Goal: Transaction & Acquisition: Purchase product/service

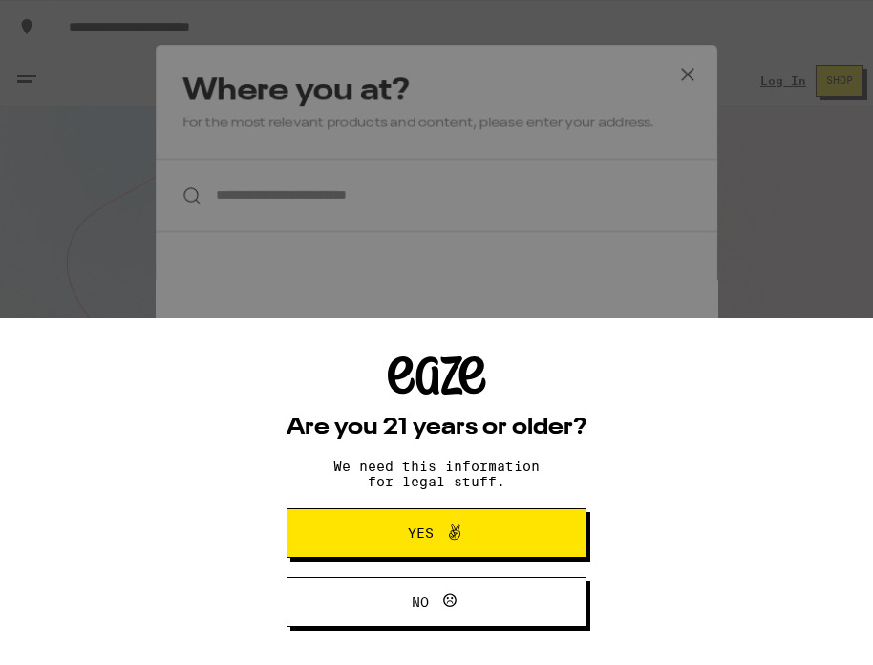
click at [475, 522] on span "Yes" at bounding box center [436, 533] width 145 height 25
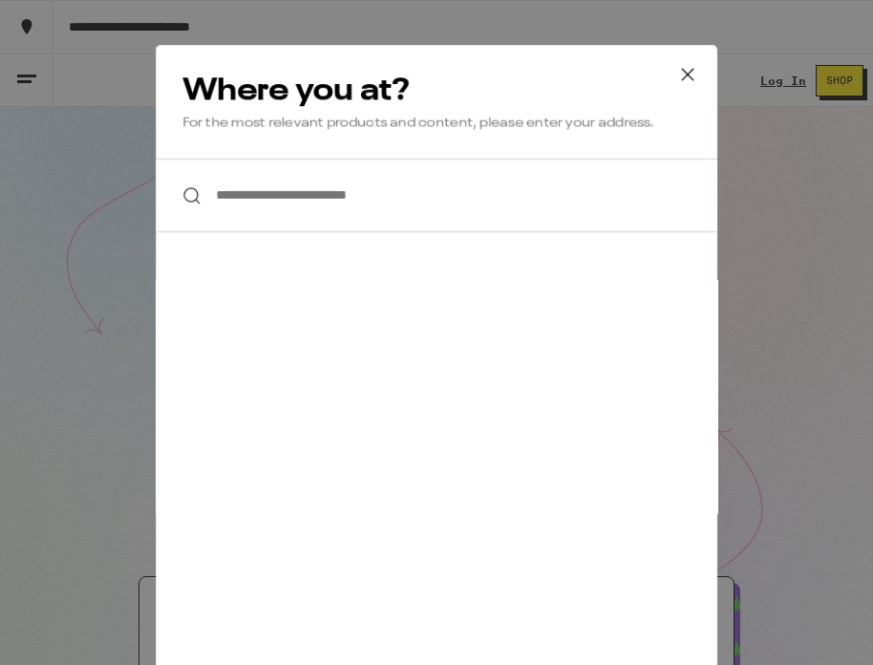
click at [688, 71] on icon at bounding box center [687, 74] width 29 height 29
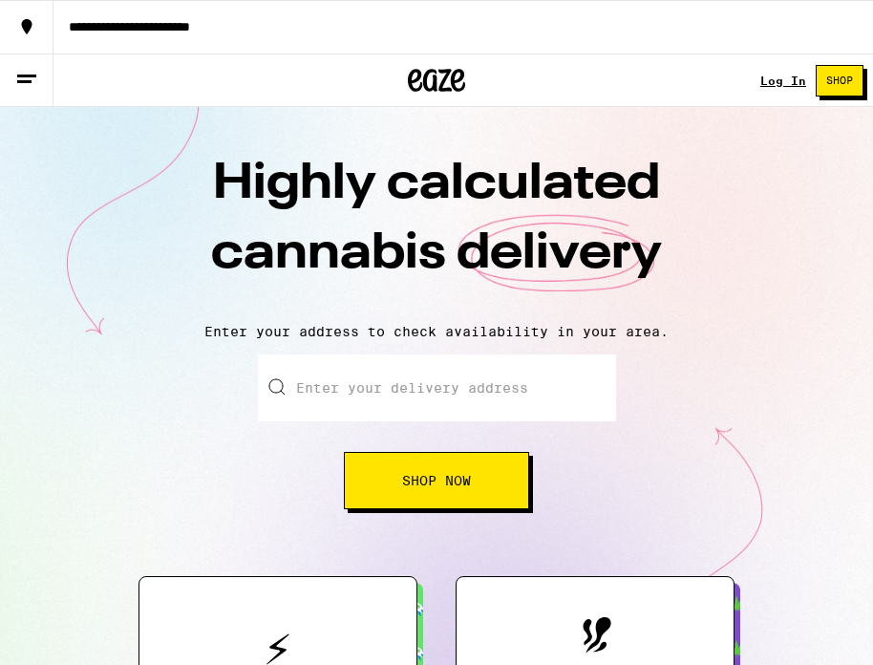
click at [799, 71] on div "Log In Shop" at bounding box center [816, 79] width 113 height 53
click at [778, 75] on link "Log In" at bounding box center [783, 81] width 46 height 12
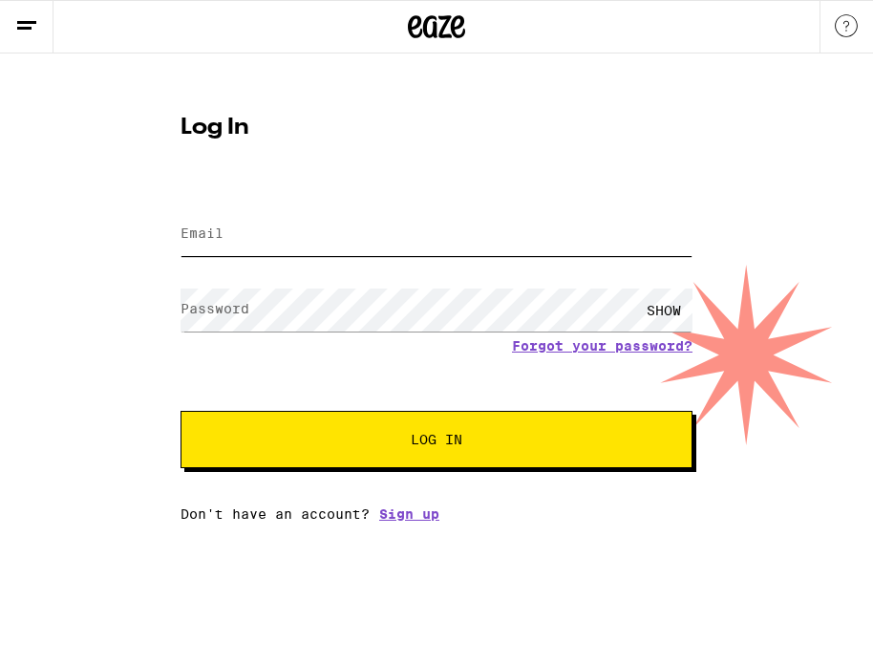
type input "[EMAIL_ADDRESS][PERSON_NAME][DOMAIN_NAME]"
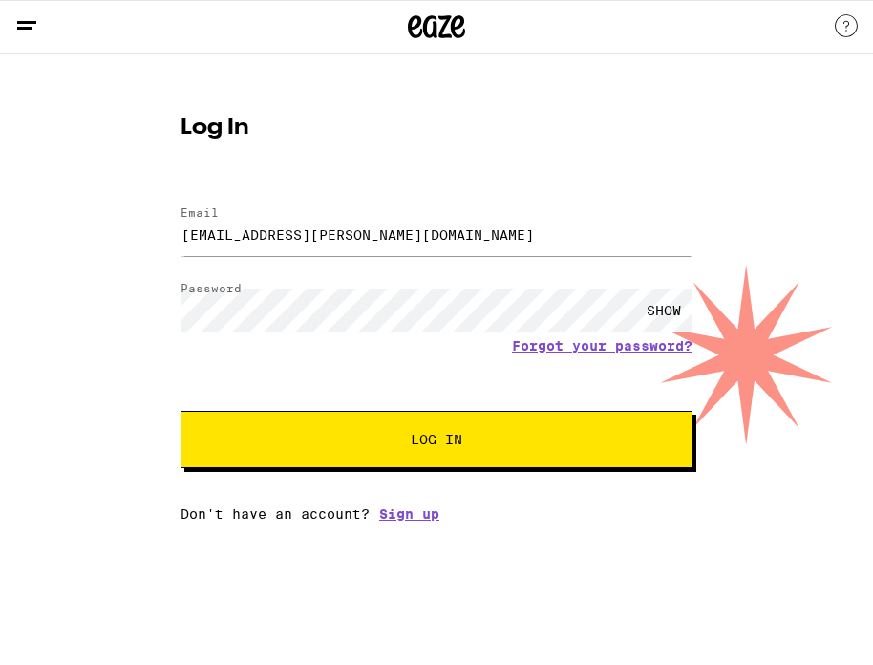
click at [431, 446] on span "Log In" at bounding box center [437, 439] width 52 height 13
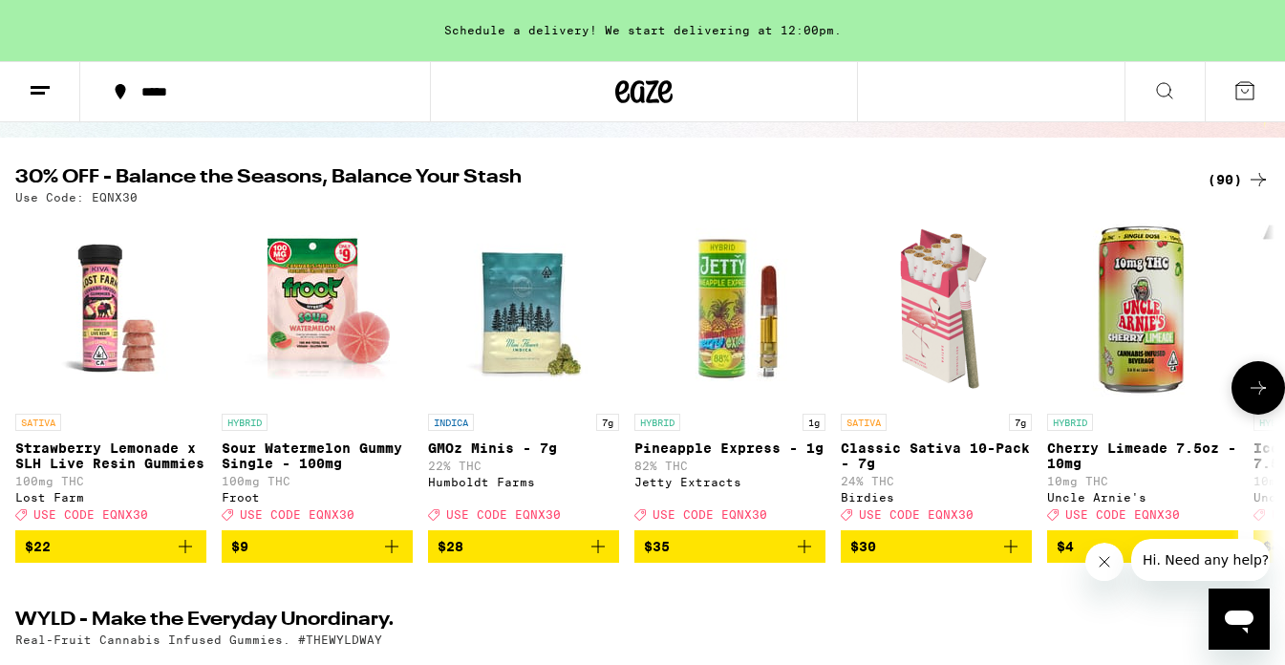
scroll to position [181, 0]
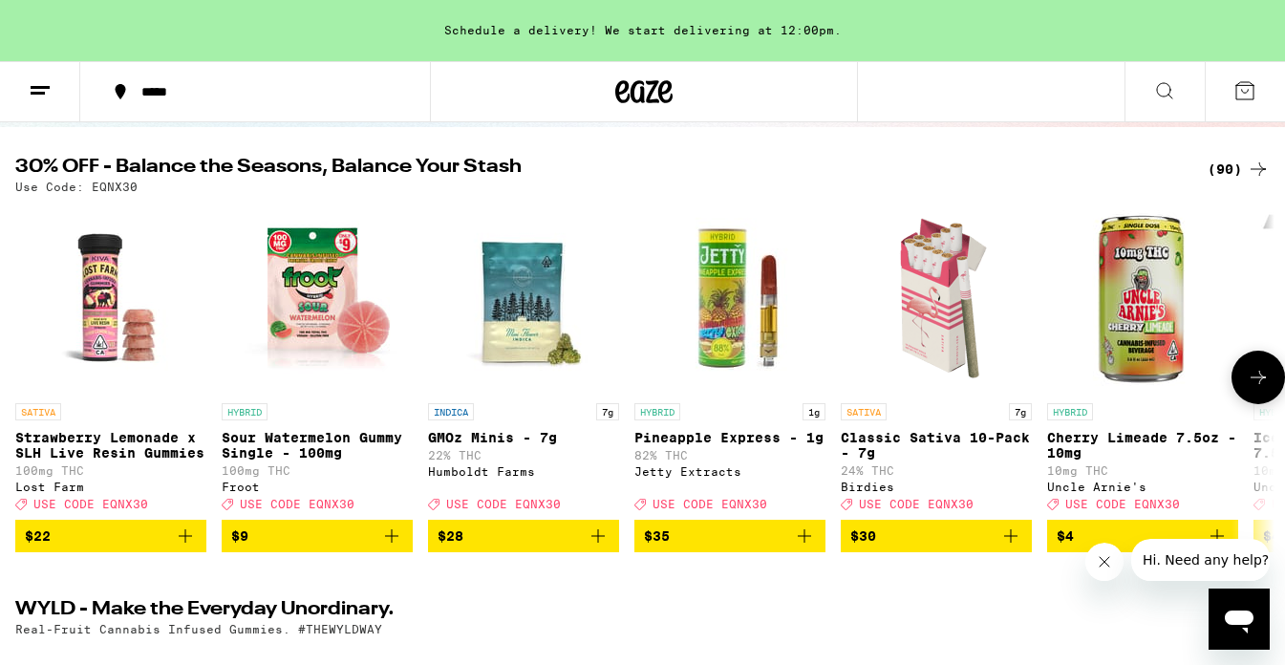
click at [872, 540] on span "$30" at bounding box center [936, 535] width 172 height 23
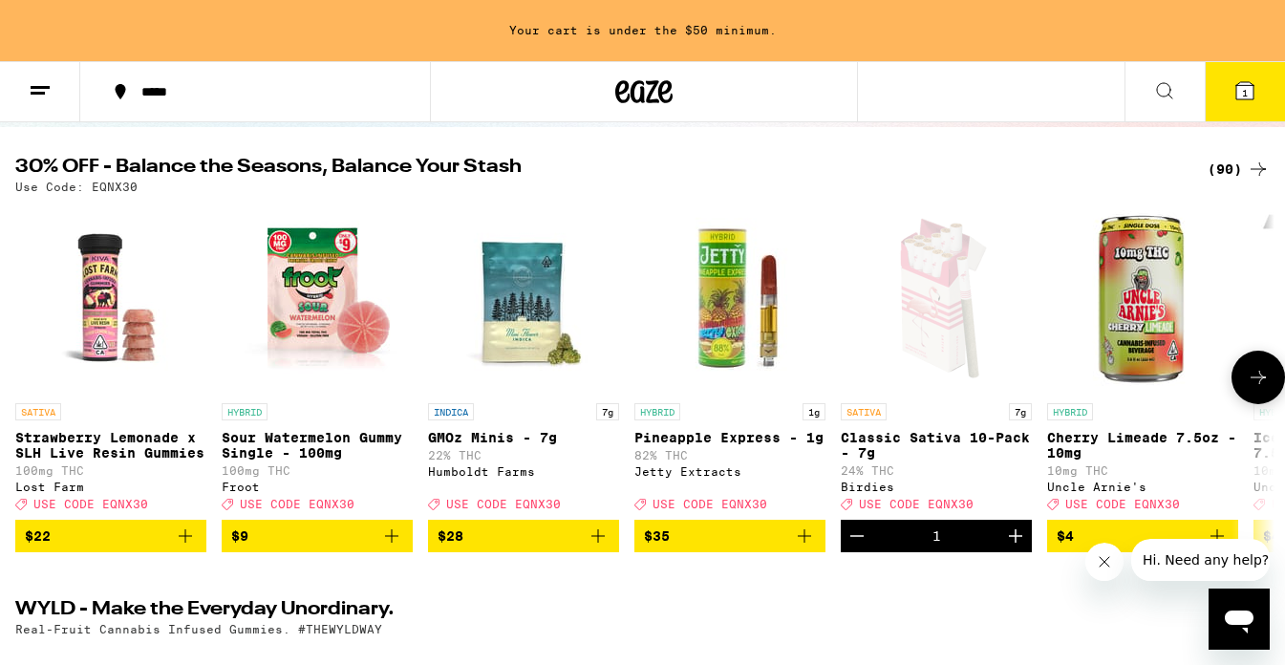
click at [603, 543] on icon "Add to bag" at bounding box center [597, 535] width 23 height 23
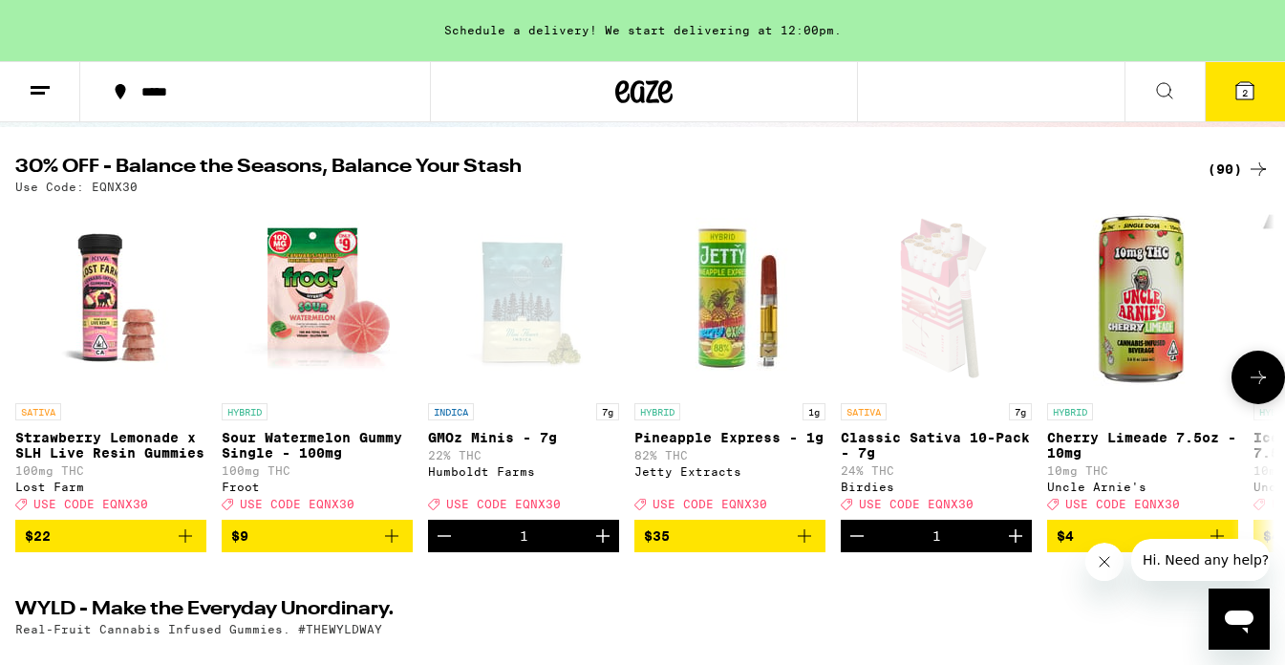
click at [872, 376] on button at bounding box center [1257, 377] width 53 height 53
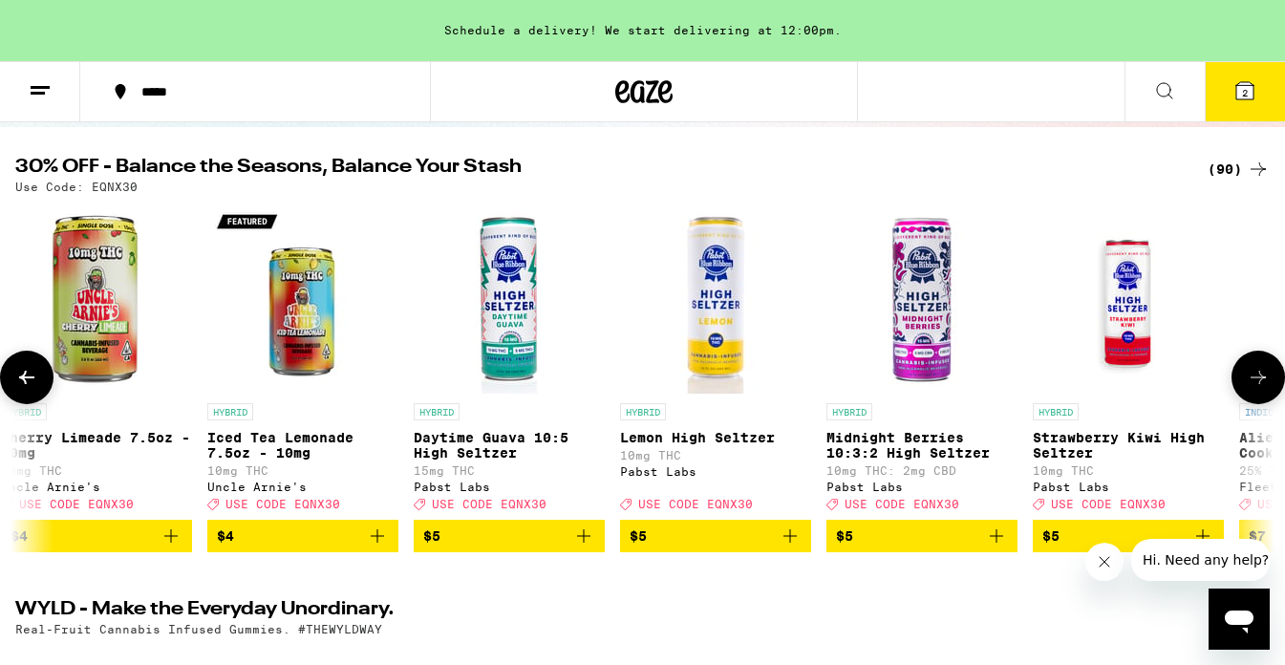
click at [872, 376] on button at bounding box center [1257, 377] width 53 height 53
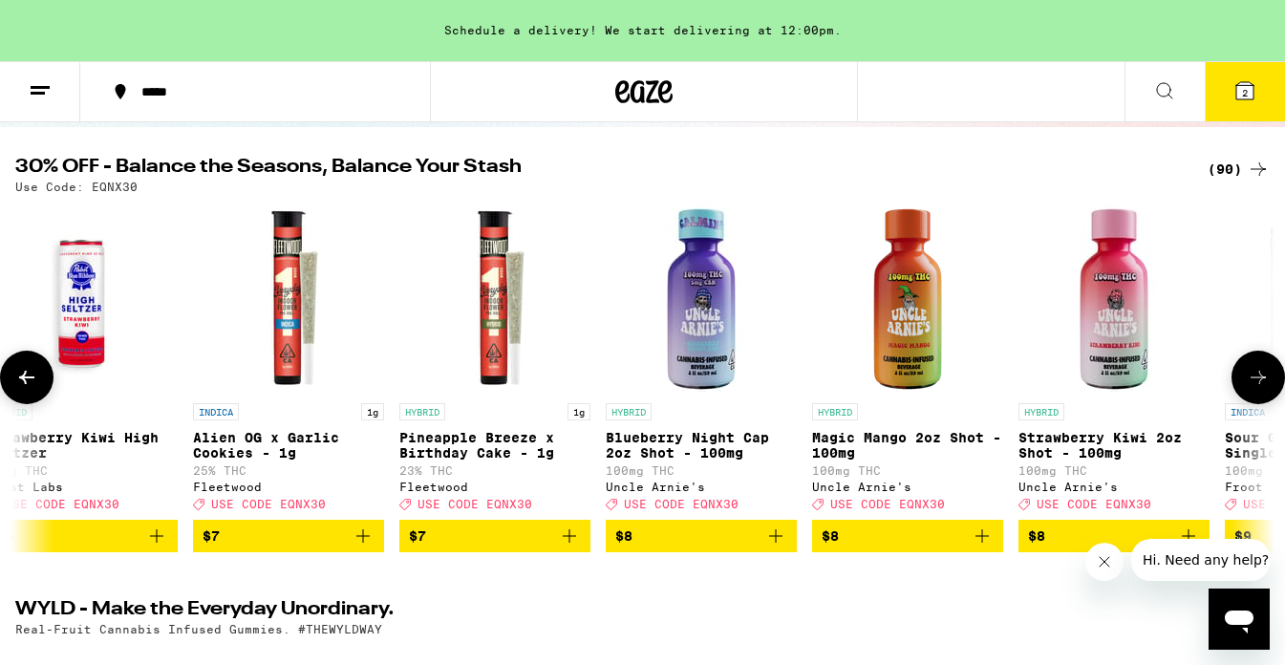
click at [872, 376] on button at bounding box center [1257, 377] width 53 height 53
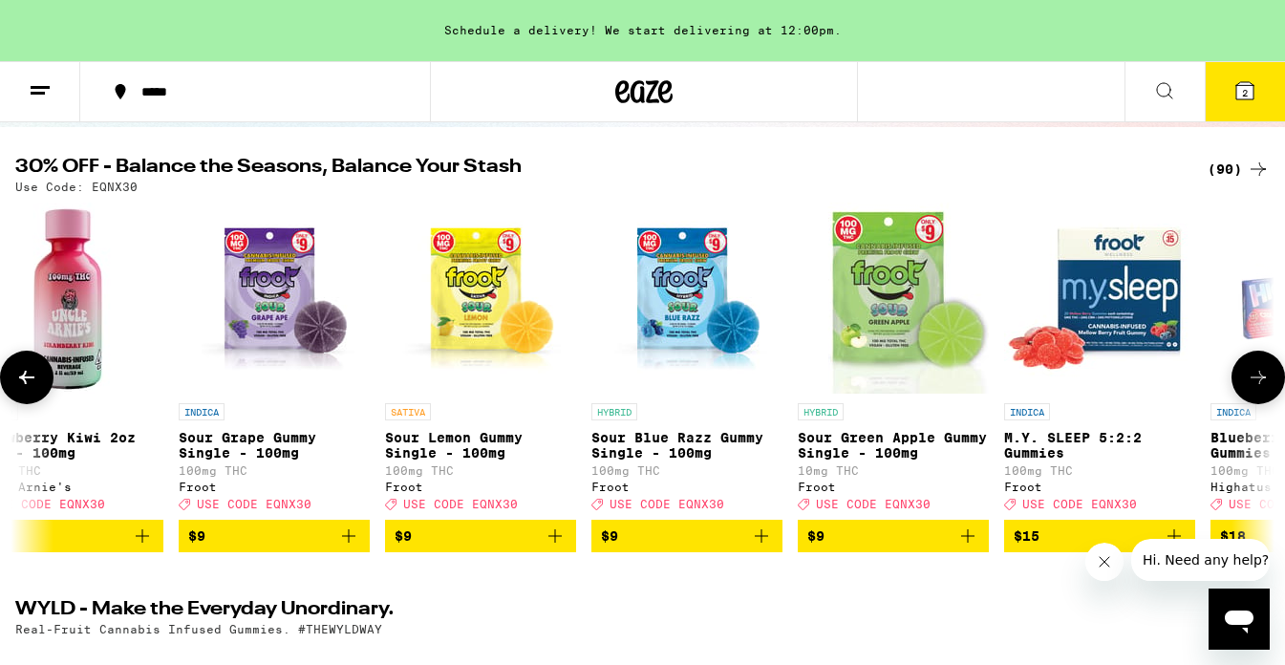
click at [872, 376] on button at bounding box center [1257, 377] width 53 height 53
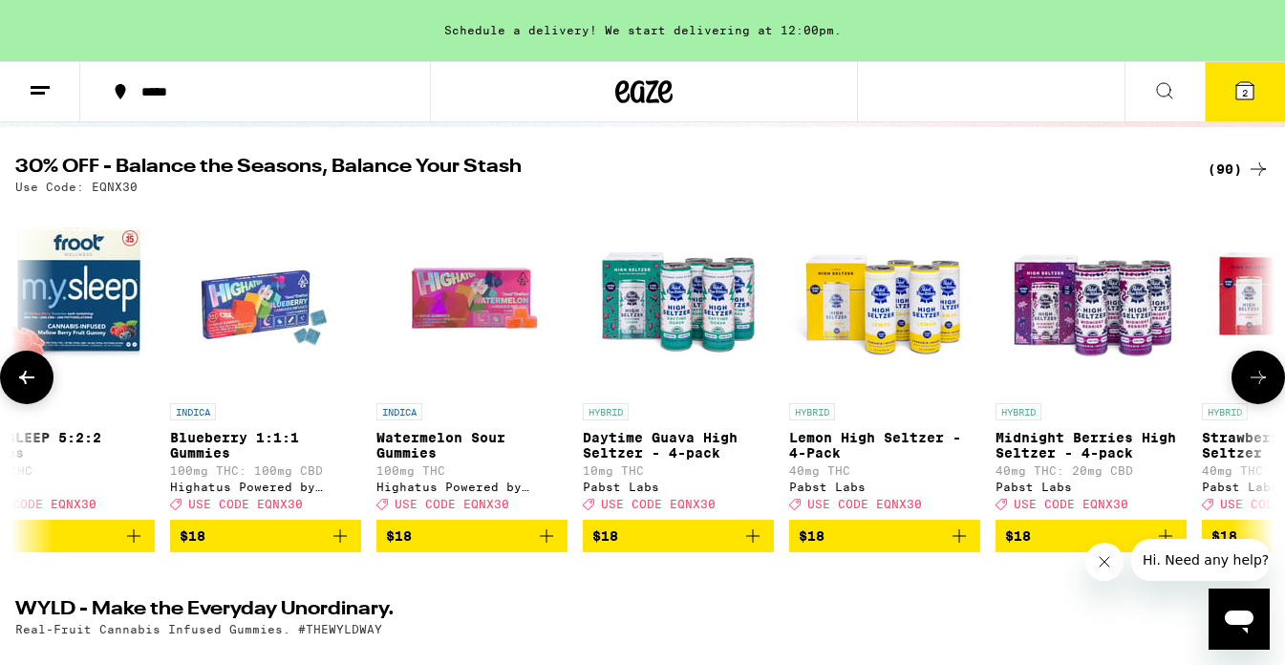
scroll to position [0, 4184]
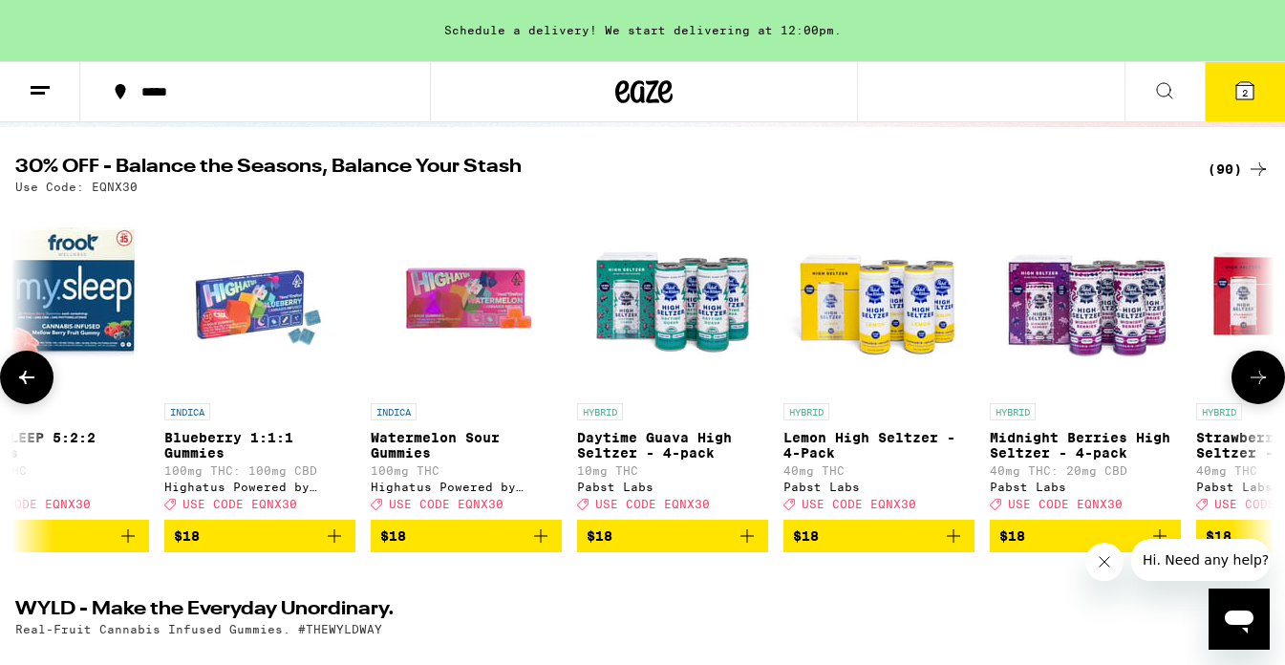
click at [119, 544] on icon "Add to bag" at bounding box center [128, 535] width 23 height 23
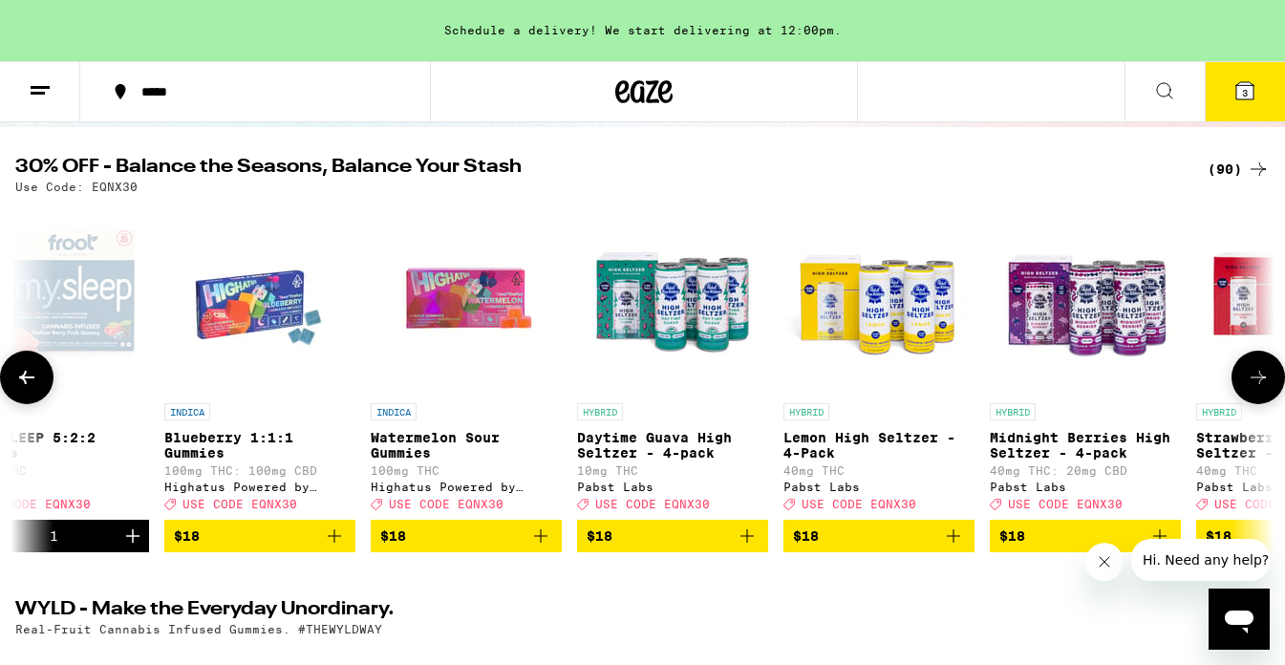
click at [872, 378] on div at bounding box center [1257, 377] width 53 height 53
click at [872, 389] on icon at bounding box center [1258, 377] width 23 height 23
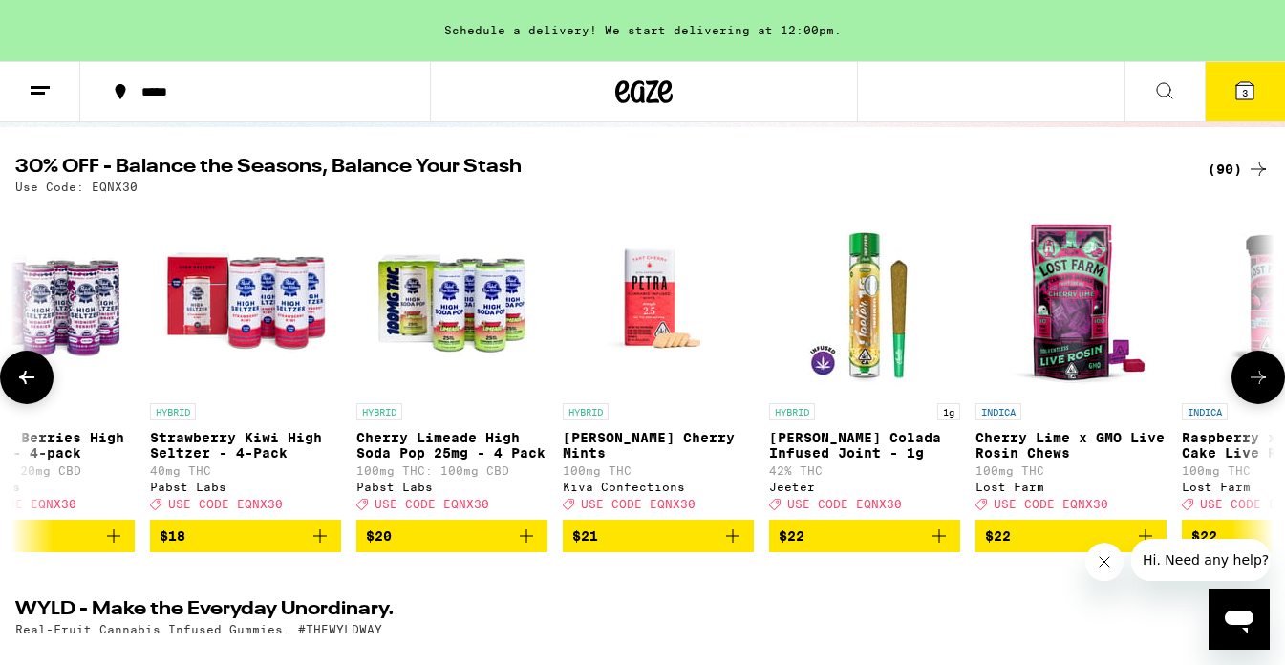
click at [872, 389] on icon at bounding box center [1258, 377] width 23 height 23
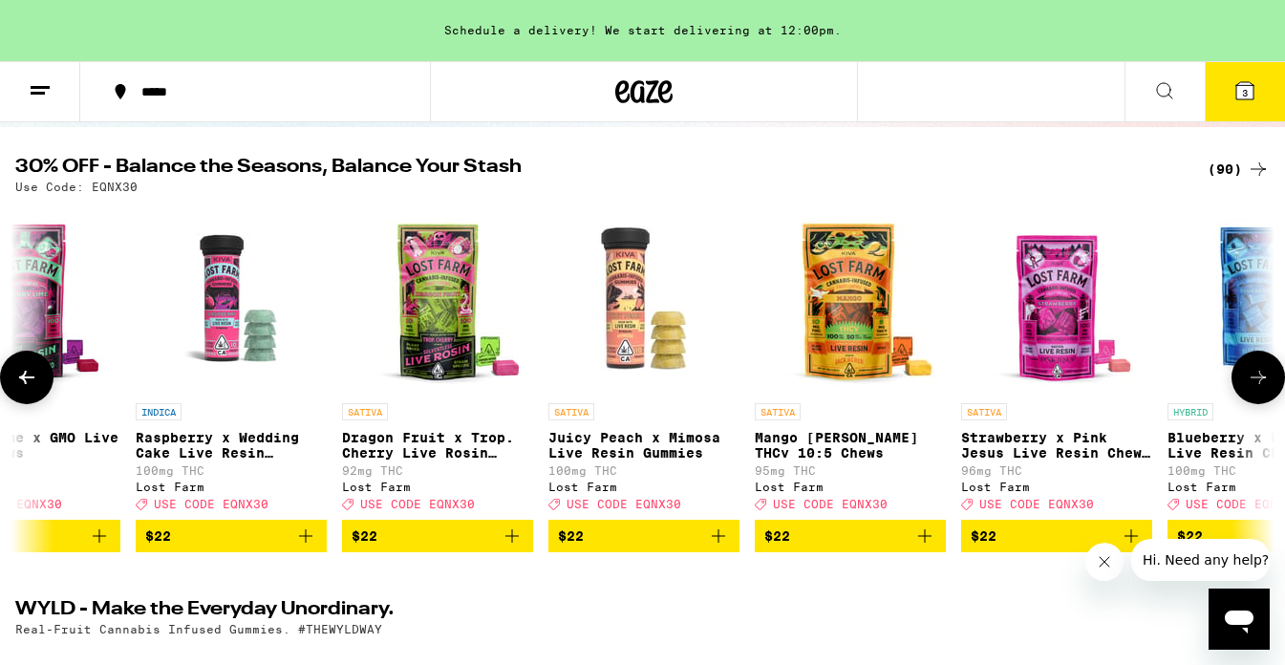
click at [872, 389] on icon at bounding box center [1258, 377] width 23 height 23
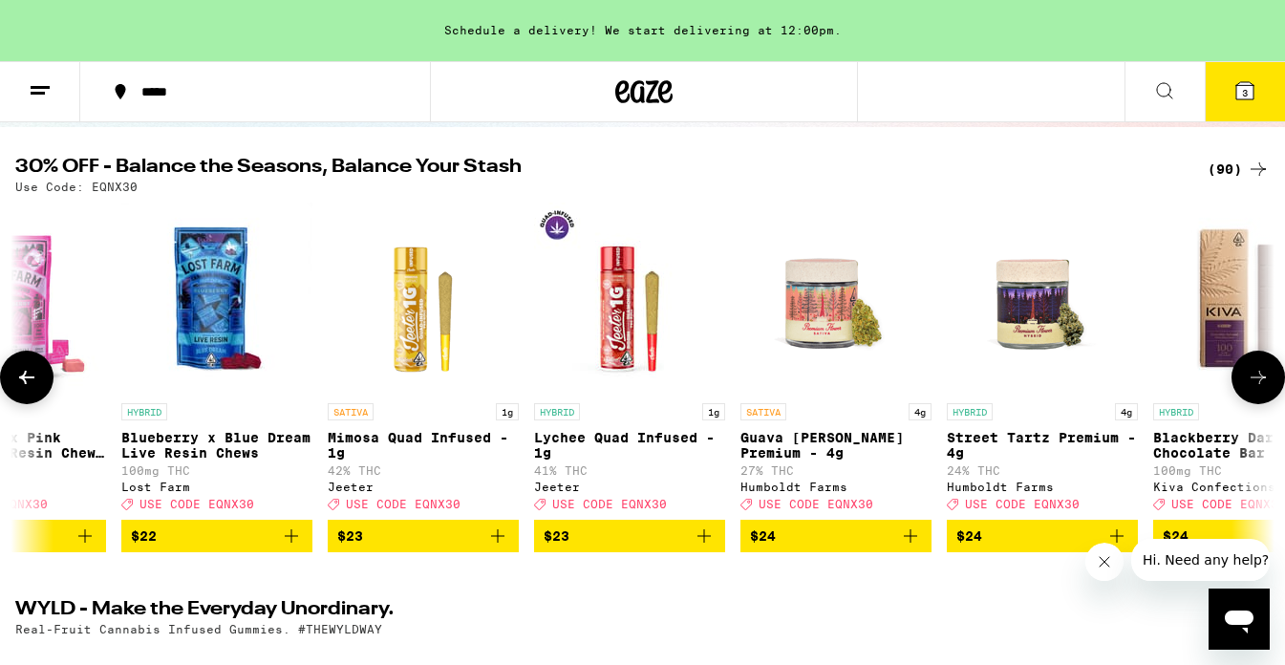
click at [872, 389] on icon at bounding box center [1258, 377] width 23 height 23
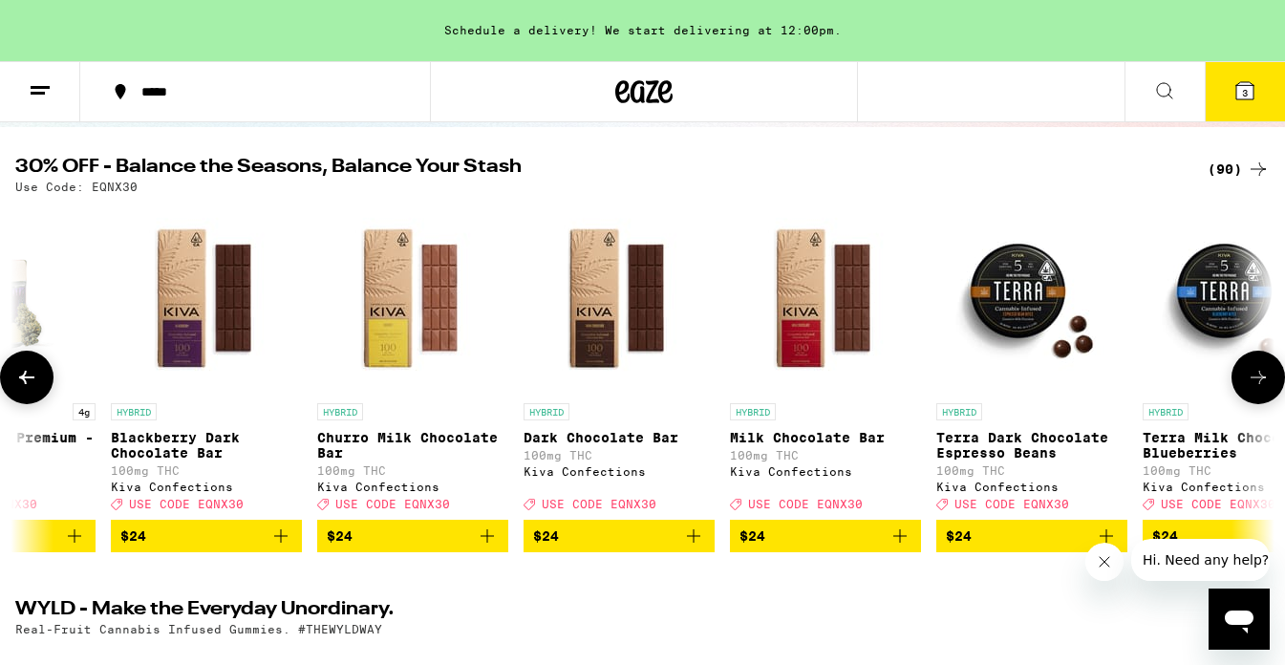
scroll to position [0, 8367]
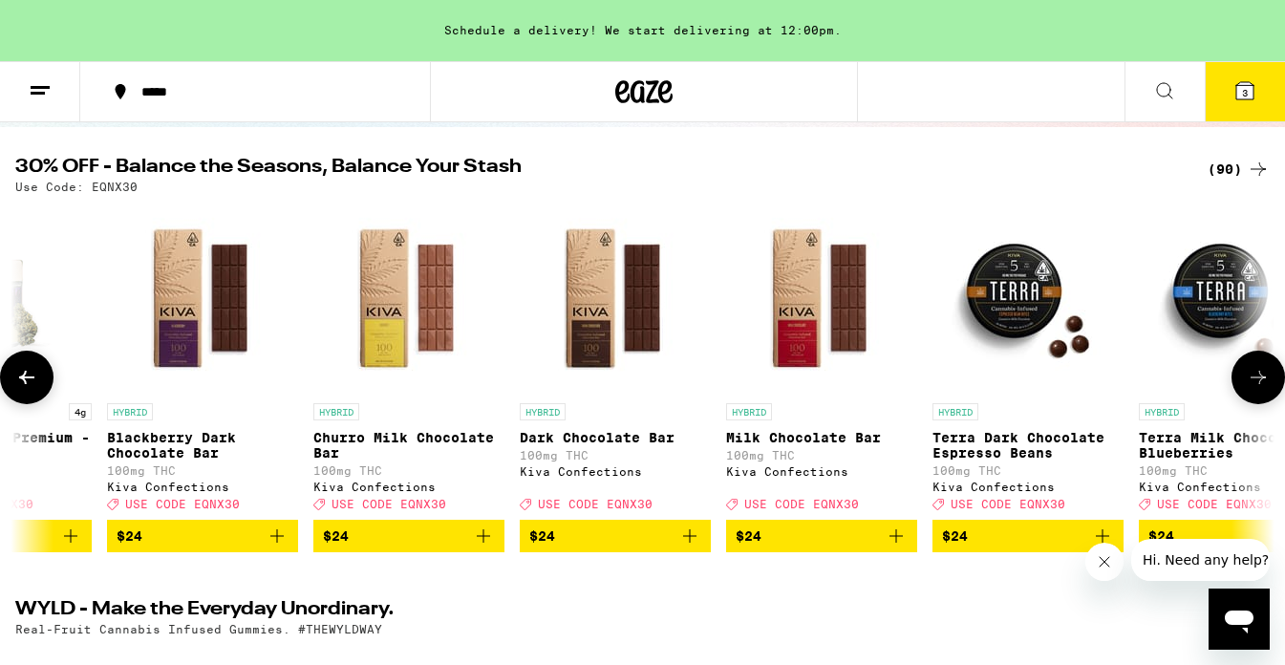
click at [872, 389] on icon at bounding box center [1258, 377] width 23 height 23
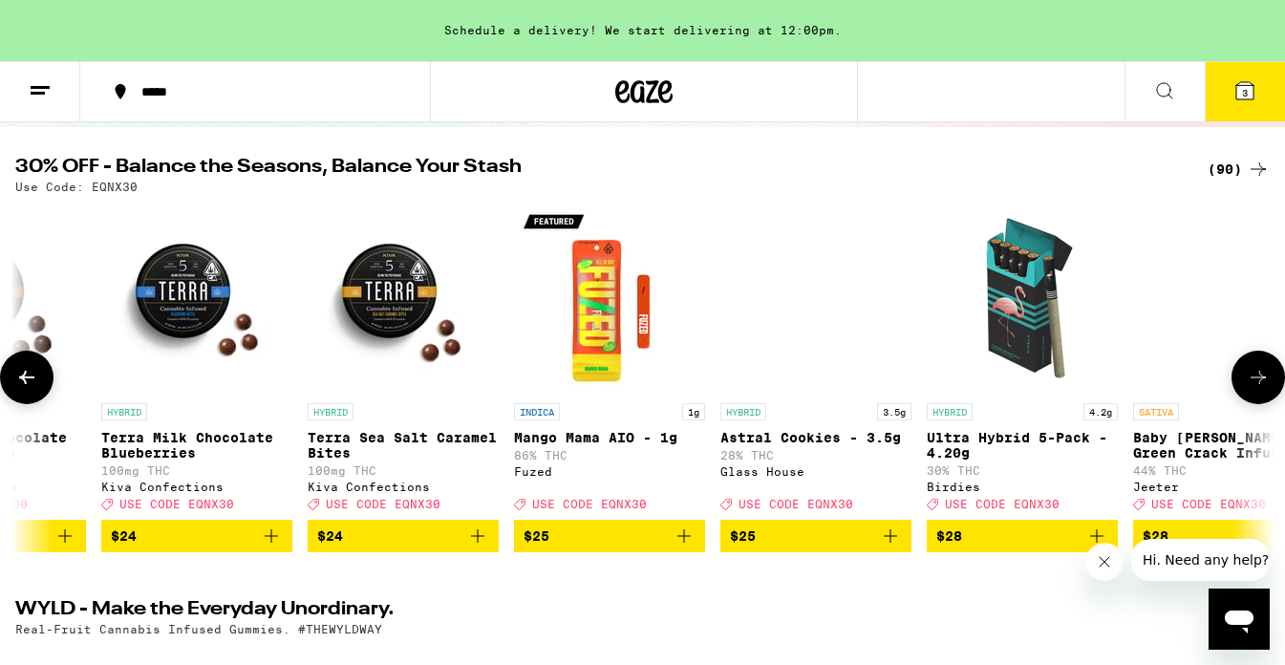
scroll to position [0, 9413]
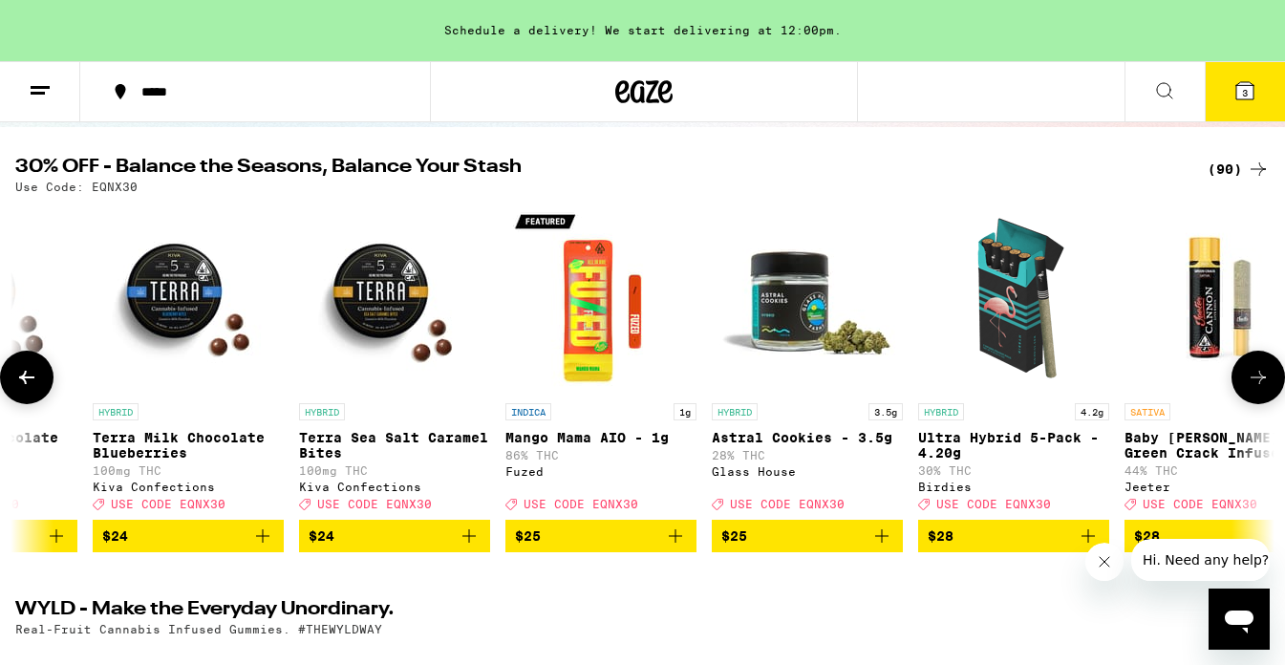
click at [872, 389] on icon at bounding box center [1258, 377] width 23 height 23
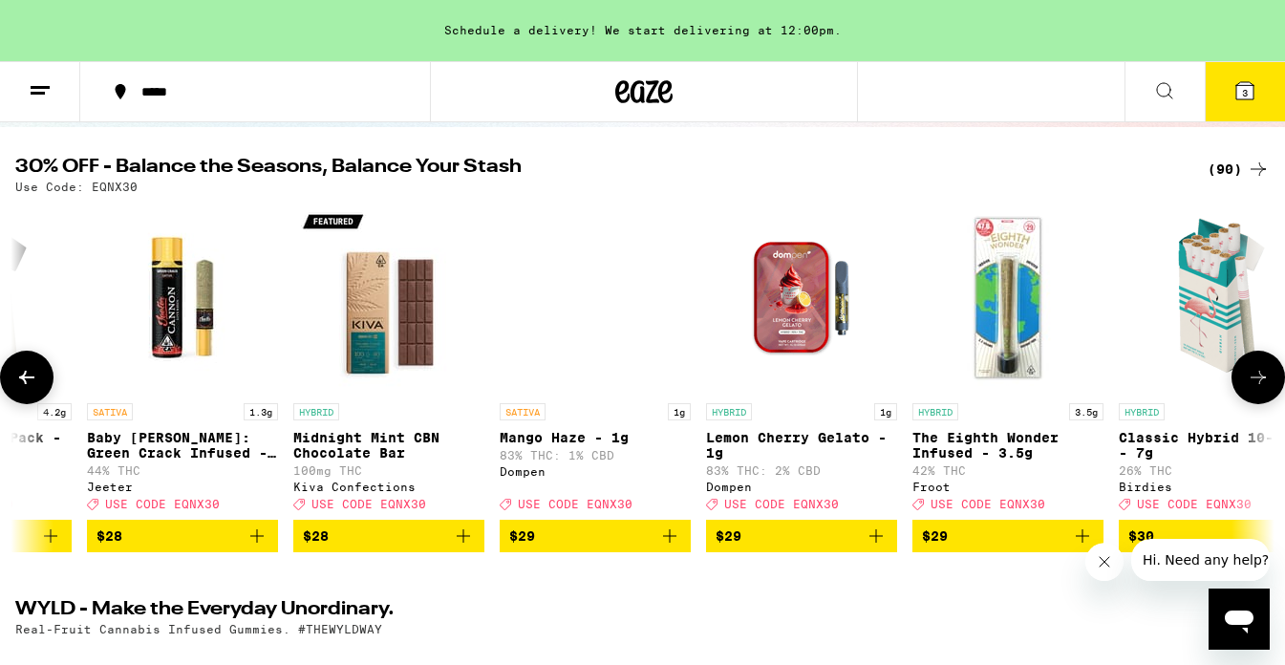
scroll to position [0, 10459]
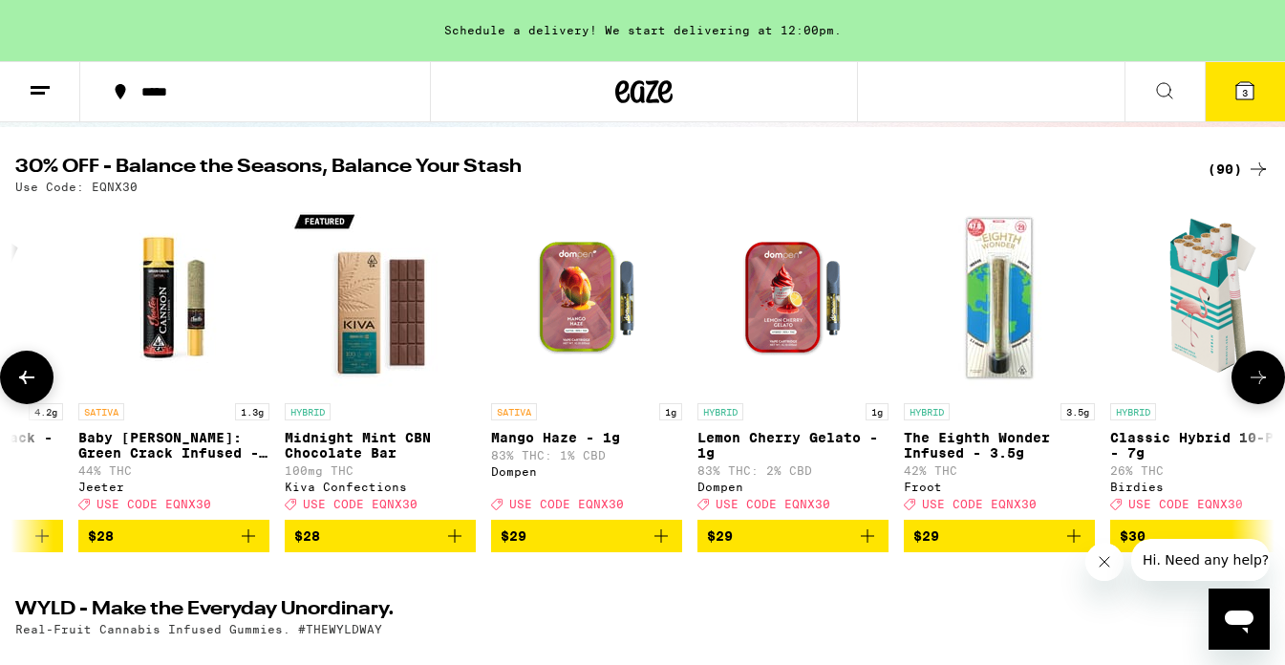
click at [872, 389] on icon at bounding box center [1258, 377] width 23 height 23
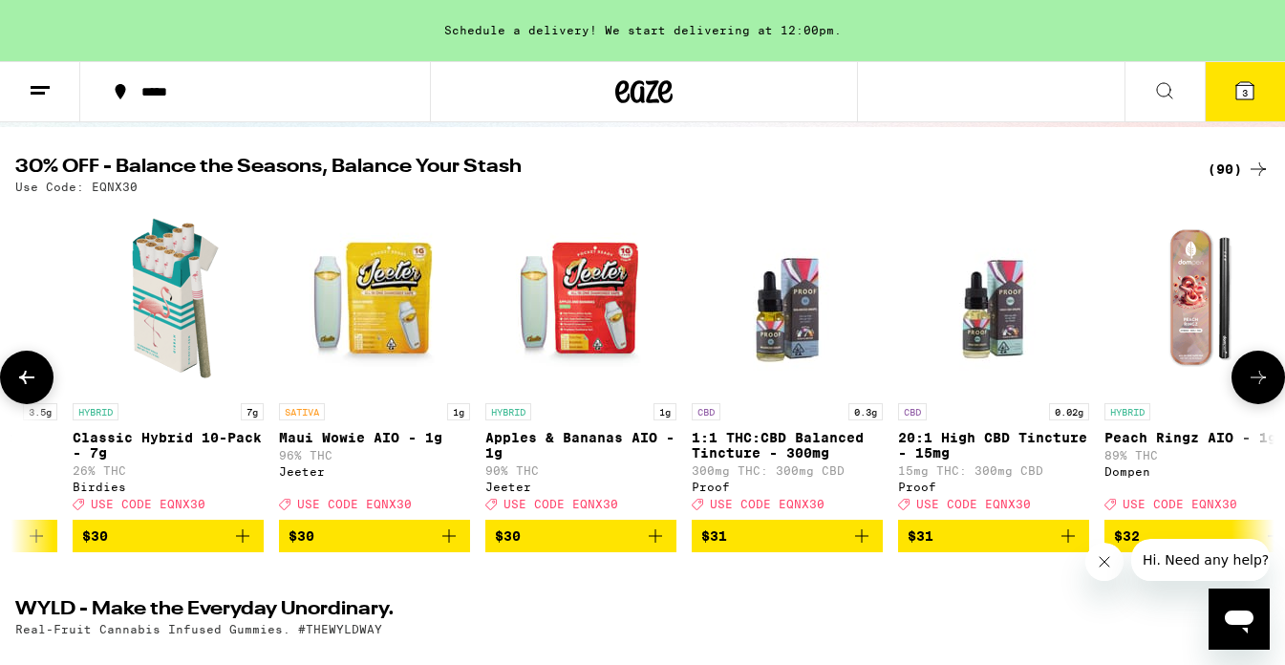
scroll to position [0, 11505]
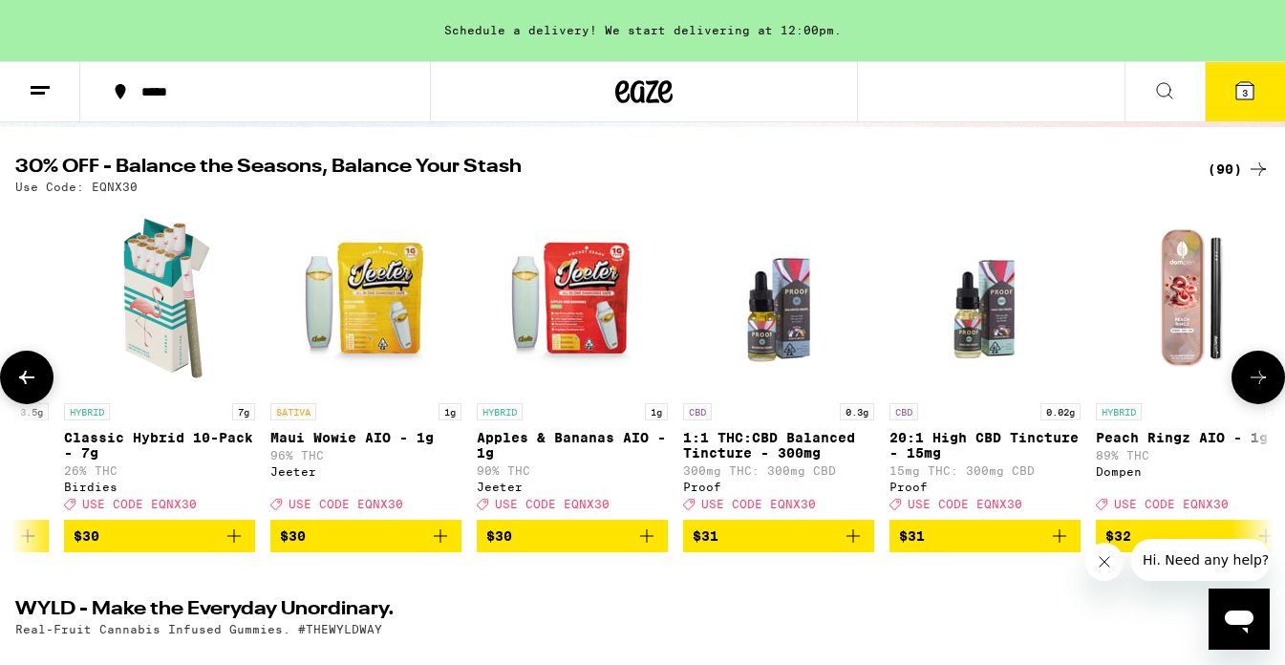
click at [547, 547] on span "$30" at bounding box center [572, 535] width 172 height 23
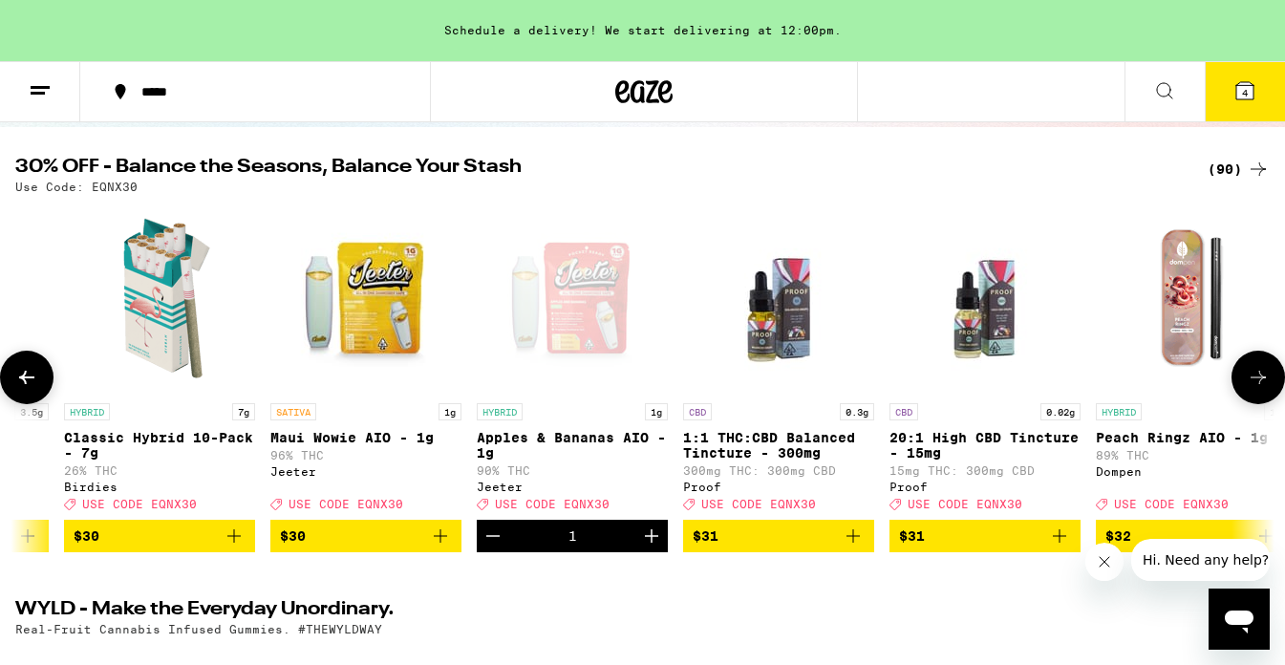
click at [872, 367] on button at bounding box center [1257, 377] width 53 height 53
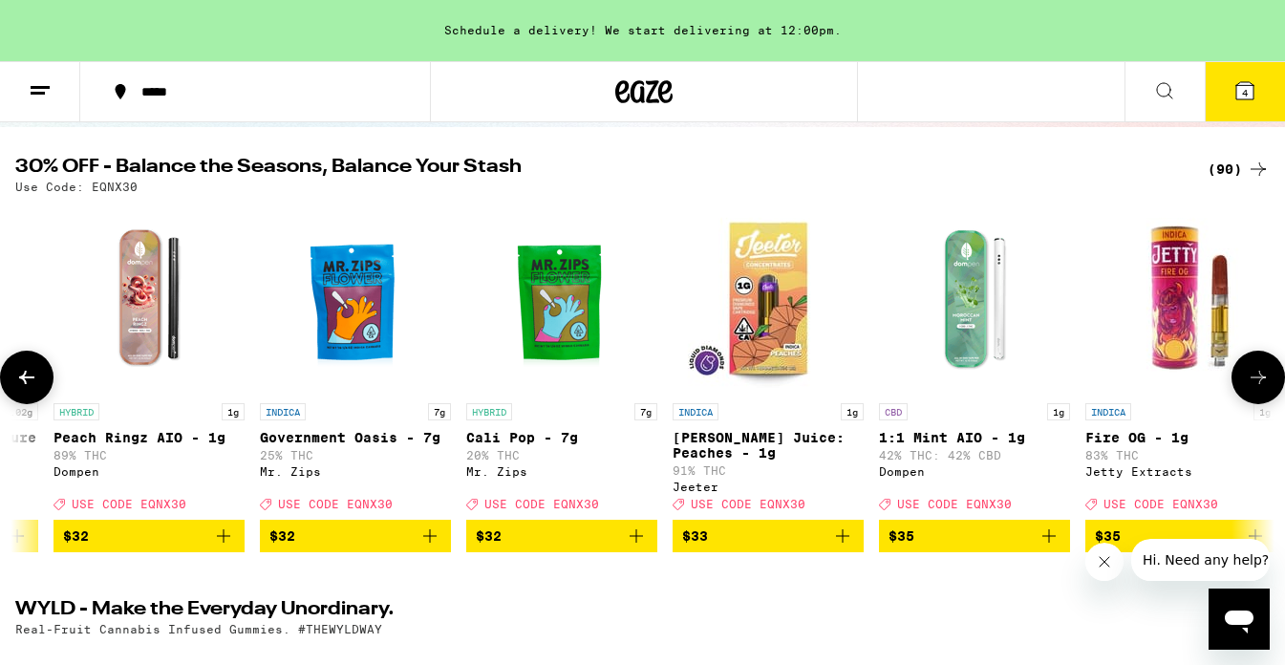
scroll to position [0, 12551]
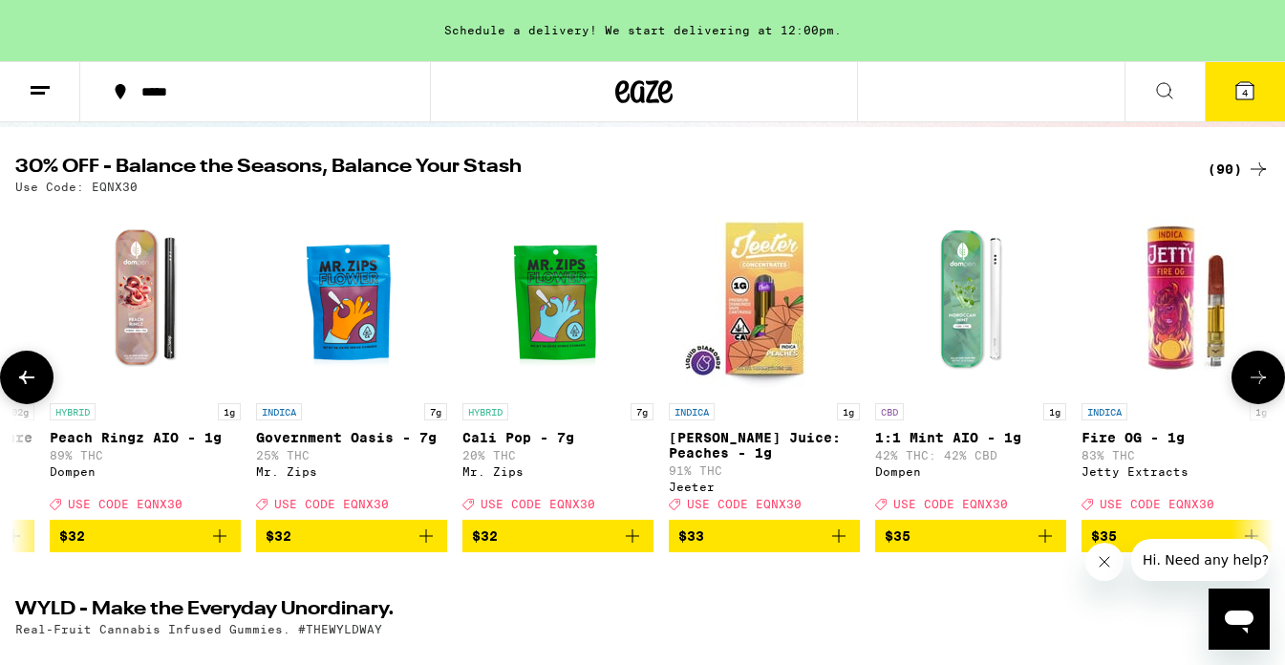
click at [872, 367] on button at bounding box center [1257, 377] width 53 height 53
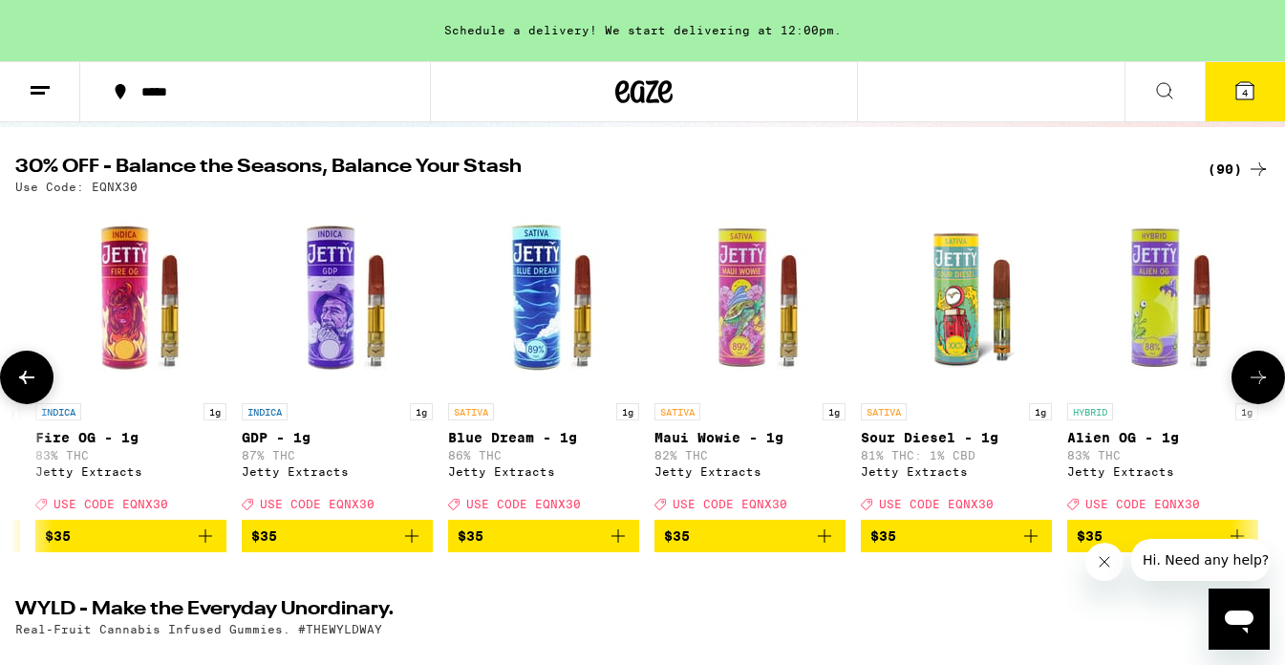
click at [872, 367] on button at bounding box center [1257, 377] width 53 height 53
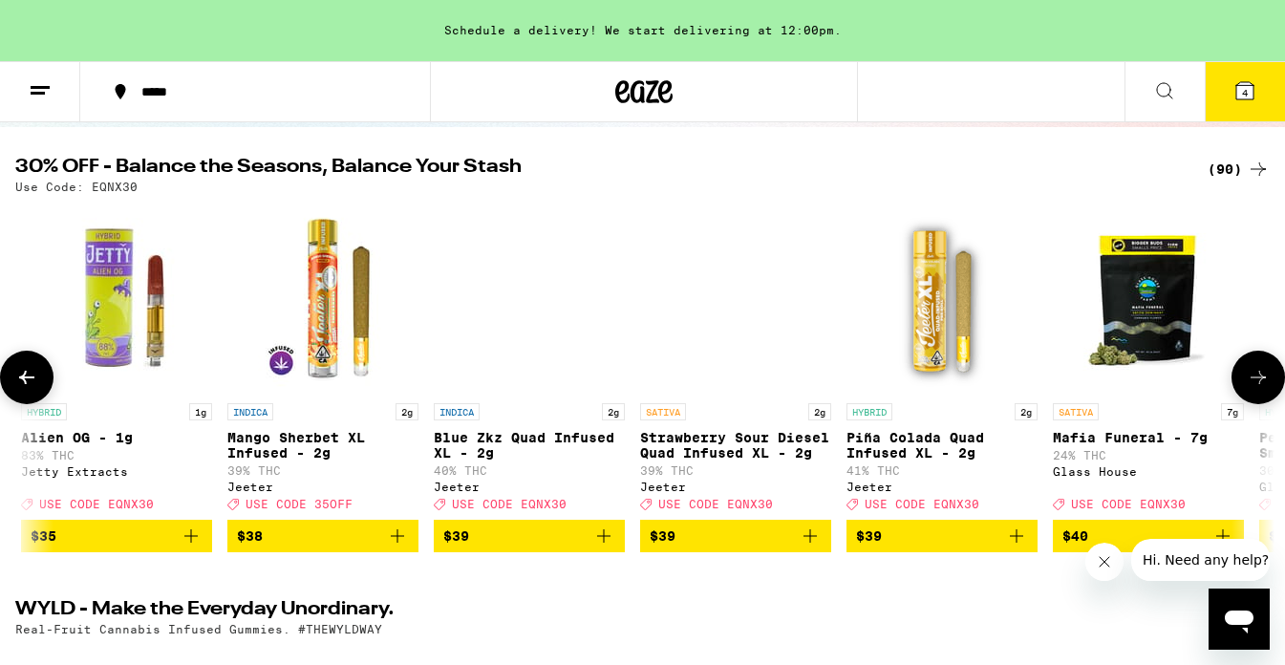
click at [872, 367] on button at bounding box center [1257, 377] width 53 height 53
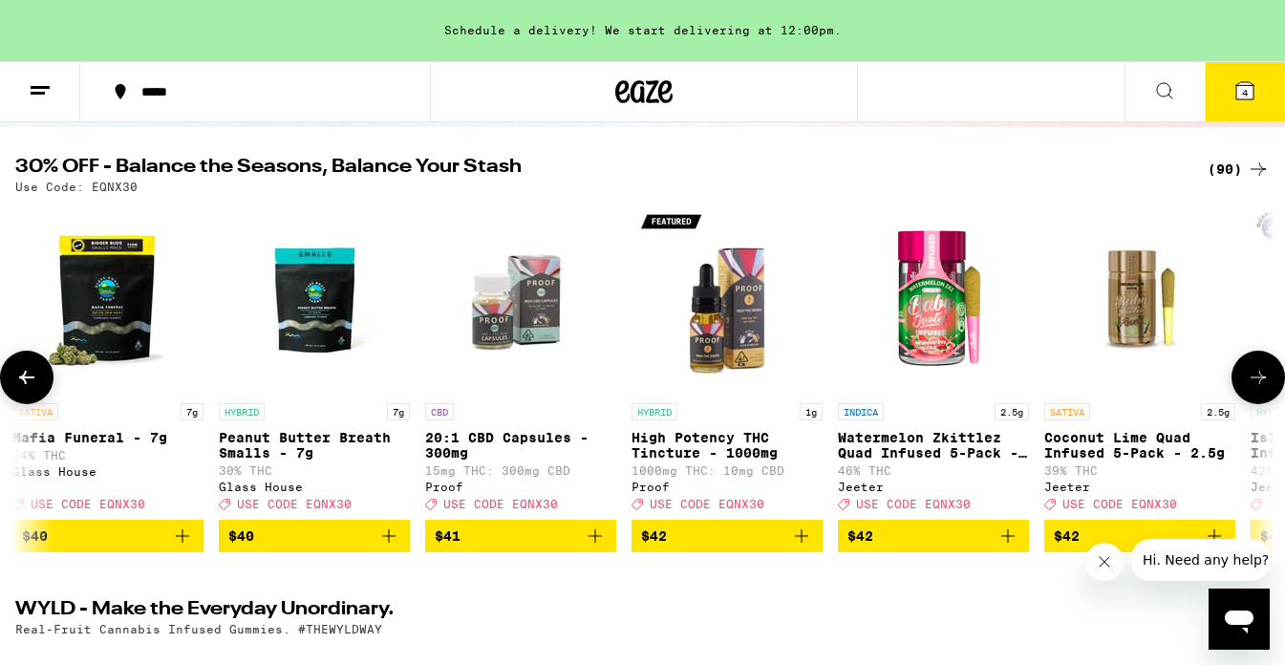
scroll to position [0, 15689]
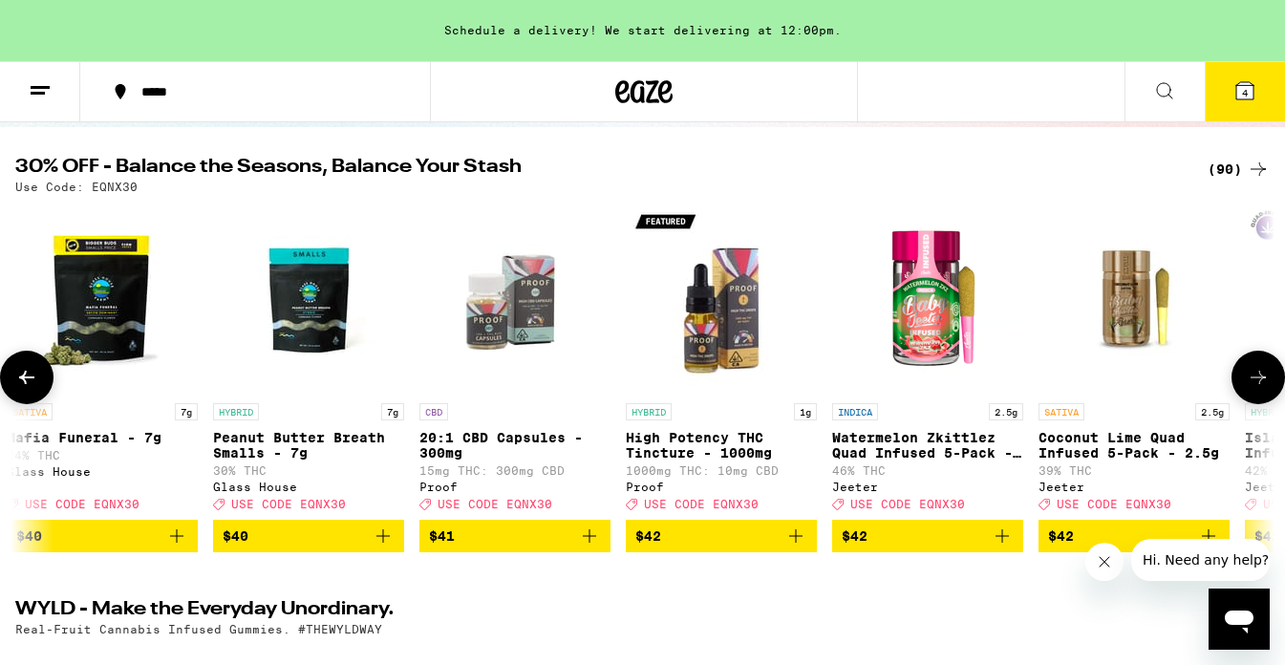
click at [872, 367] on button at bounding box center [1257, 377] width 53 height 53
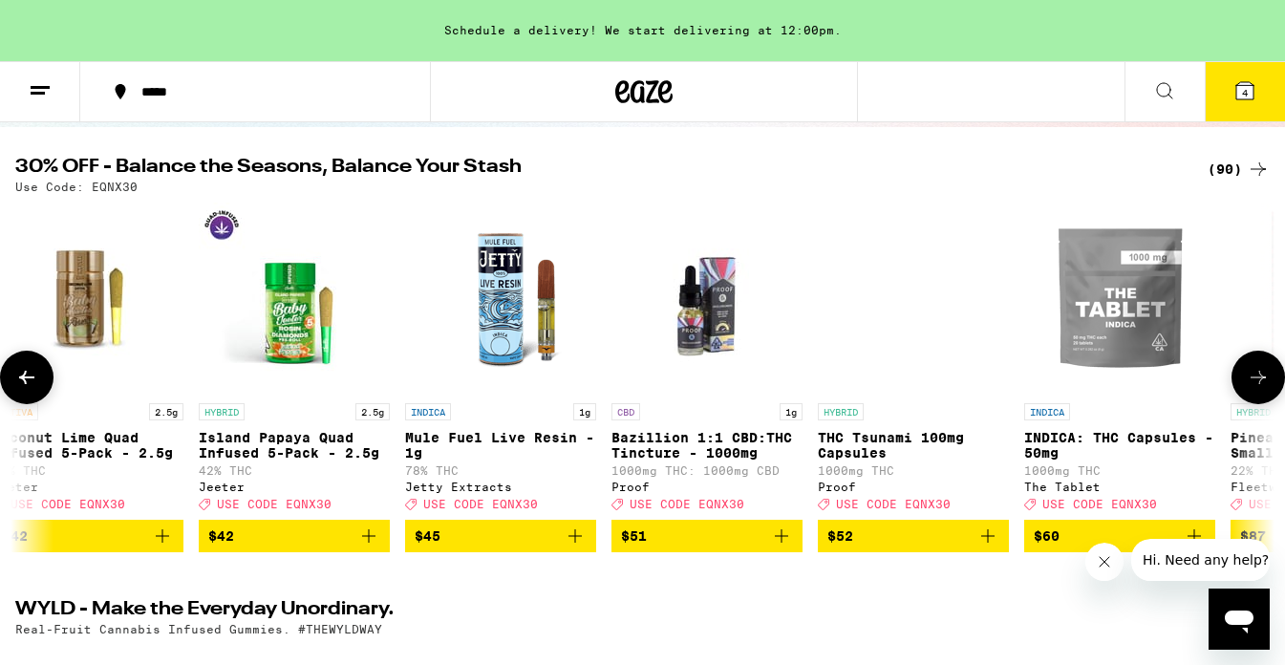
click at [872, 367] on button at bounding box center [1257, 377] width 53 height 53
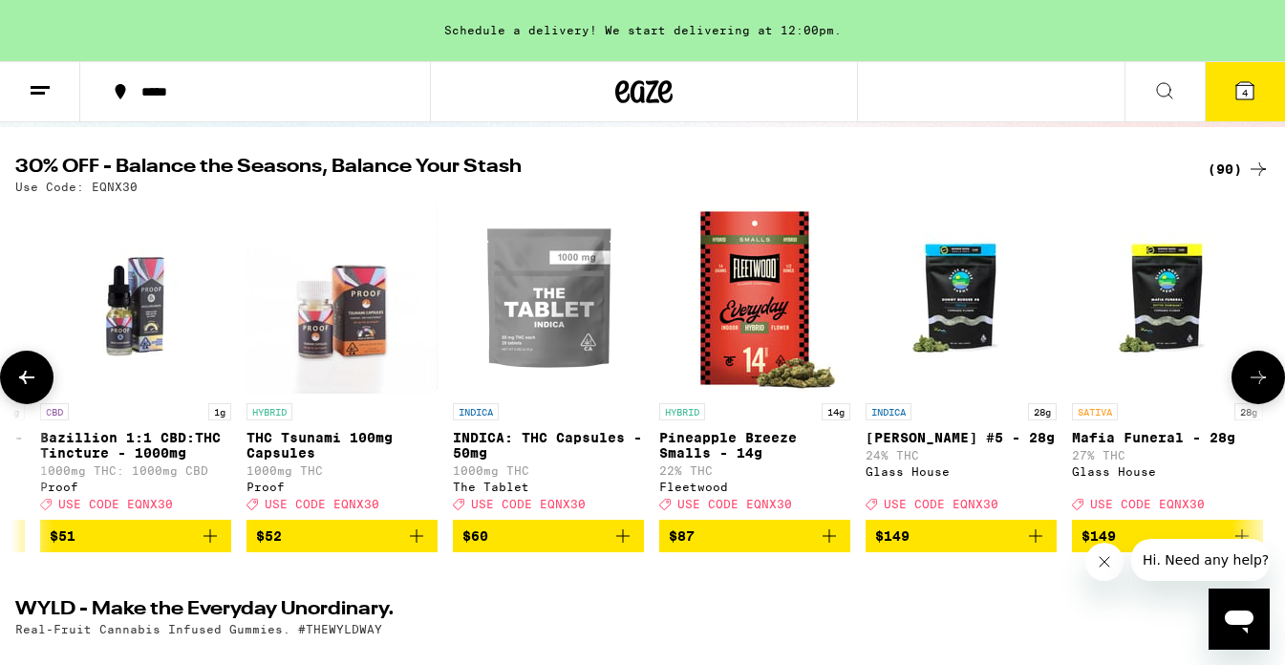
scroll to position [0, 17314]
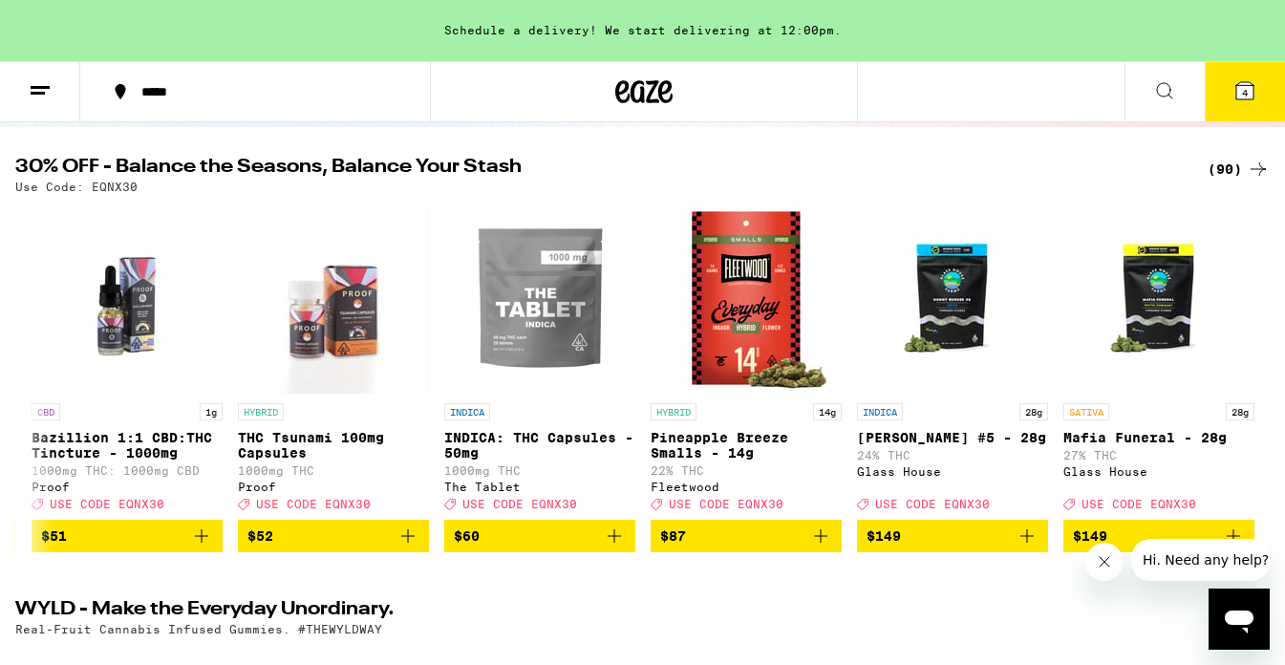
click at [872, 169] on div "(90)" at bounding box center [1238, 169] width 62 height 23
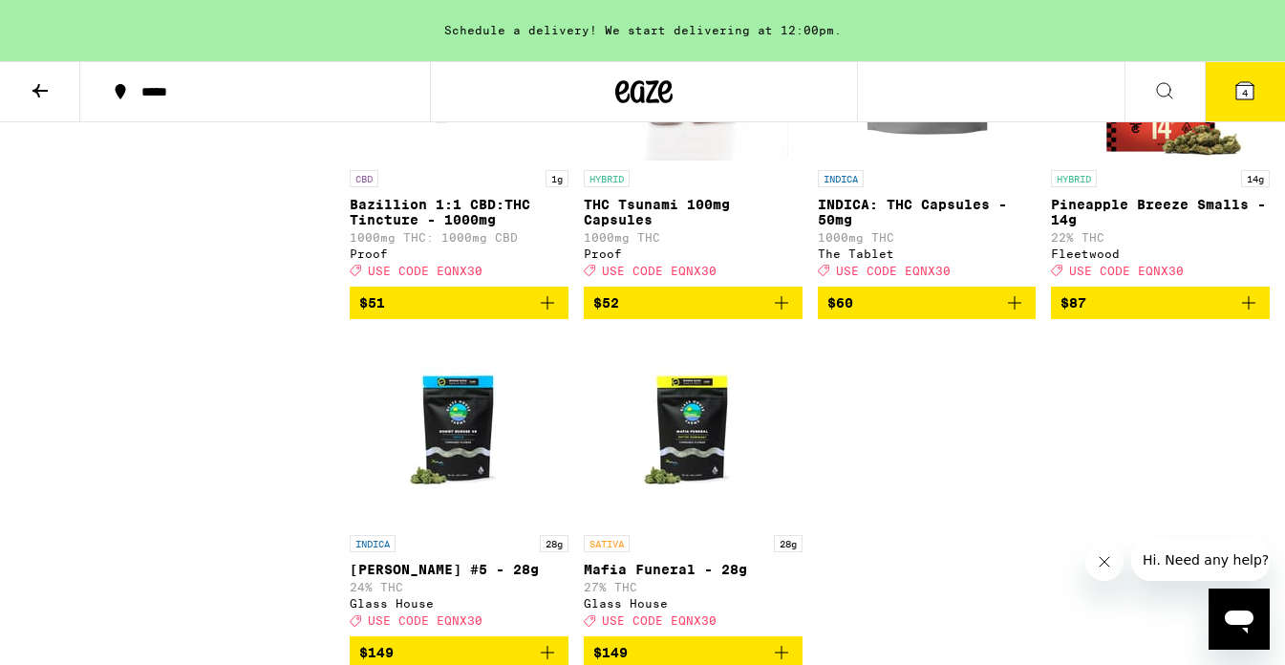
scroll to position [8469, 0]
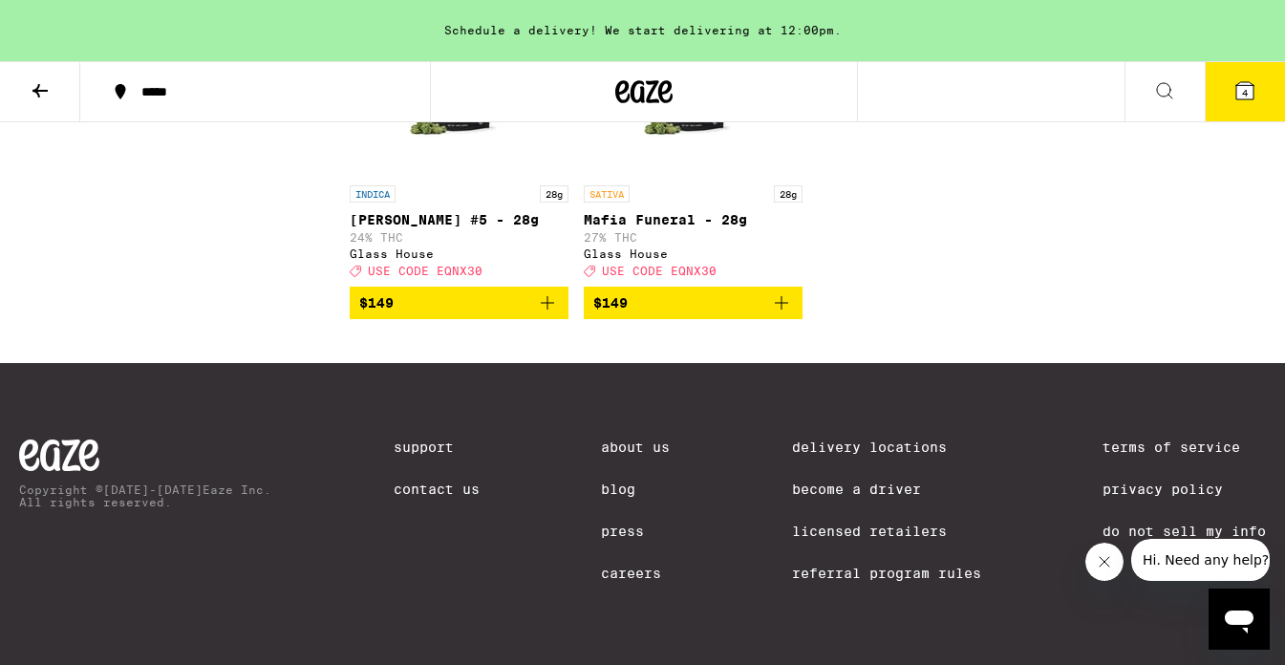
click at [872, 86] on icon at bounding box center [1244, 90] width 17 height 17
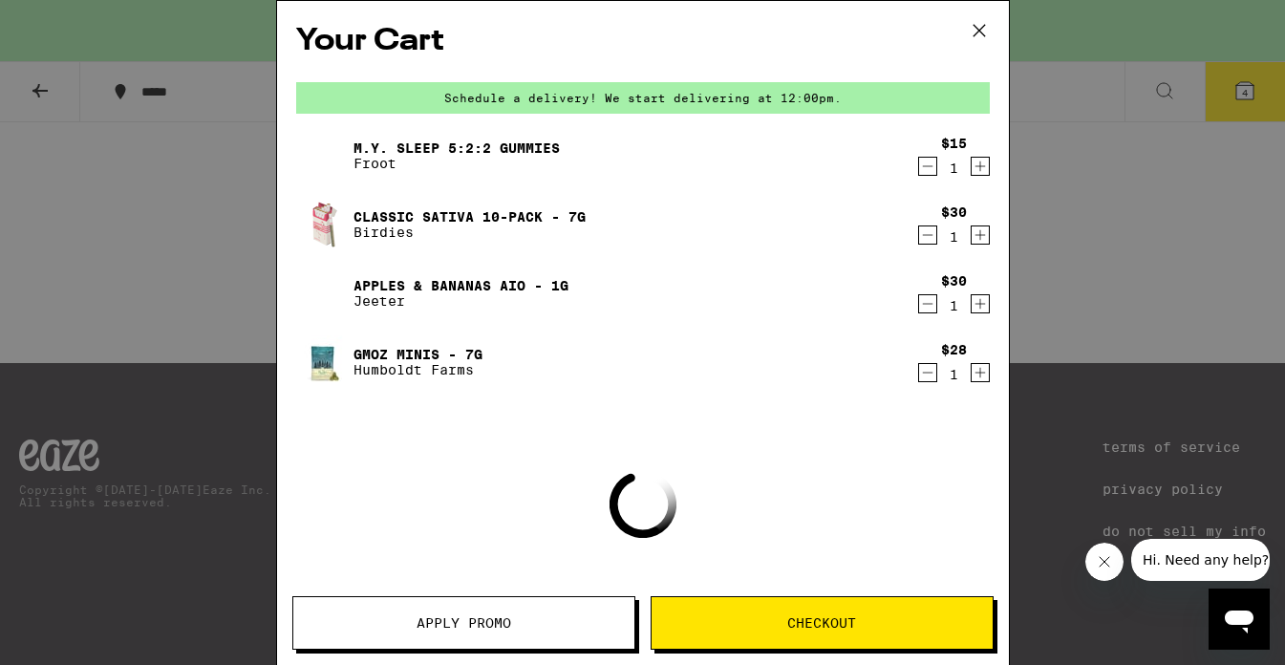
click at [534, 610] on button "Apply Promo" at bounding box center [463, 622] width 343 height 53
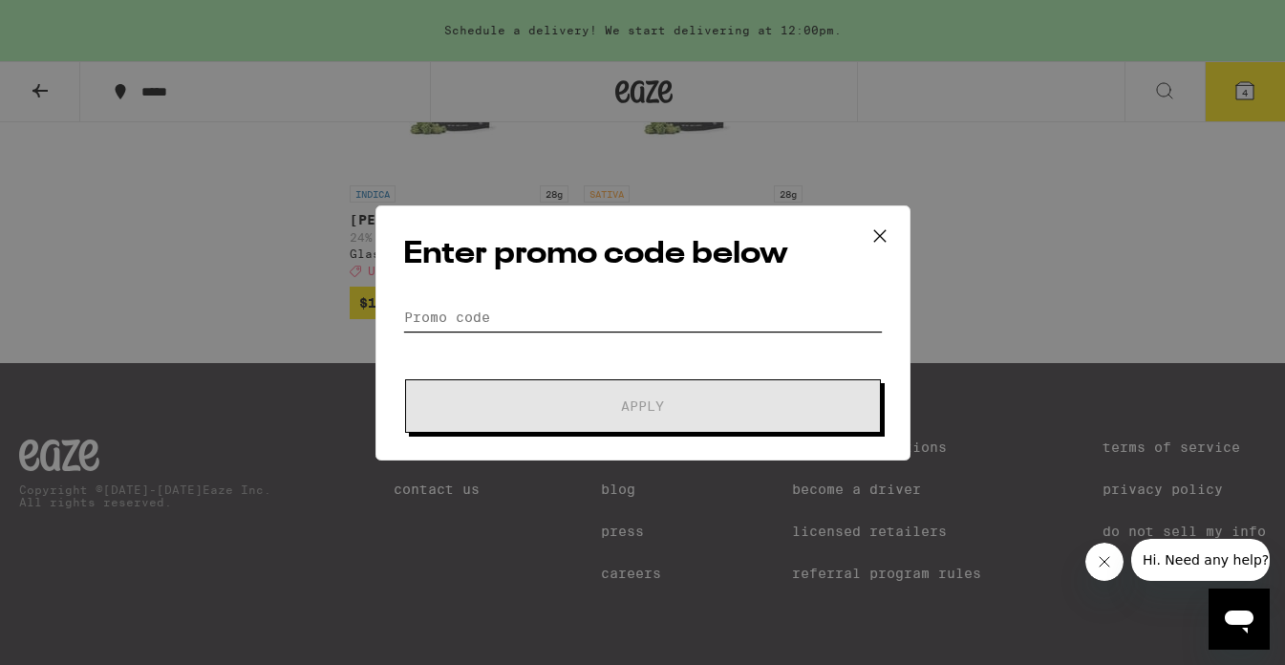
click at [484, 303] on input "Promo Code" at bounding box center [642, 317] width 479 height 29
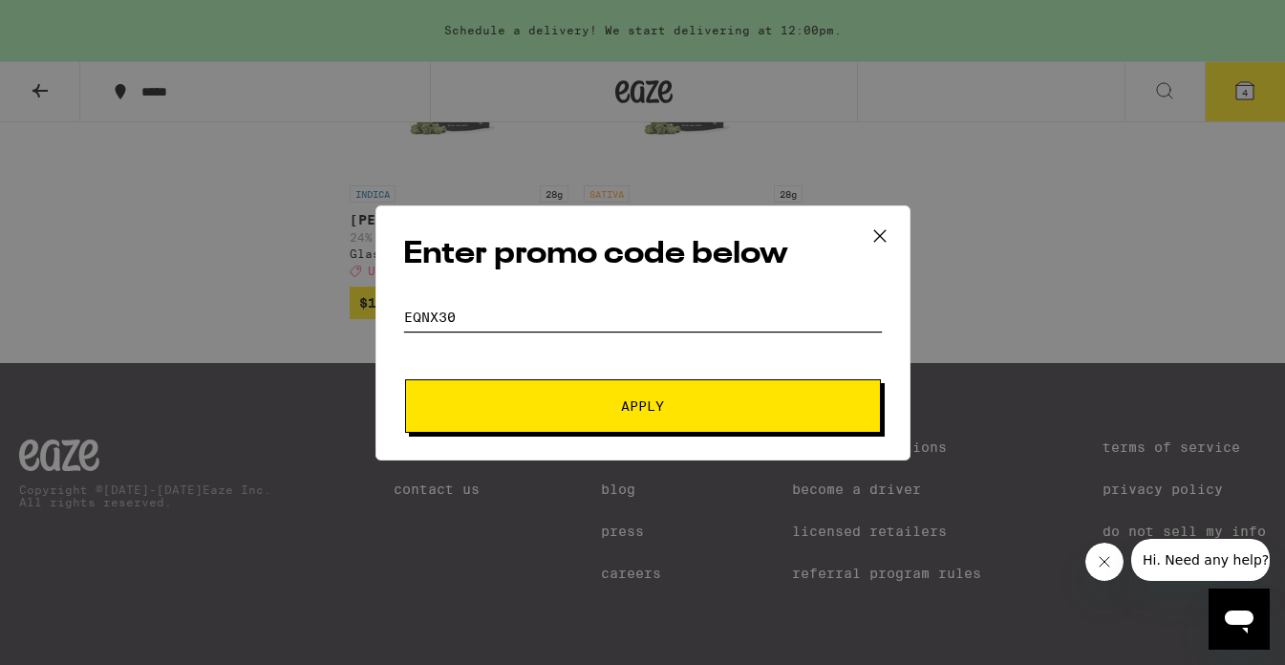
type input "EQNX30"
click at [533, 399] on span "Apply" at bounding box center [643, 405] width 344 height 13
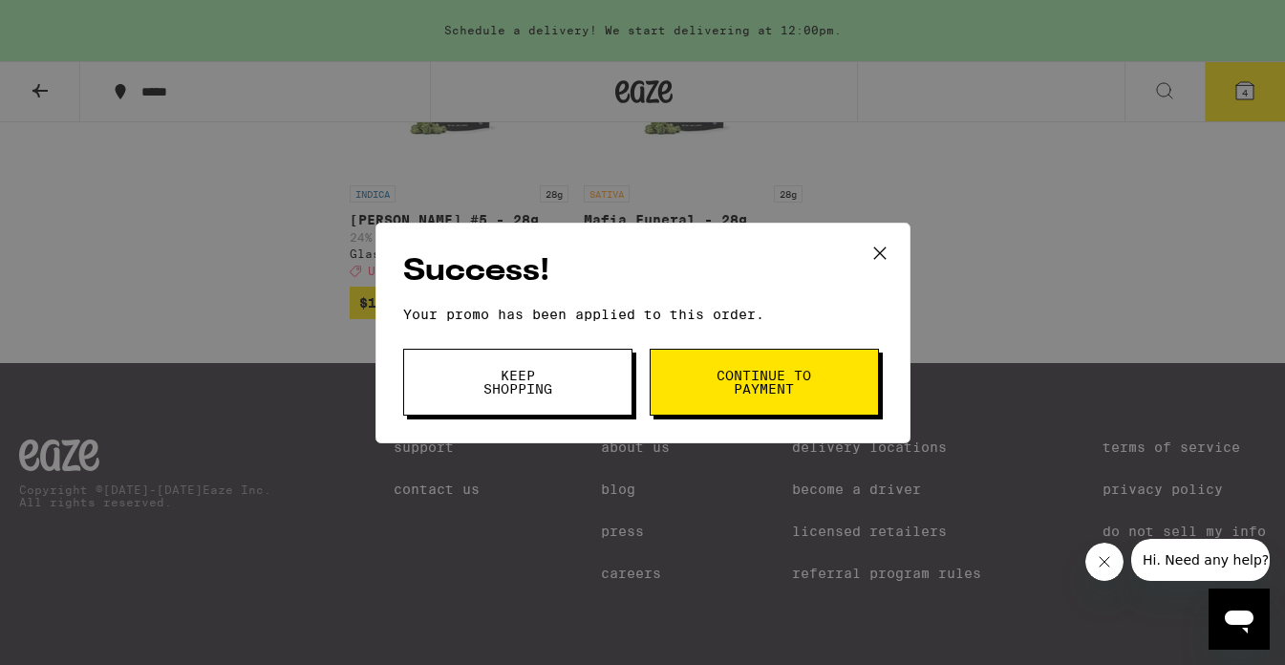
click at [820, 390] on button "Continue to payment" at bounding box center [764, 382] width 229 height 67
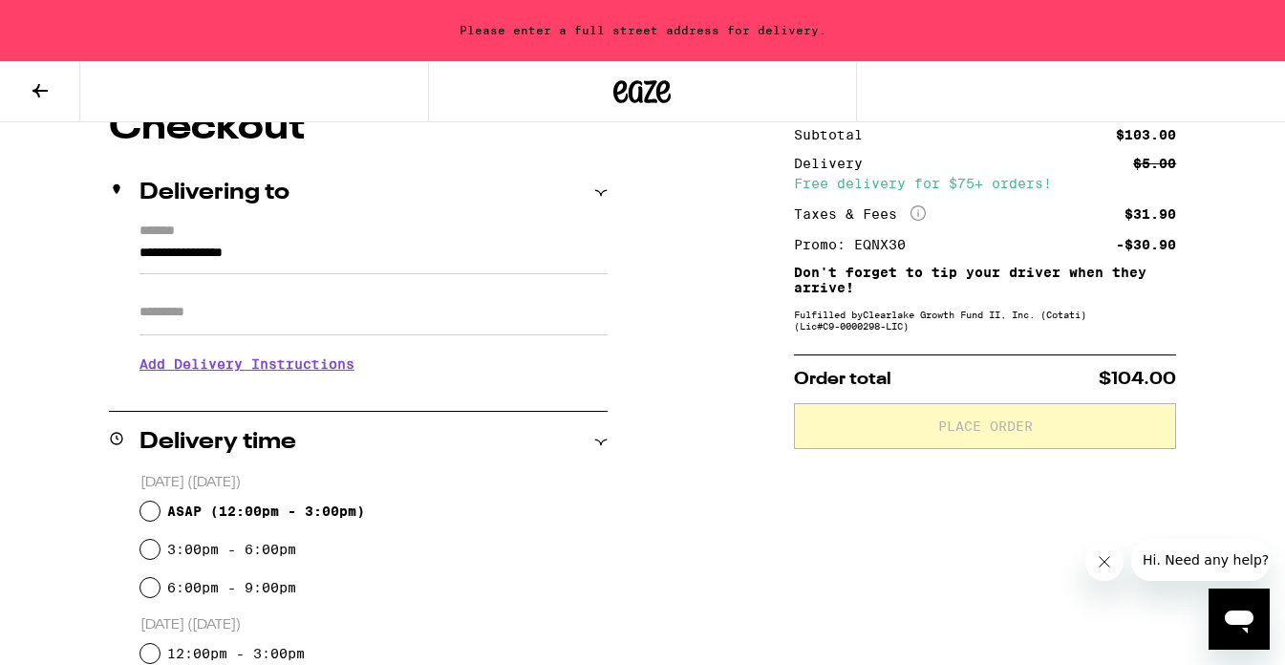
scroll to position [195, 0]
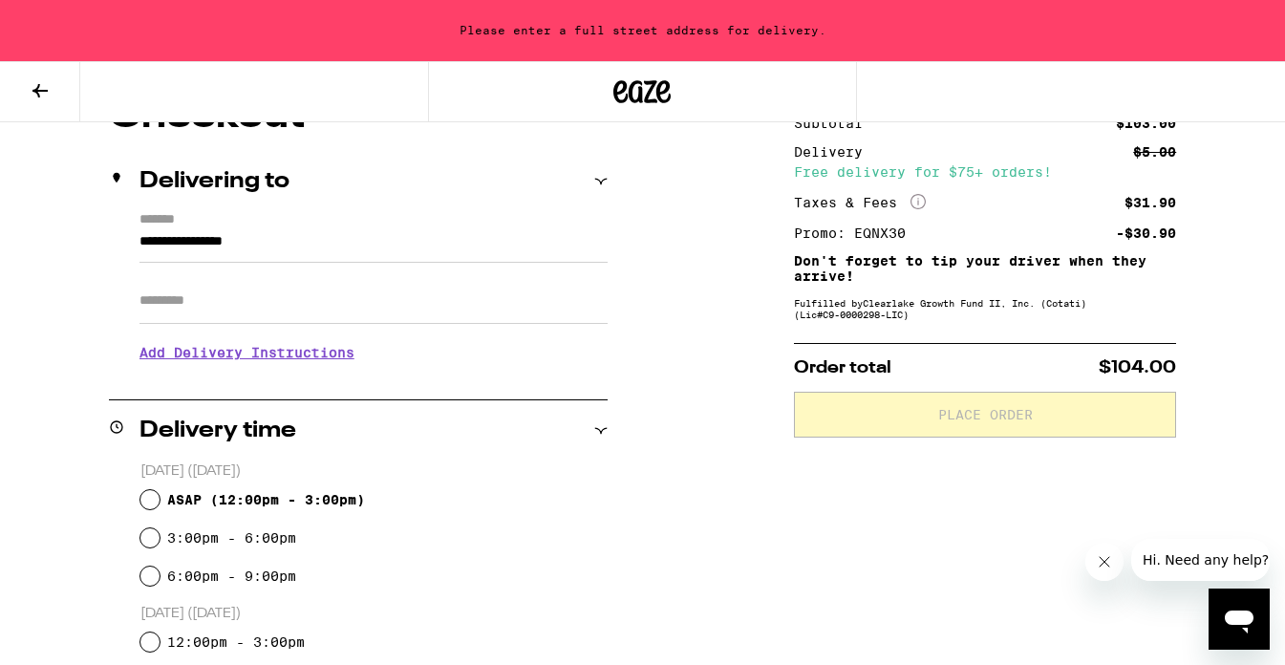
click at [422, 231] on input "**********" at bounding box center [373, 246] width 468 height 32
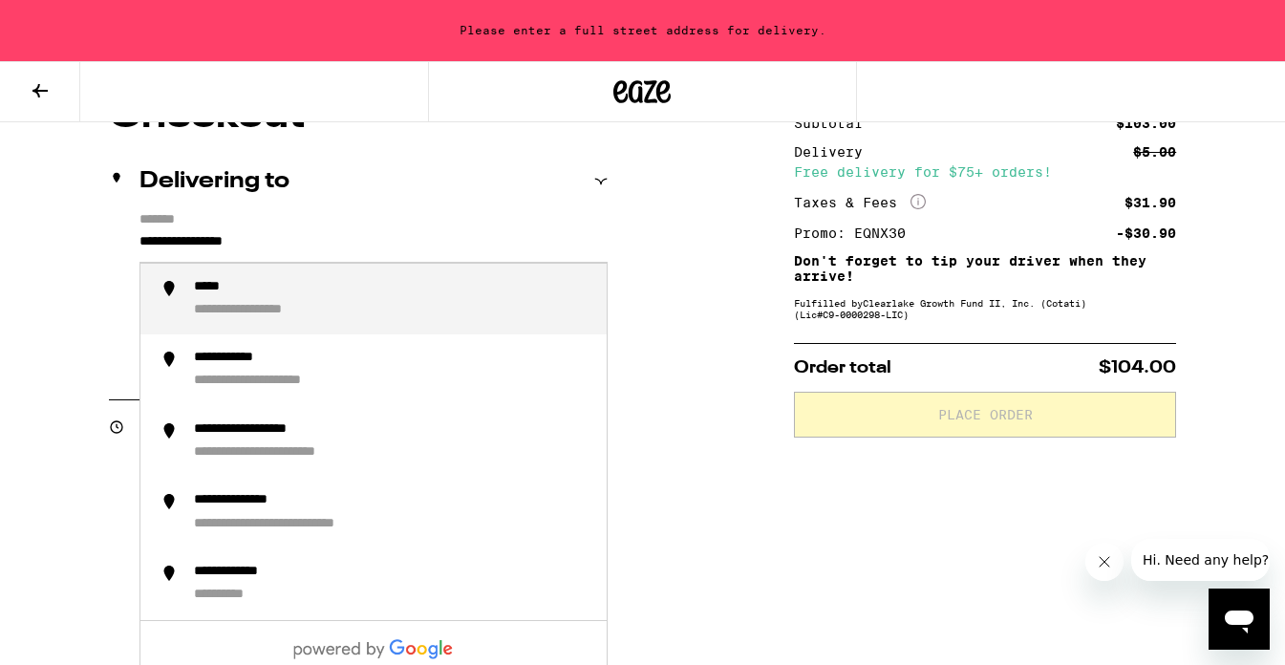
drag, startPoint x: 397, startPoint y: 245, endPoint x: 117, endPoint y: 224, distance: 280.7
click at [117, 224] on div "**********" at bounding box center [358, 294] width 499 height 165
click at [291, 306] on div "**********" at bounding box center [246, 311] width 104 height 18
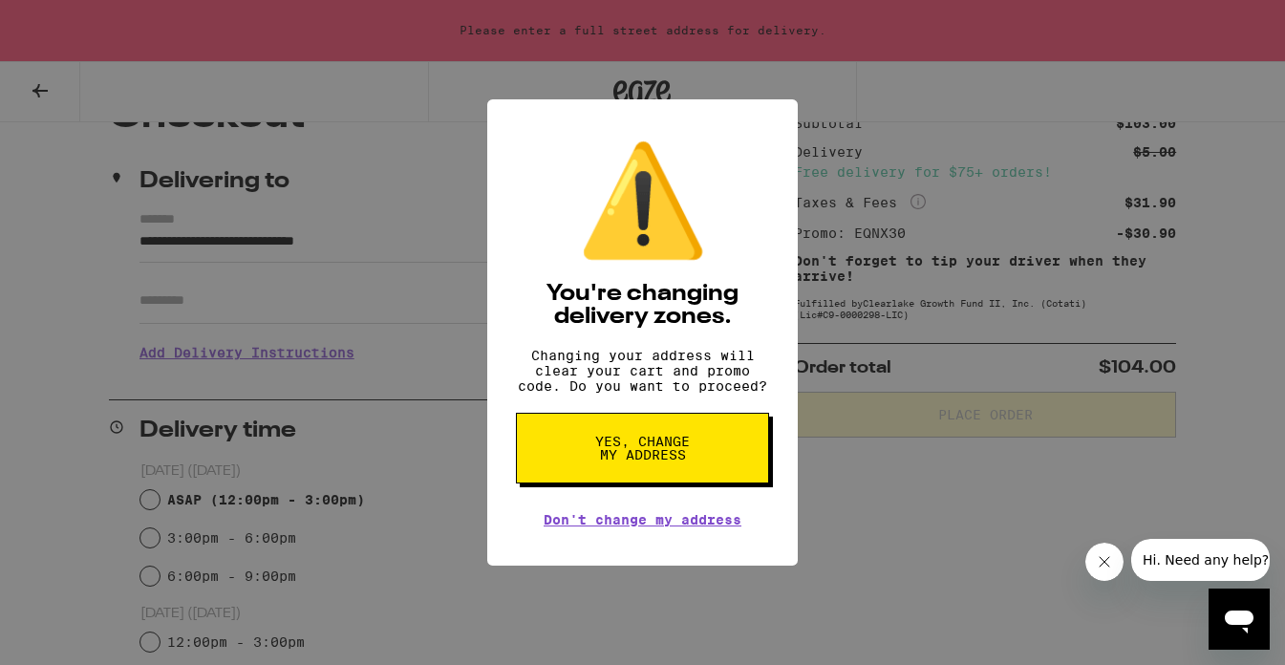
click at [633, 483] on button "Yes, change my address" at bounding box center [642, 448] width 253 height 71
type input "**********"
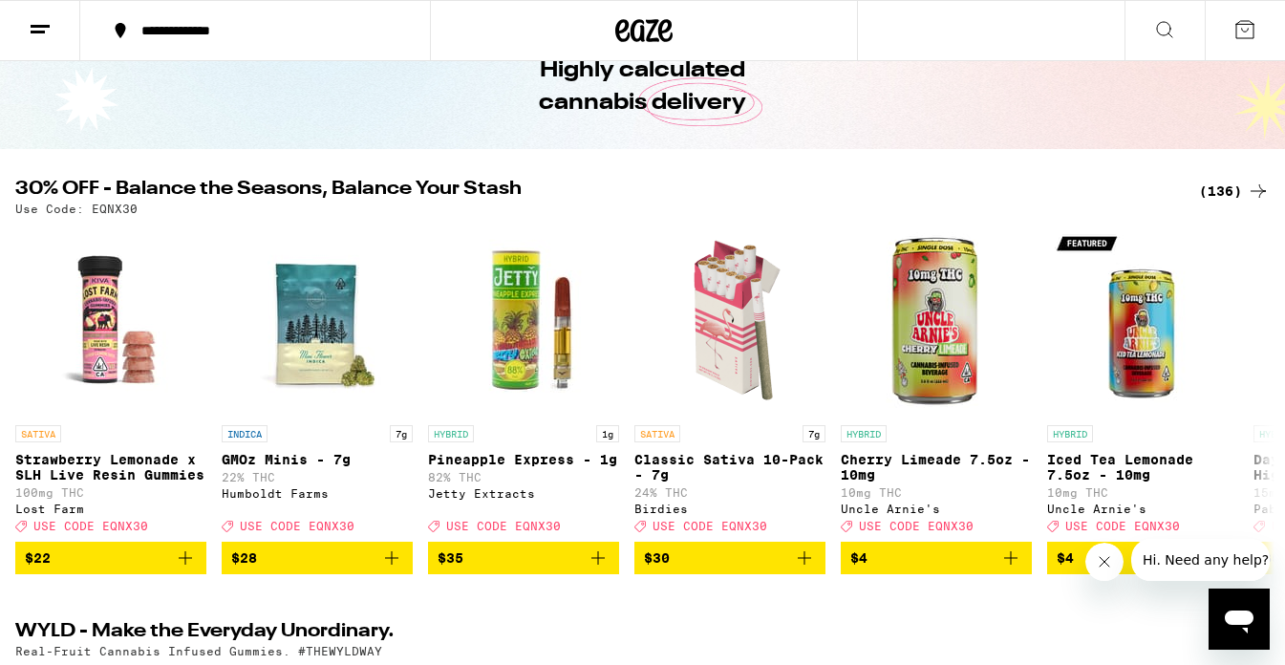
scroll to position [108, 0]
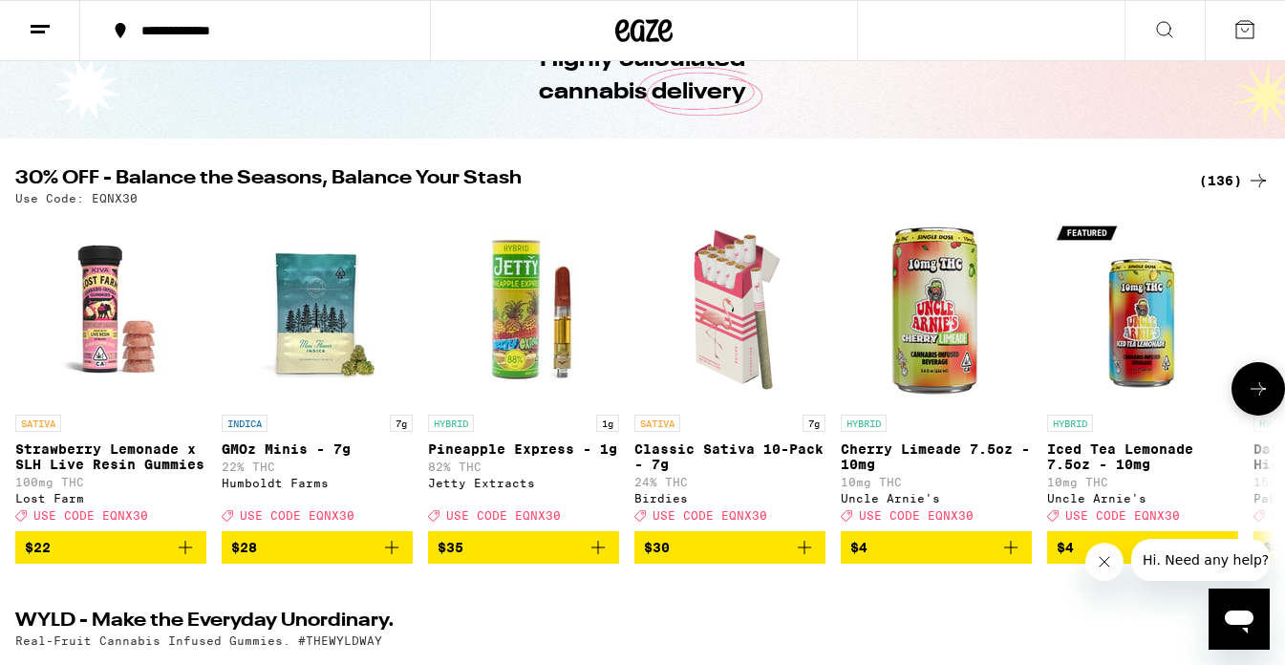
click at [753, 552] on span "$30" at bounding box center [730, 547] width 172 height 23
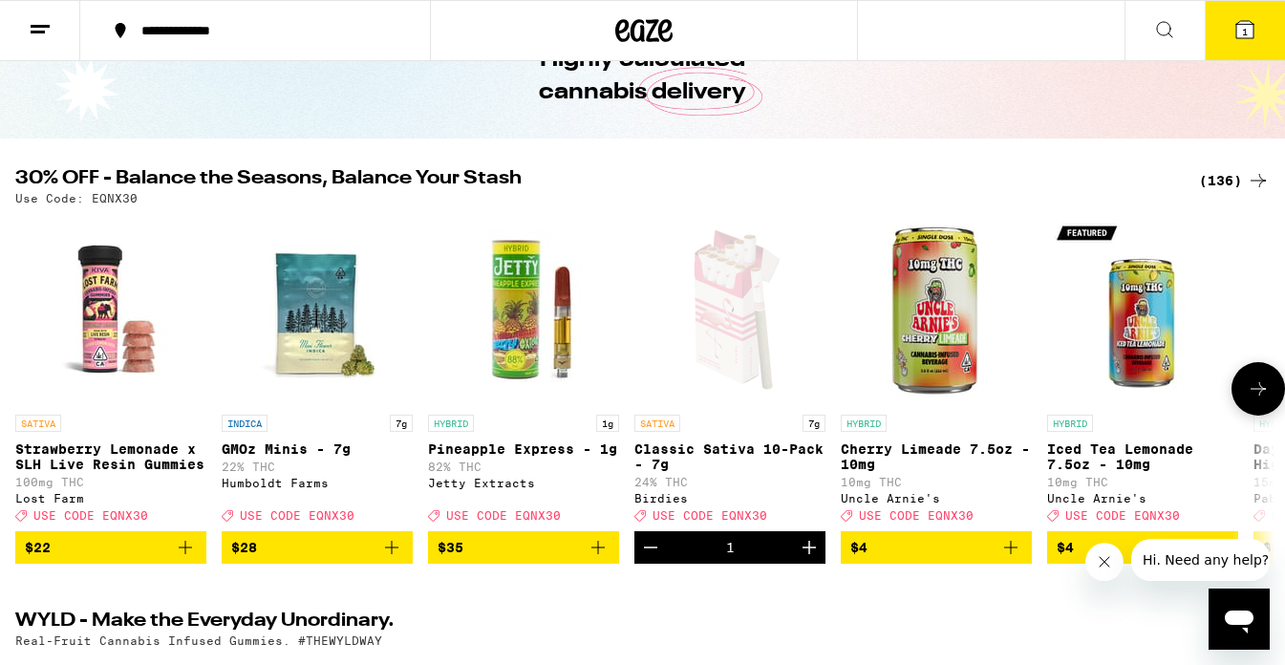
scroll to position [169, 0]
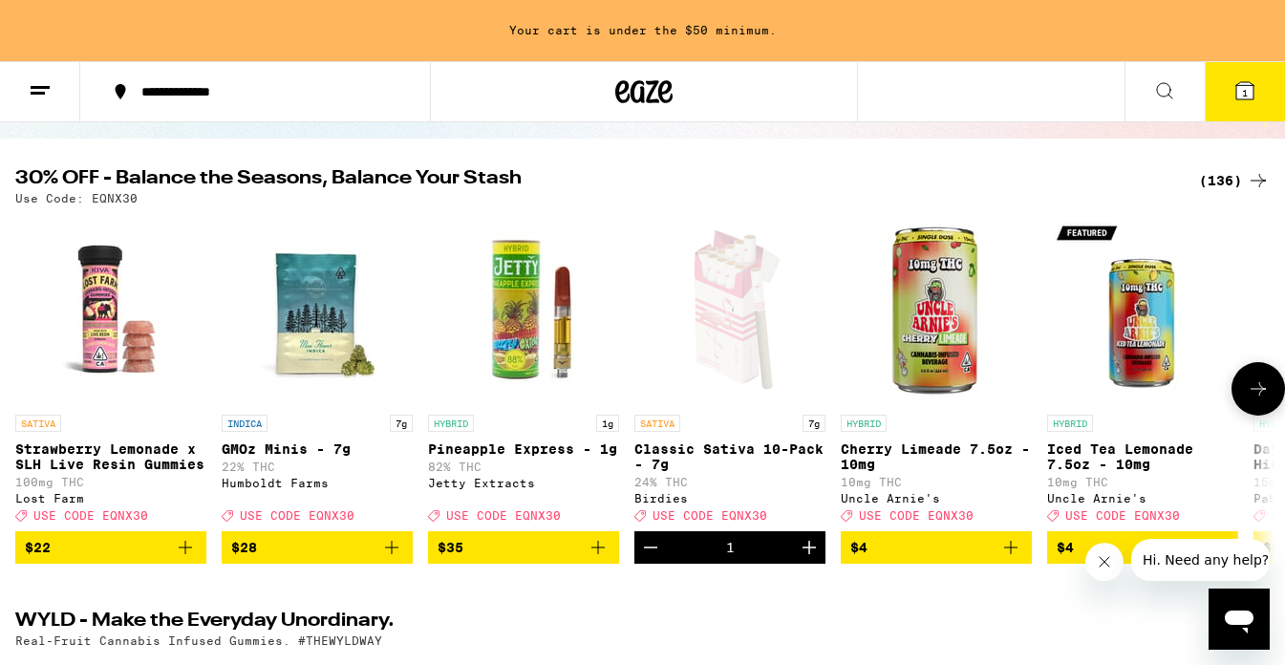
click at [872, 388] on icon at bounding box center [1258, 388] width 23 height 23
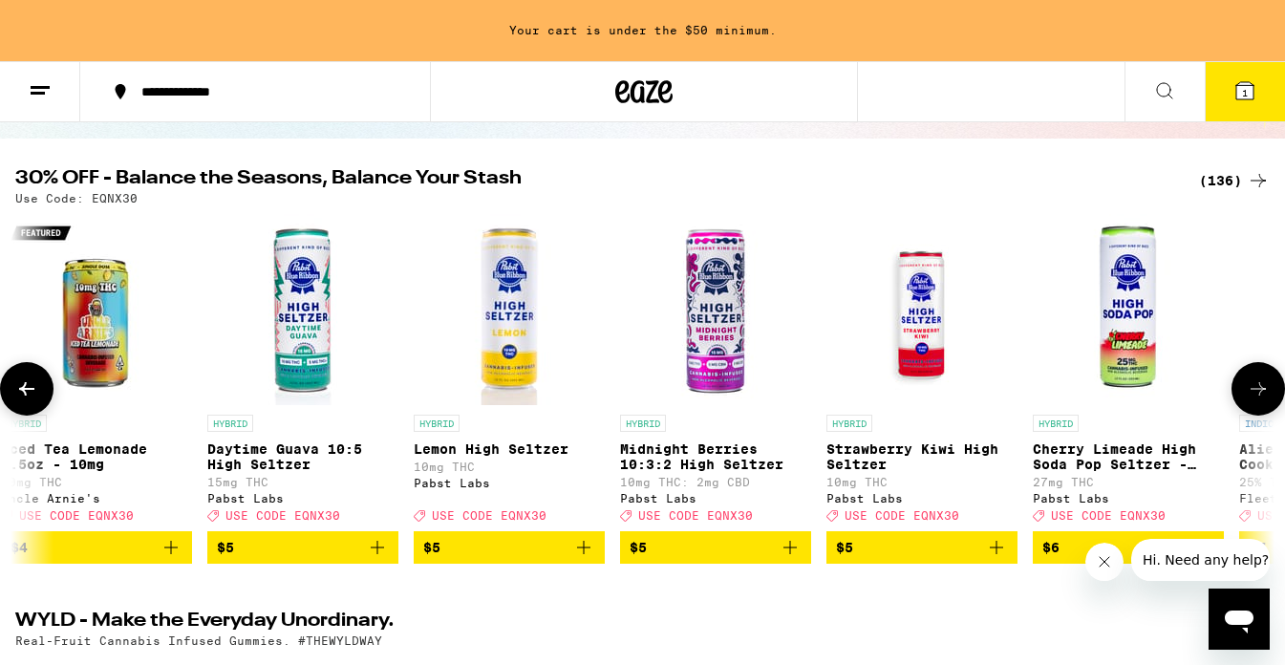
click at [872, 388] on icon at bounding box center [1258, 388] width 23 height 23
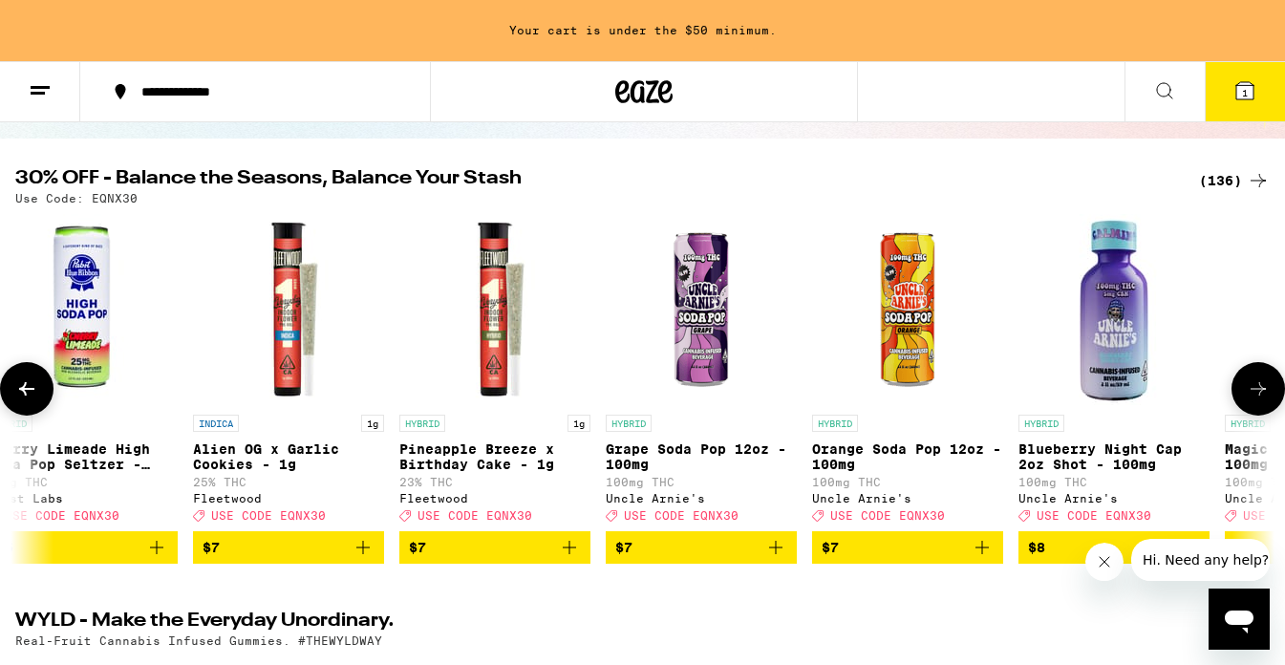
click at [872, 388] on icon at bounding box center [1258, 388] width 23 height 23
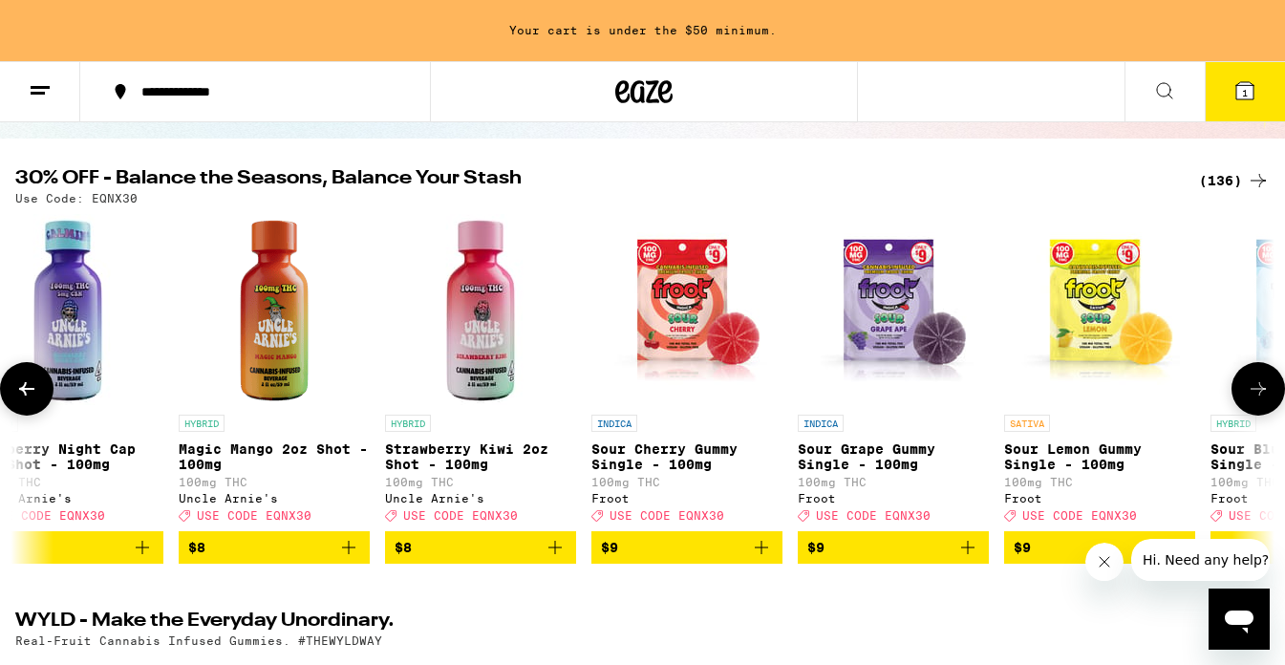
click at [872, 388] on icon at bounding box center [1258, 388] width 23 height 23
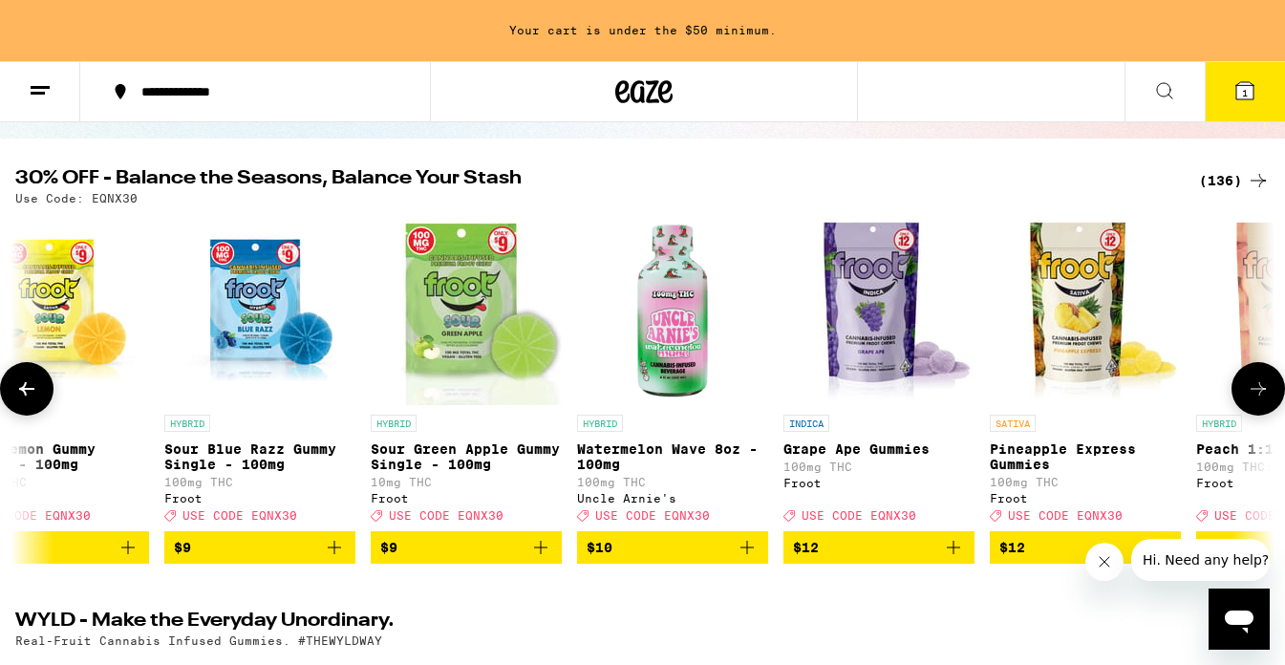
click at [872, 388] on icon at bounding box center [1258, 388] width 23 height 23
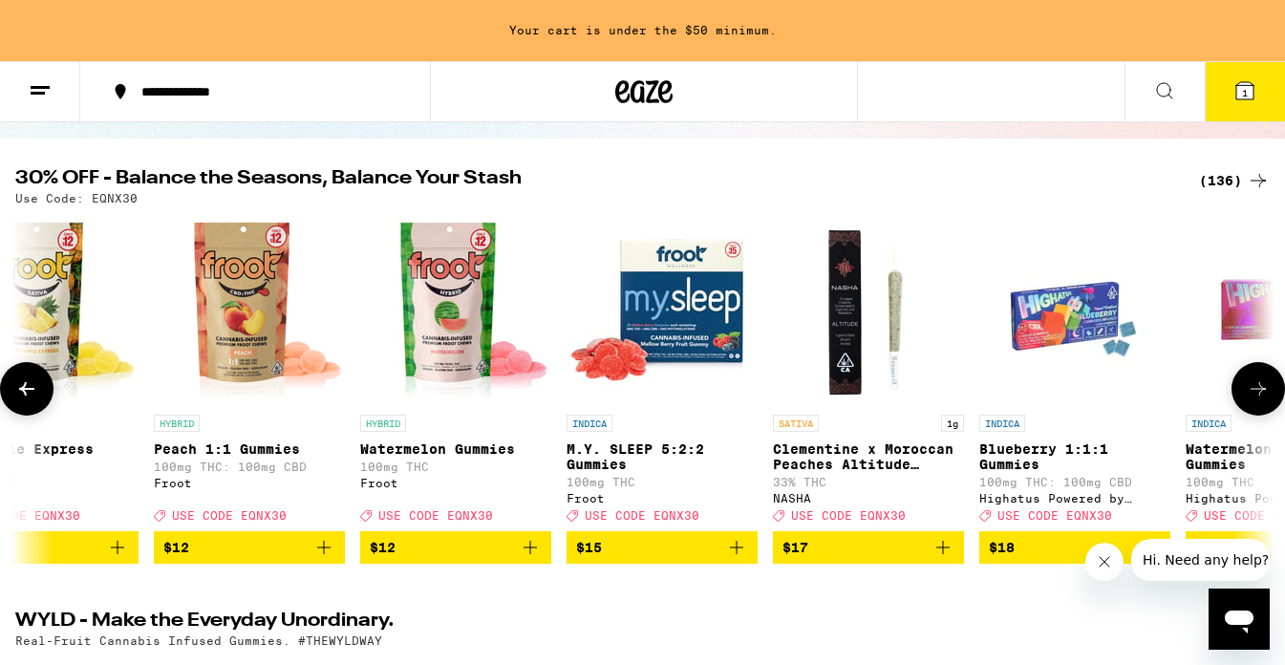
scroll to position [0, 5230]
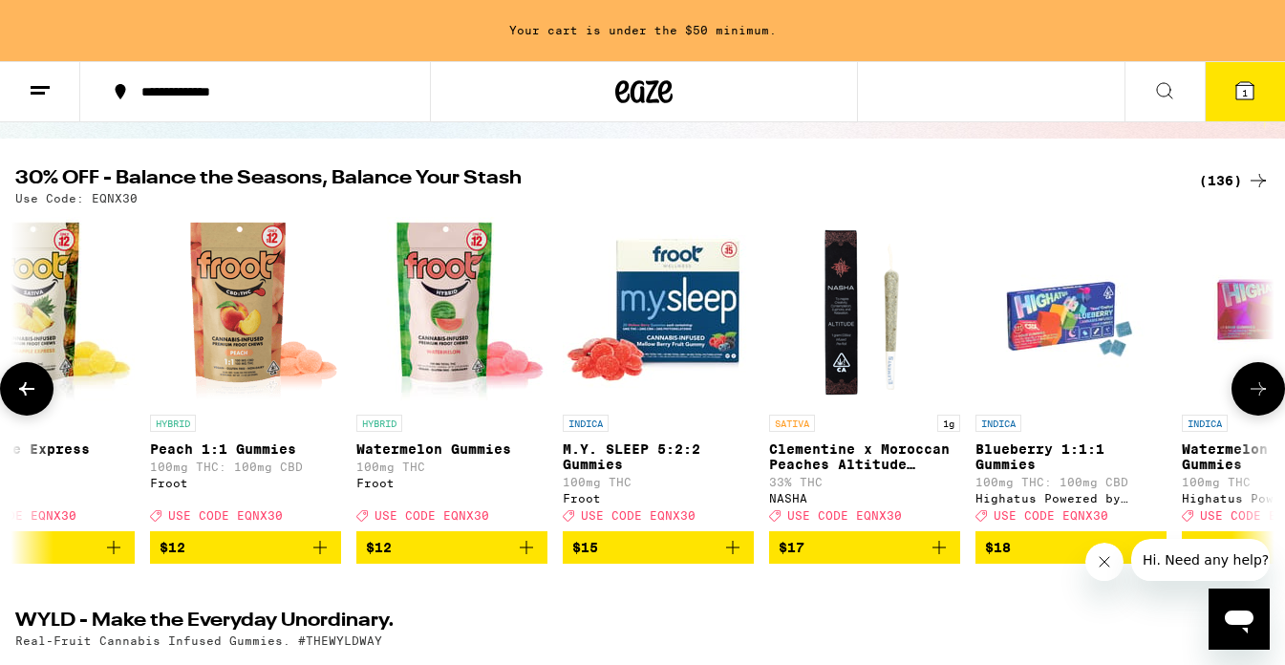
click at [650, 559] on span "$15" at bounding box center [658, 547] width 172 height 23
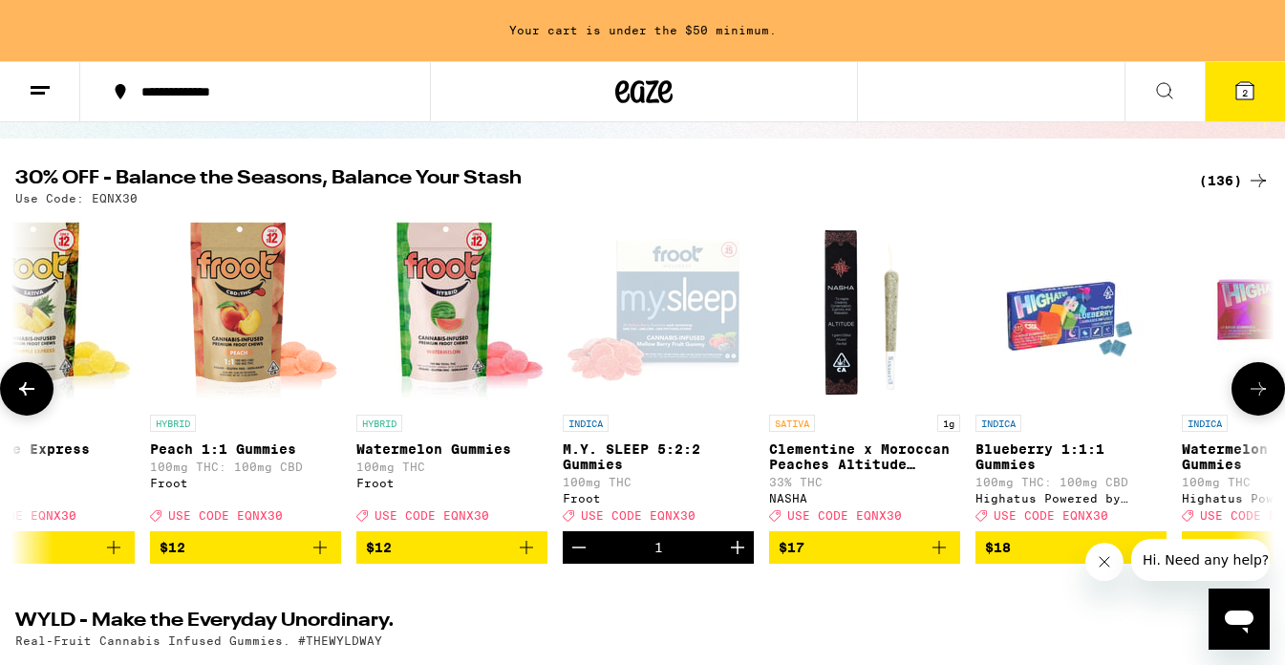
click at [872, 393] on button at bounding box center [1257, 388] width 53 height 53
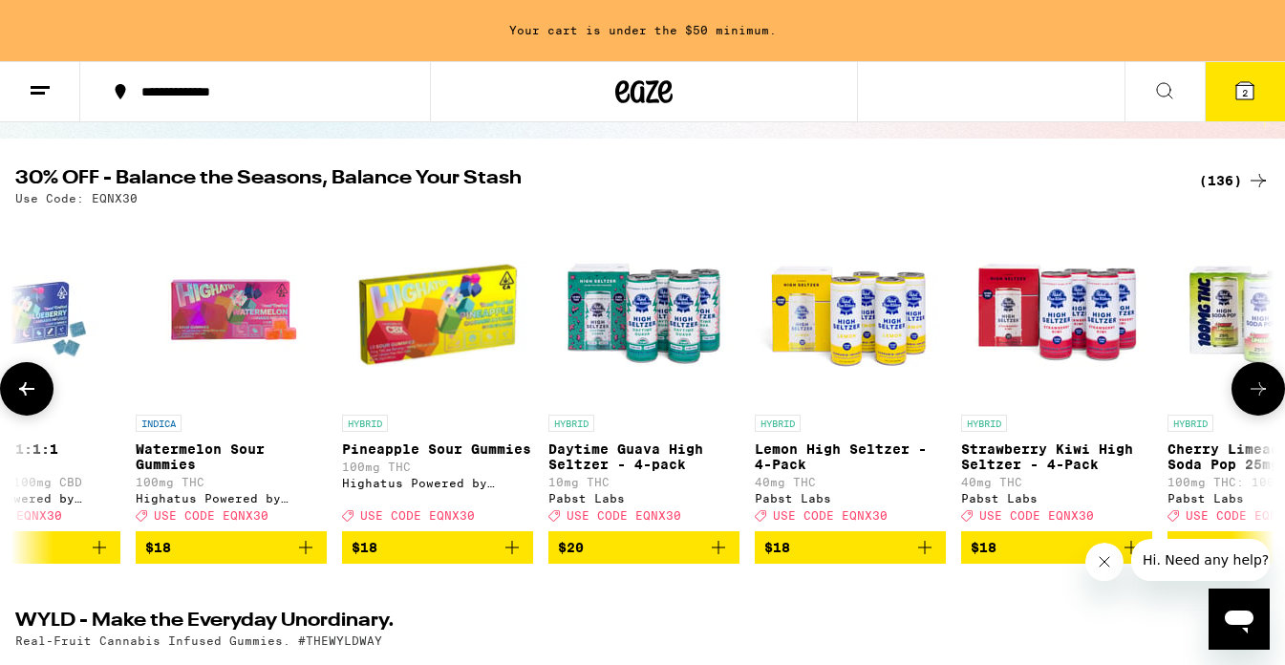
click at [872, 393] on button at bounding box center [1257, 388] width 53 height 53
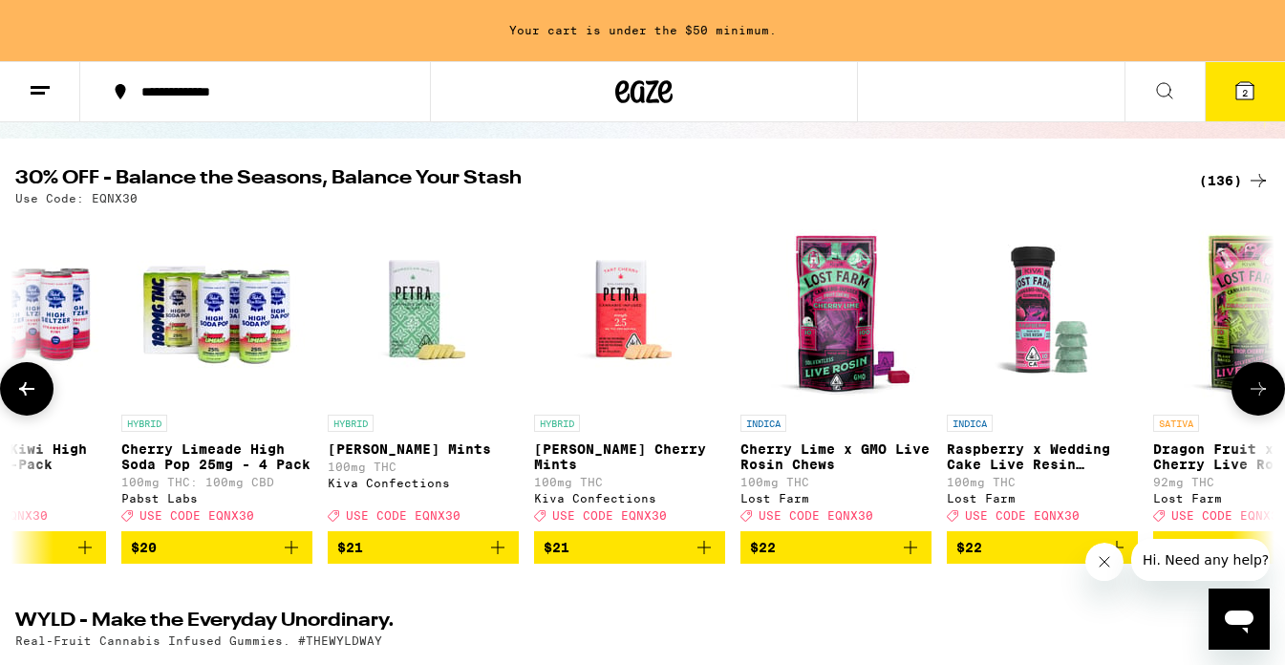
click at [872, 393] on button at bounding box center [1257, 388] width 53 height 53
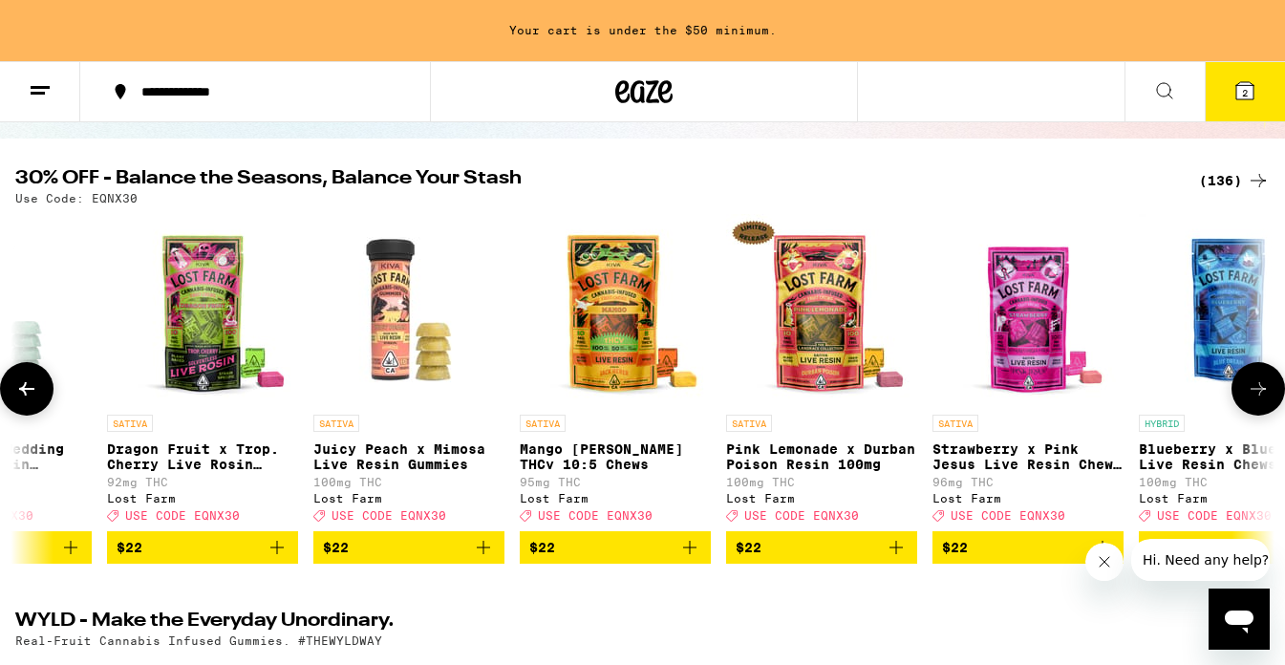
click at [872, 393] on button at bounding box center [1257, 388] width 53 height 53
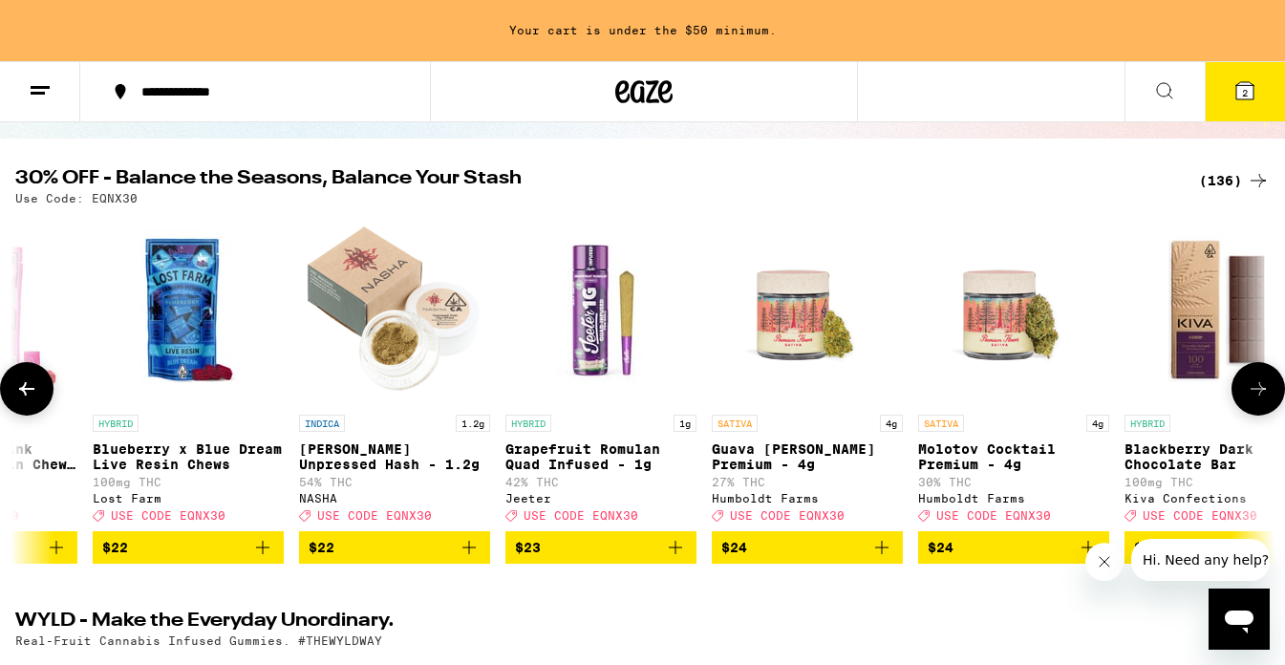
click at [872, 393] on button at bounding box center [1257, 388] width 53 height 53
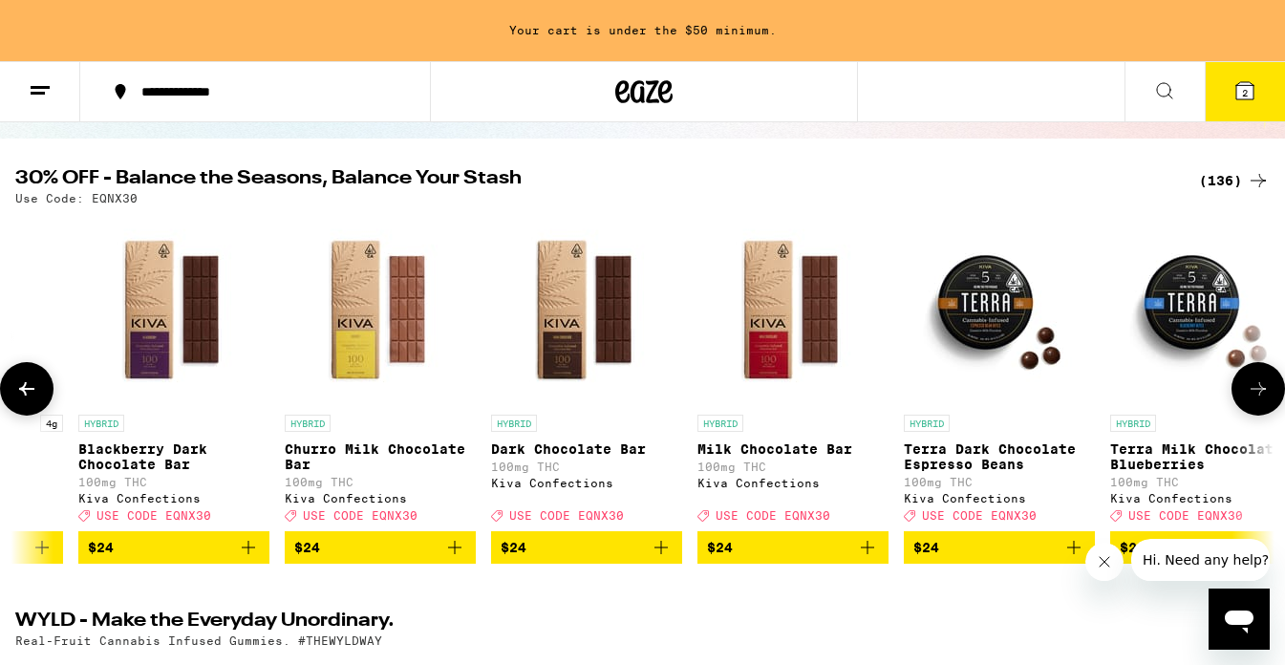
click at [872, 393] on button at bounding box center [1257, 388] width 53 height 53
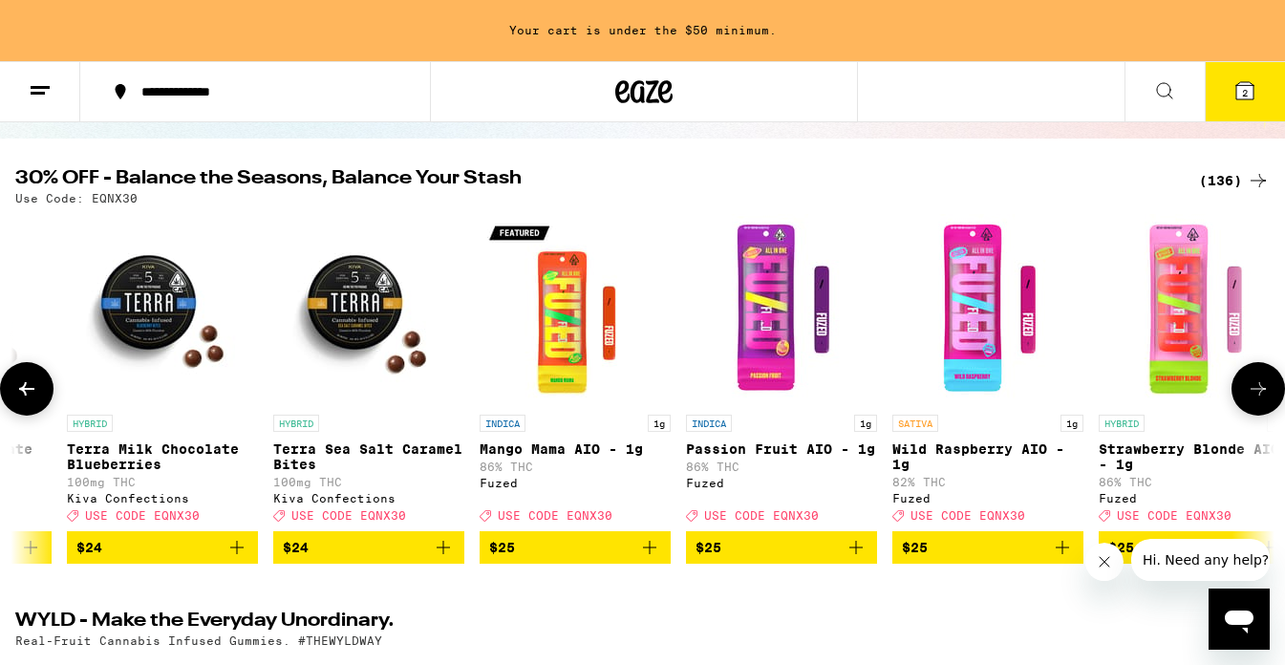
click at [872, 393] on button at bounding box center [1257, 388] width 53 height 53
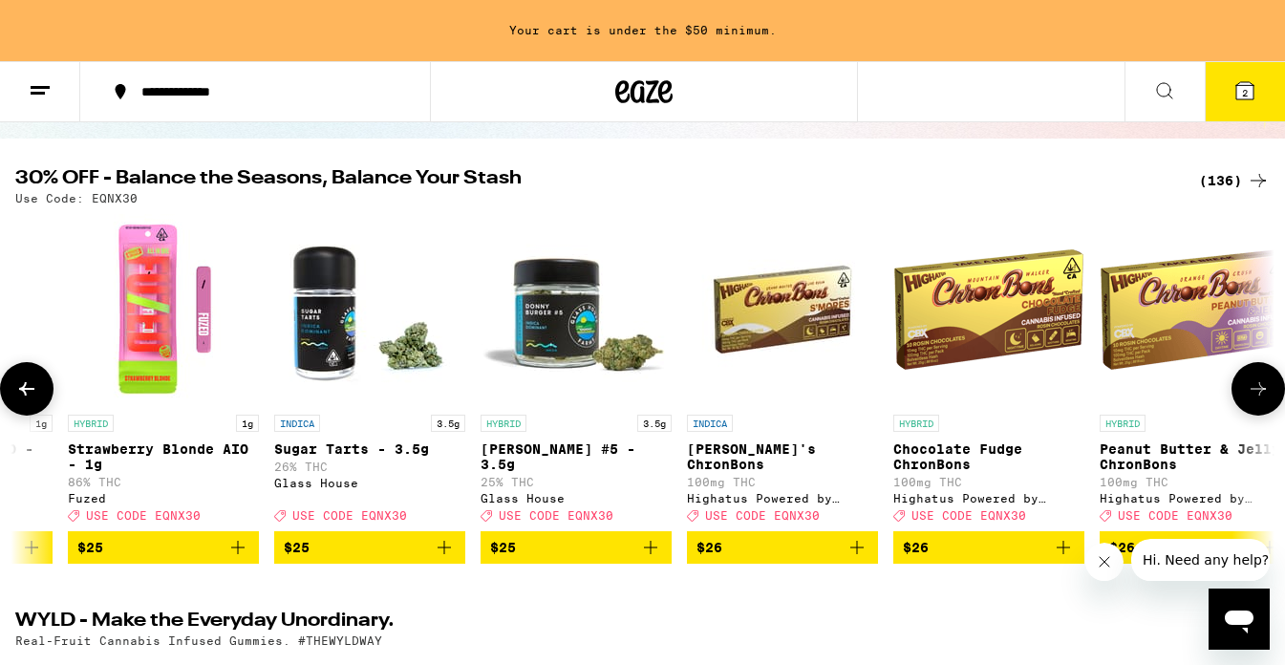
scroll to position [0, 12551]
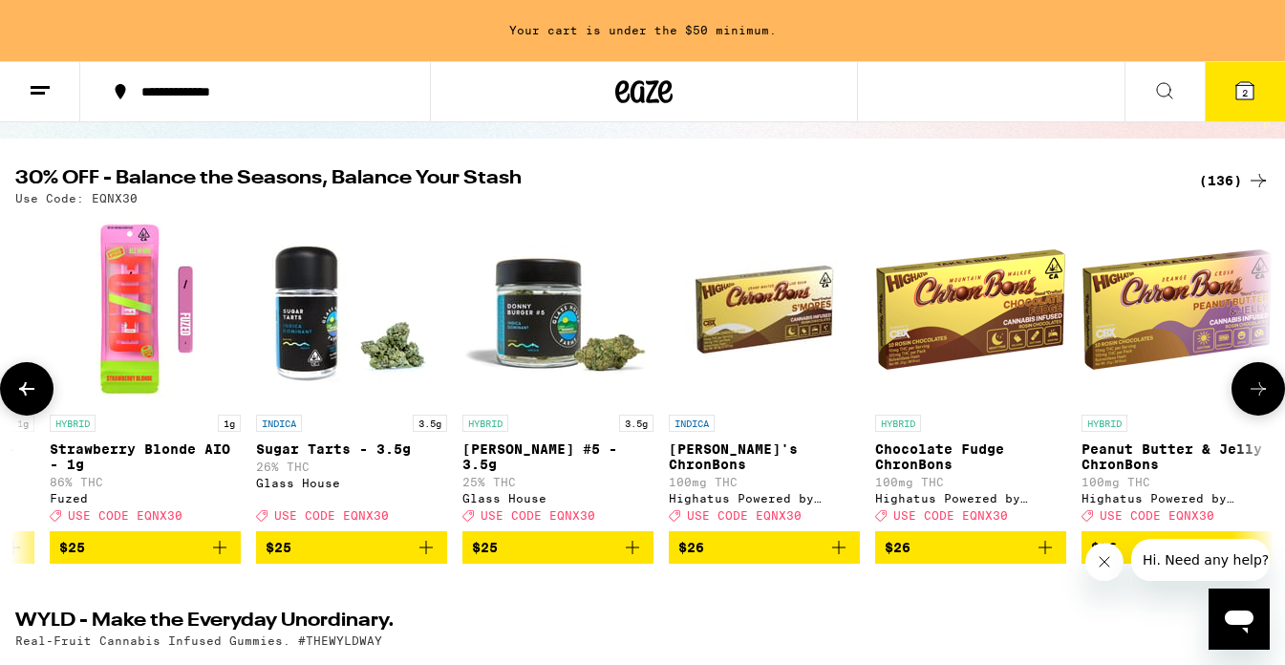
click at [29, 393] on icon at bounding box center [26, 388] width 23 height 23
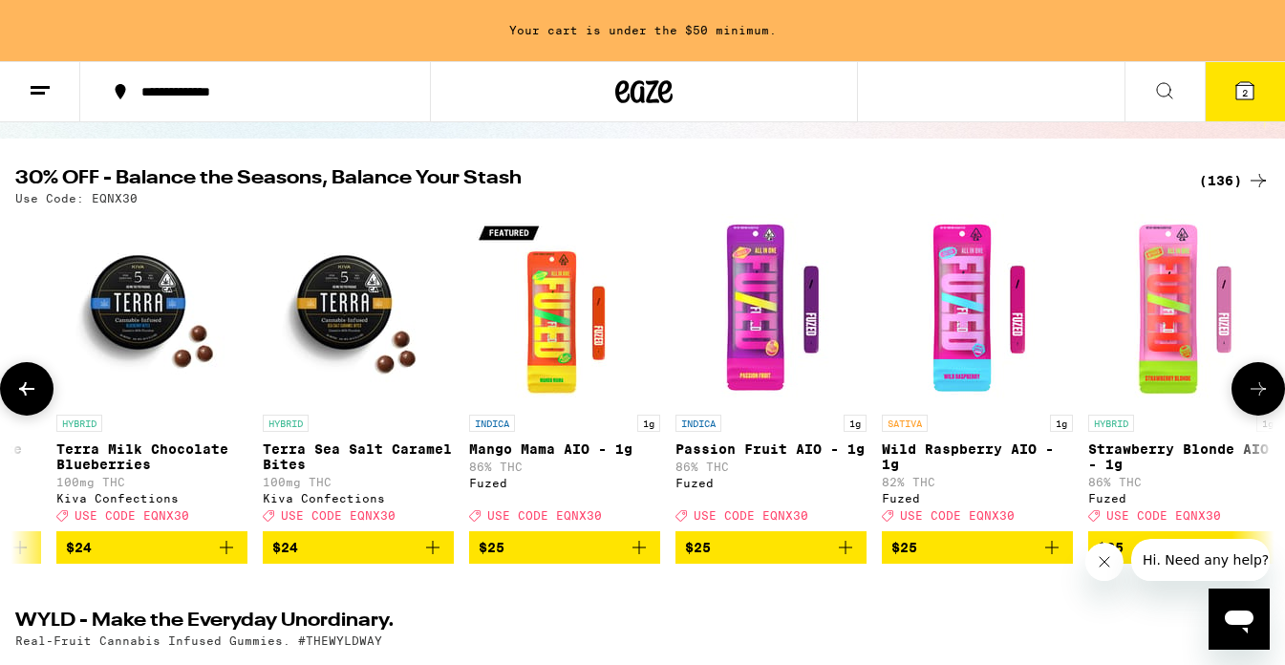
scroll to position [0, 11505]
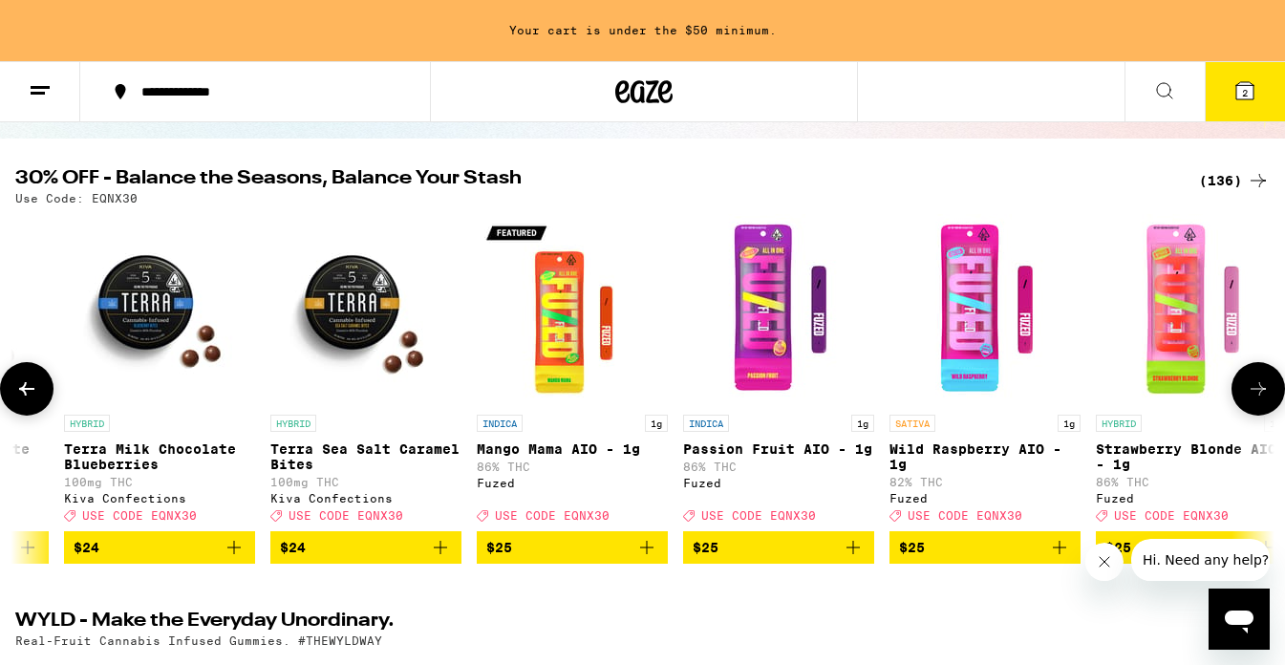
click at [872, 415] on button at bounding box center [1257, 388] width 53 height 53
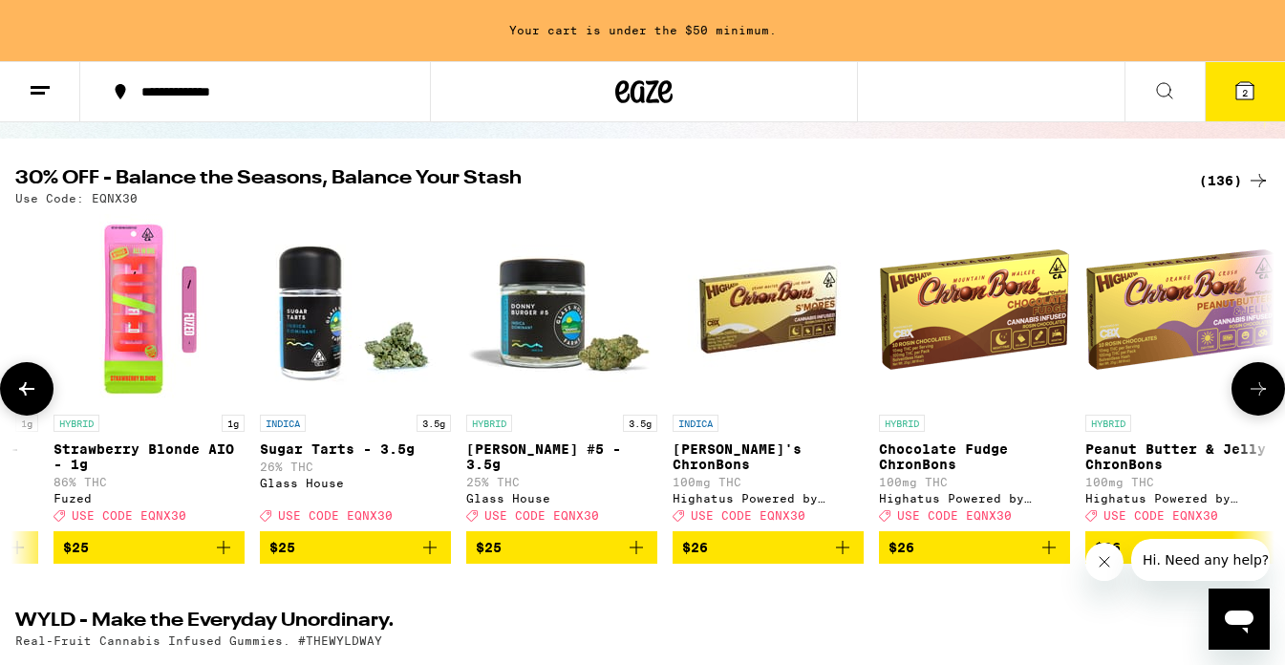
scroll to position [0, 12551]
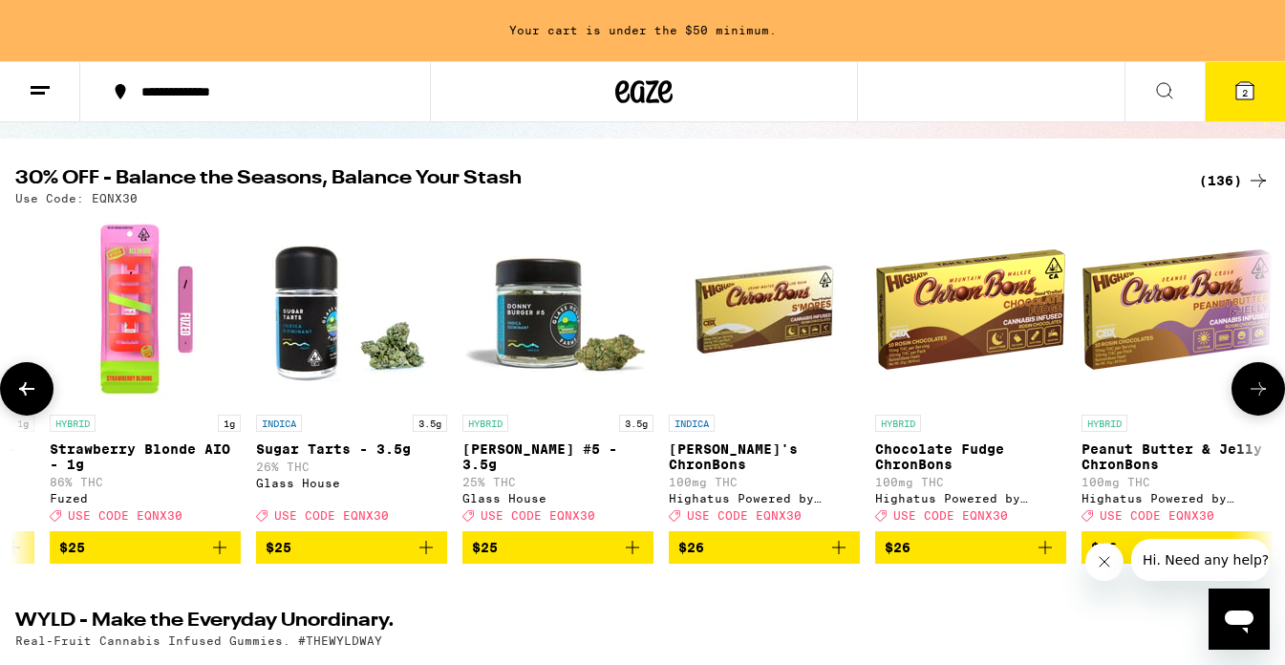
click at [202, 559] on span "$25" at bounding box center [145, 547] width 172 height 23
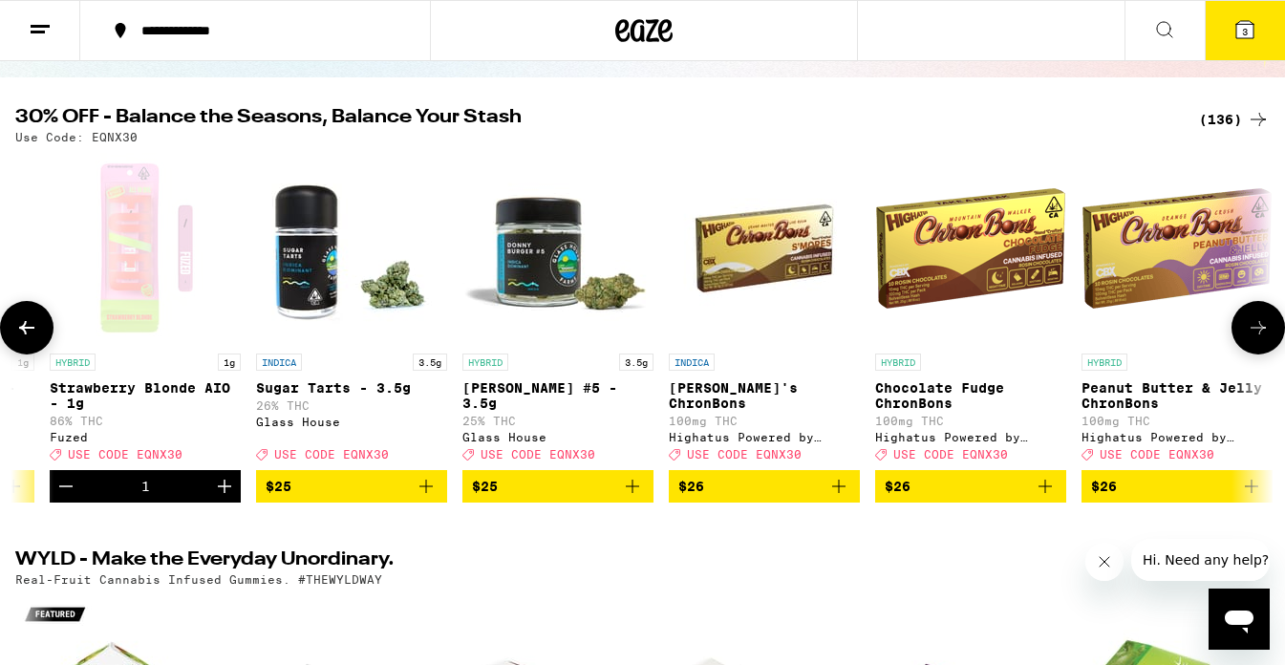
scroll to position [108, 0]
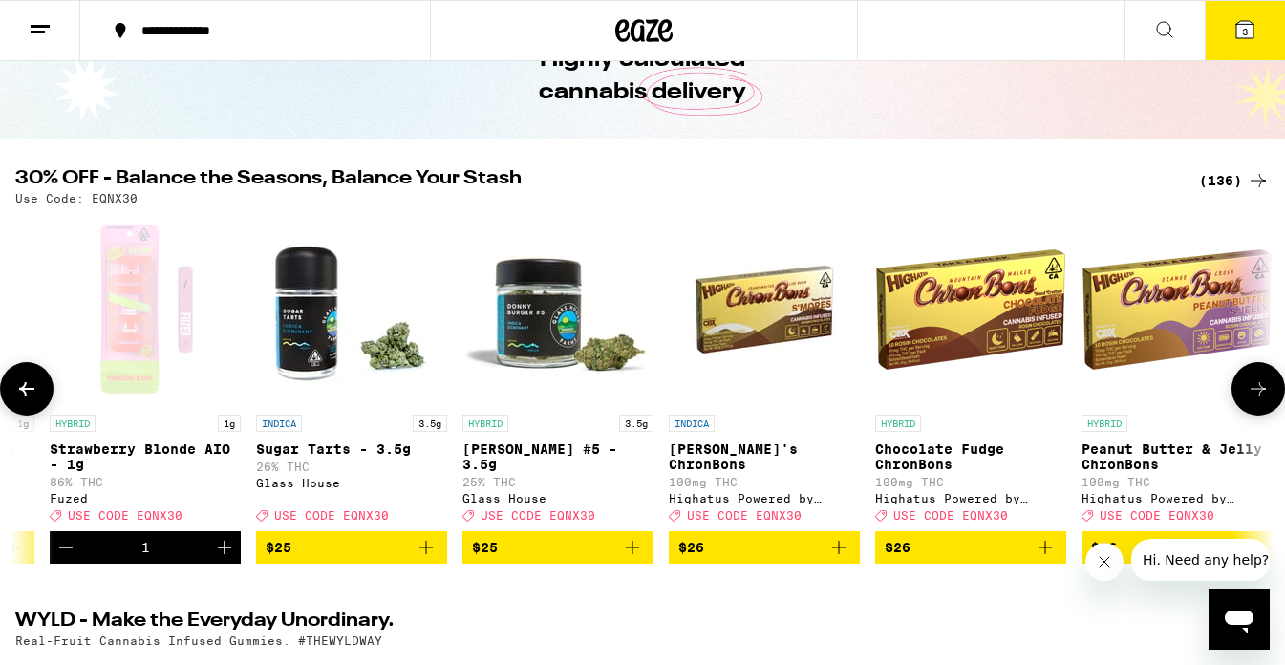
click at [872, 380] on button at bounding box center [1257, 388] width 53 height 53
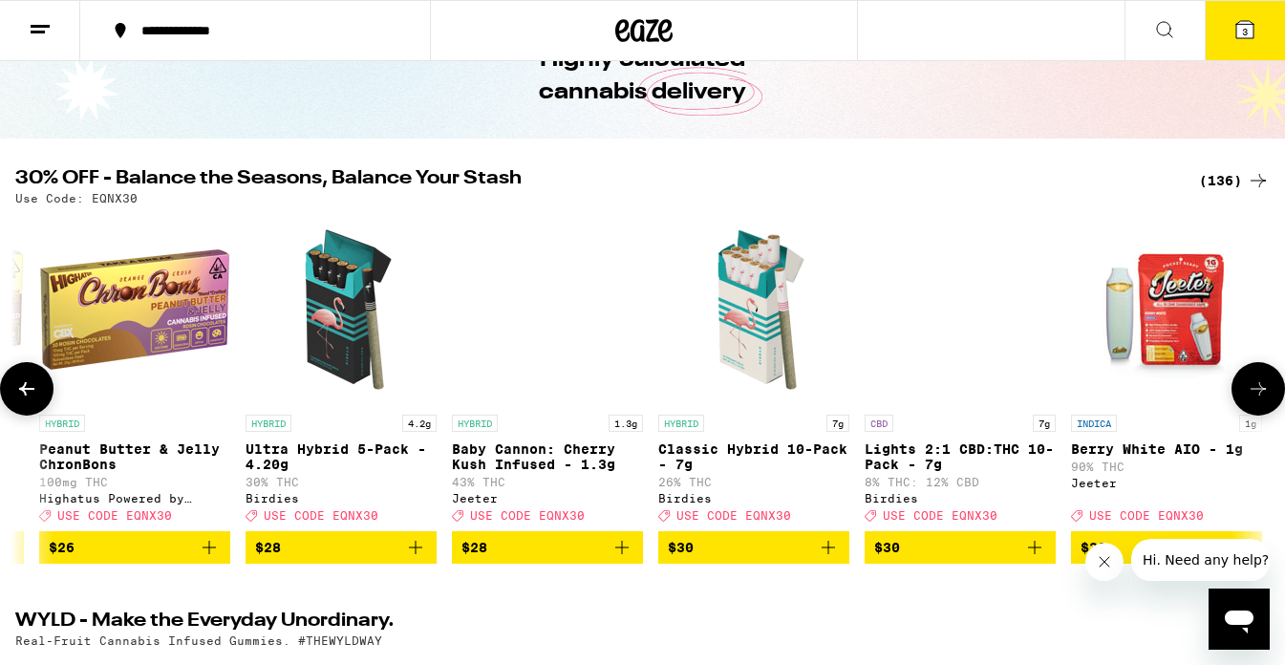
scroll to position [0, 13597]
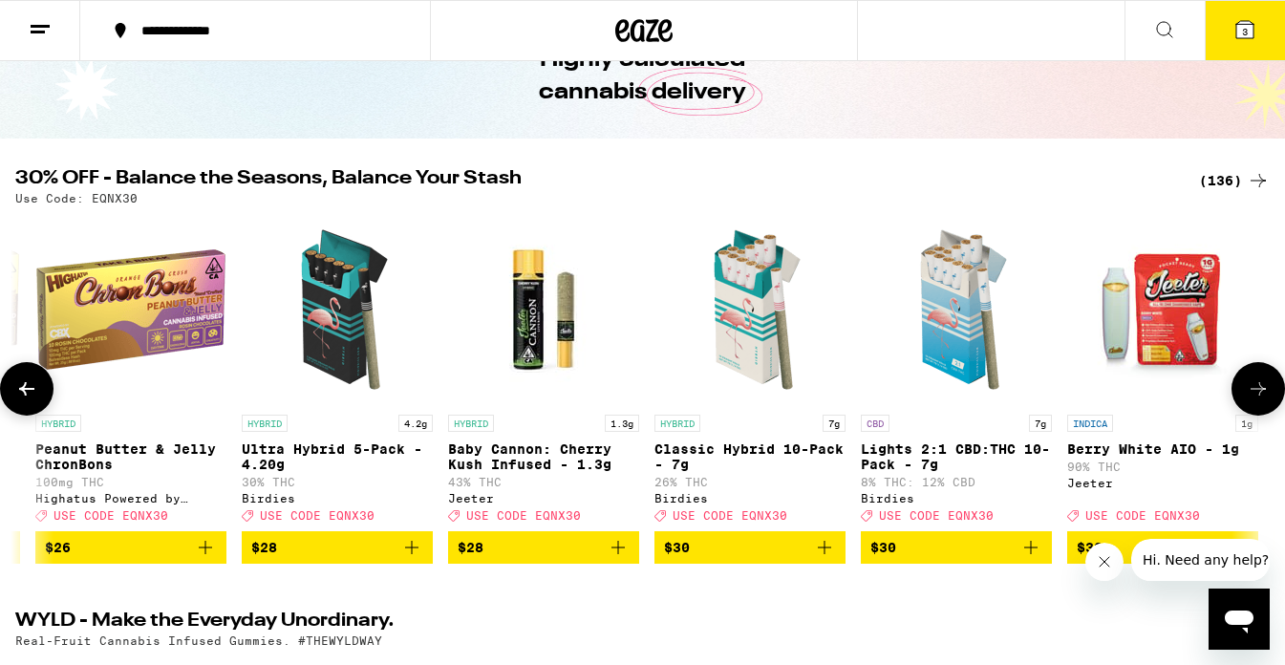
click at [822, 551] on icon "Add to bag" at bounding box center [824, 547] width 23 height 23
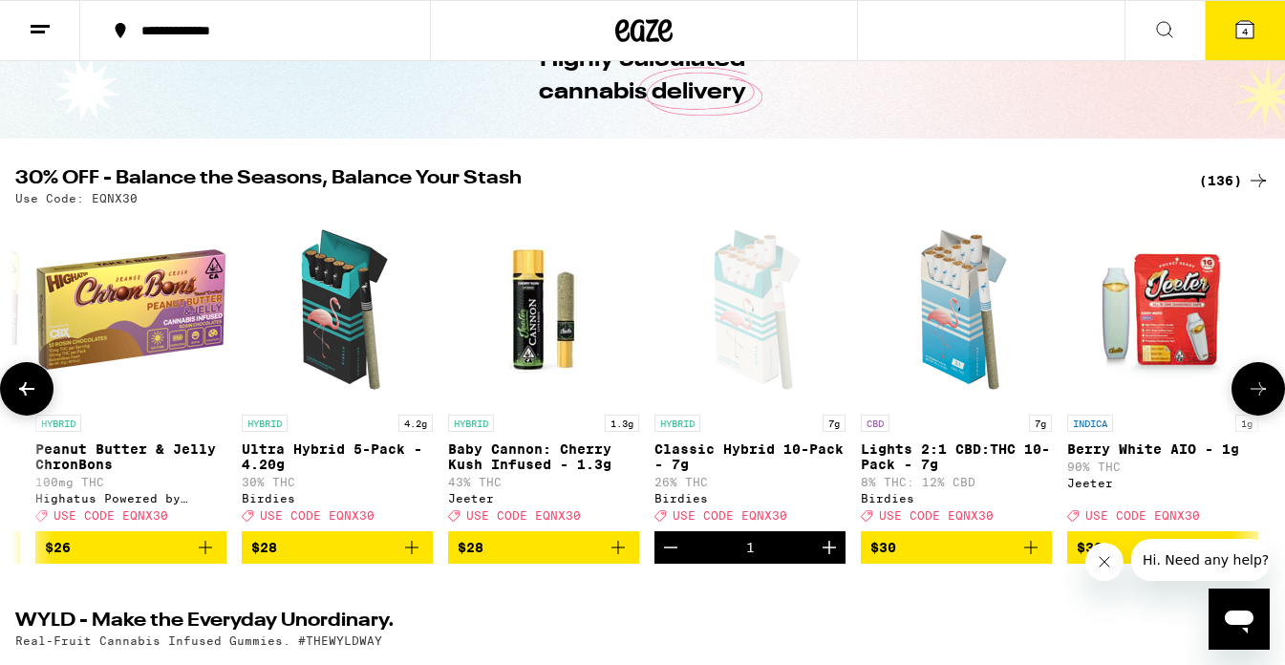
click at [872, 395] on icon at bounding box center [1257, 388] width 15 height 13
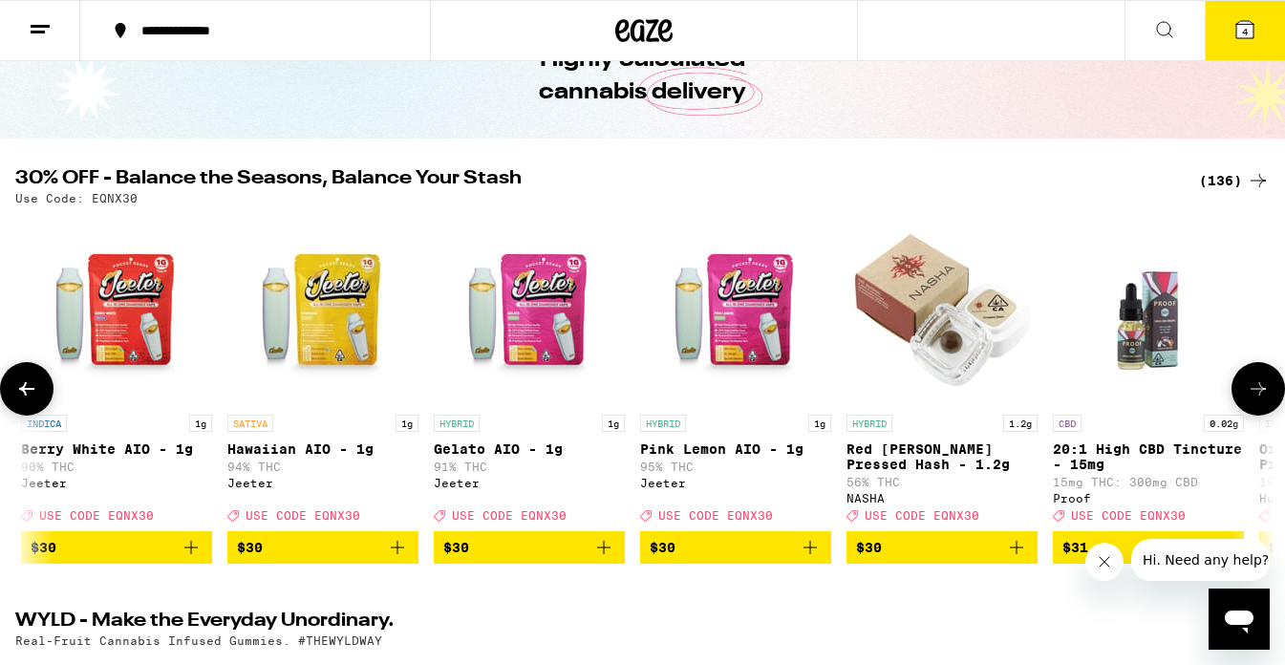
click at [872, 395] on icon at bounding box center [1257, 388] width 15 height 13
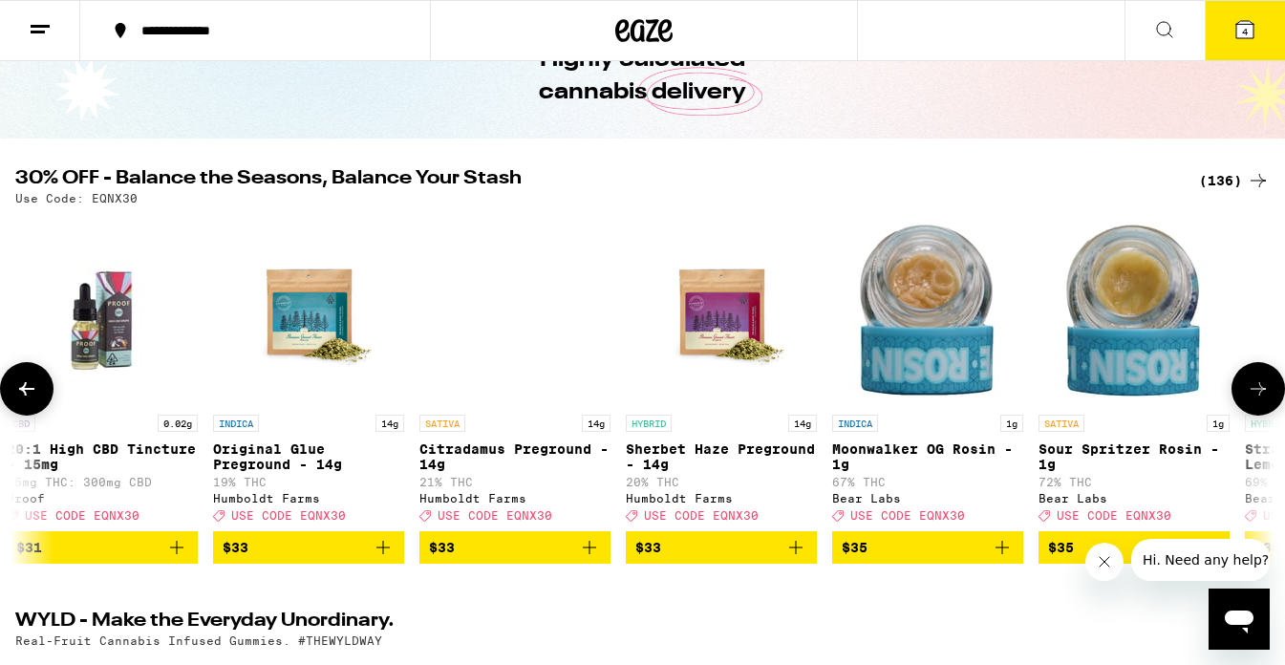
click at [872, 395] on icon at bounding box center [1257, 388] width 15 height 13
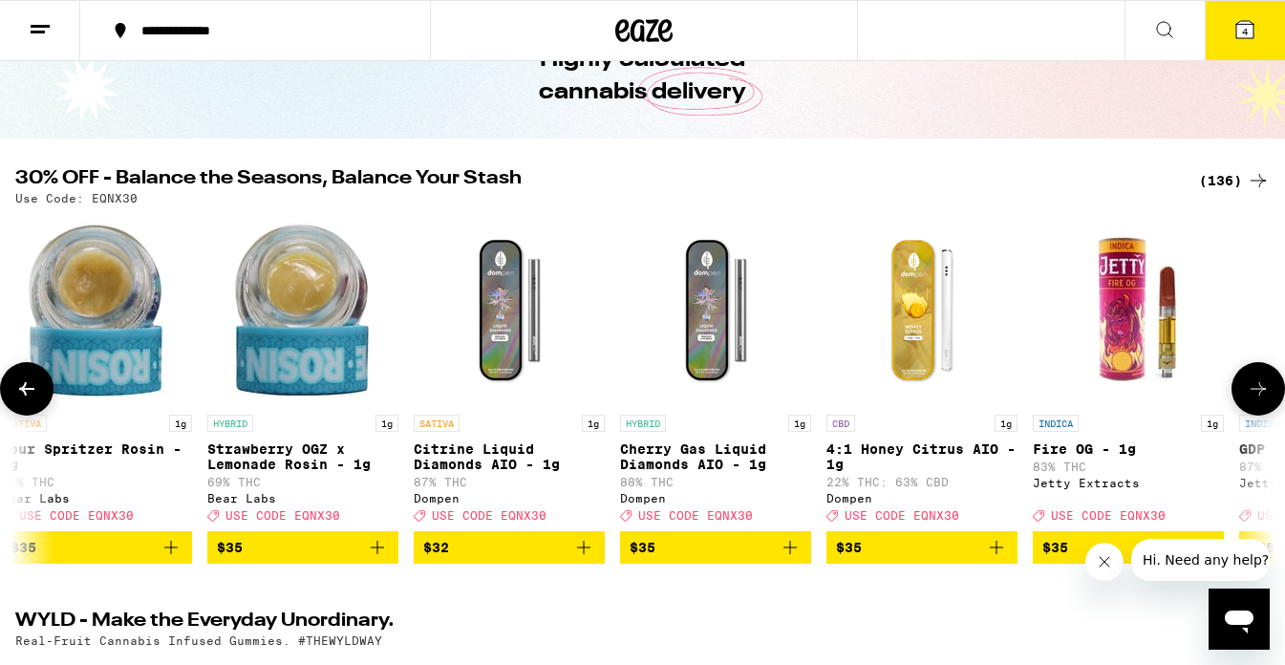
scroll to position [0, 16735]
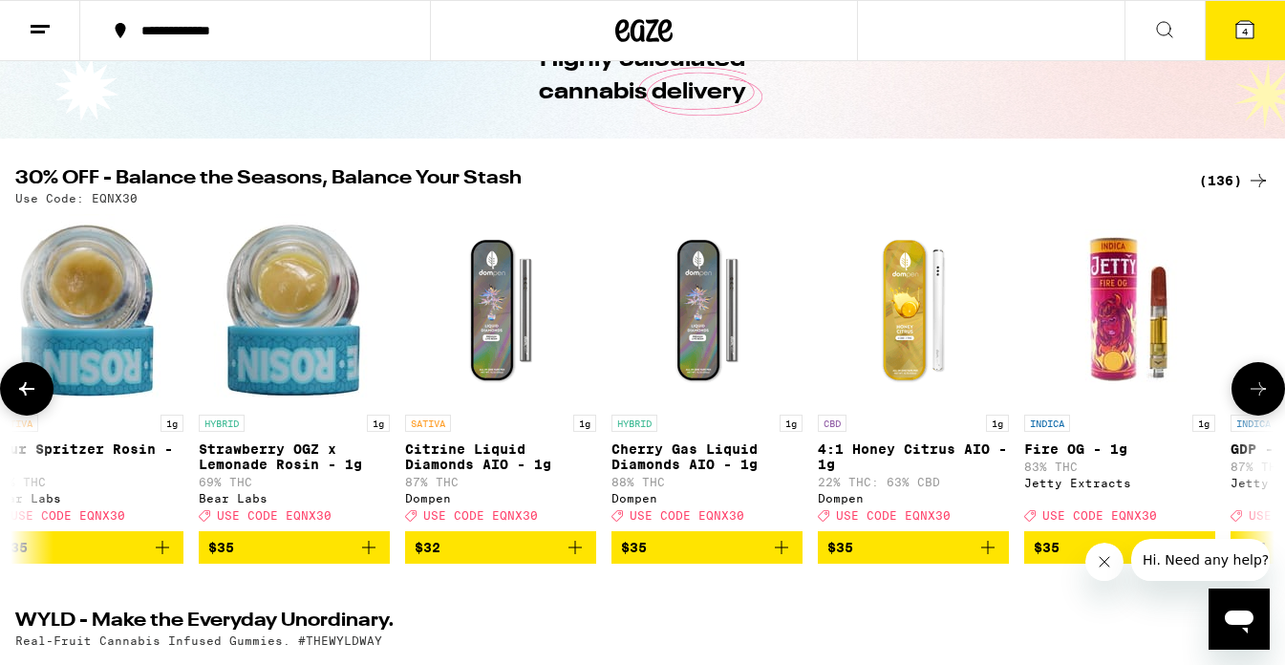
click at [872, 395] on icon at bounding box center [1257, 388] width 15 height 13
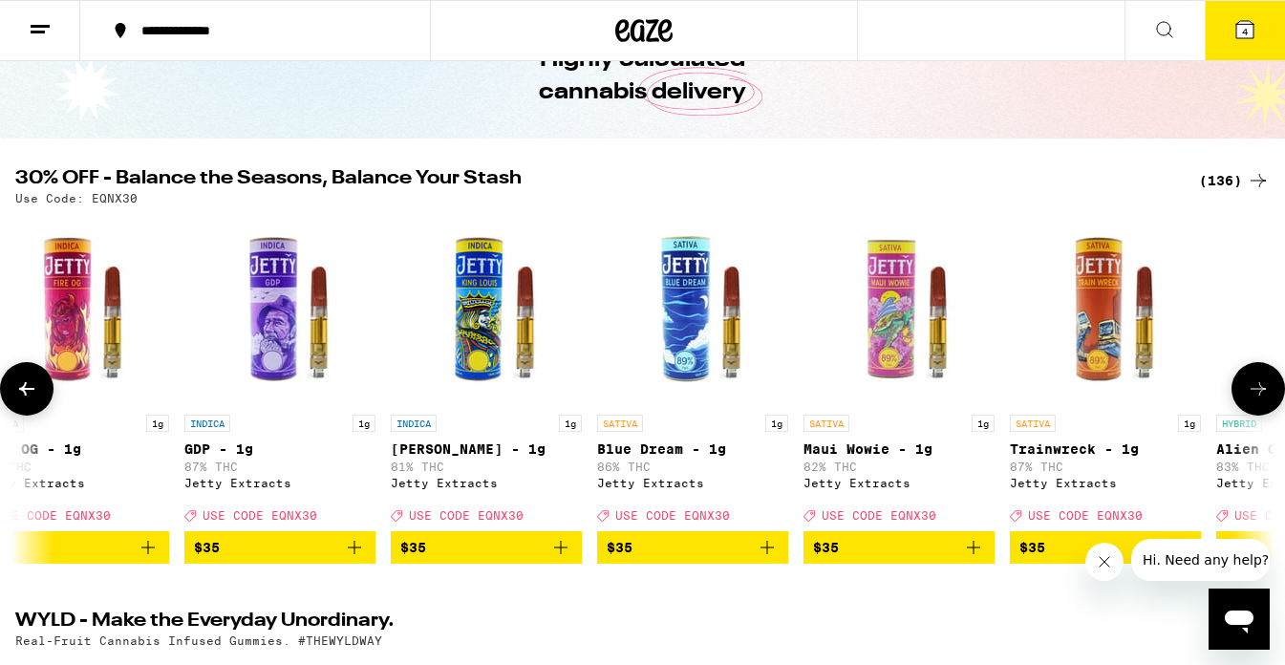
click at [872, 395] on icon at bounding box center [1257, 388] width 15 height 13
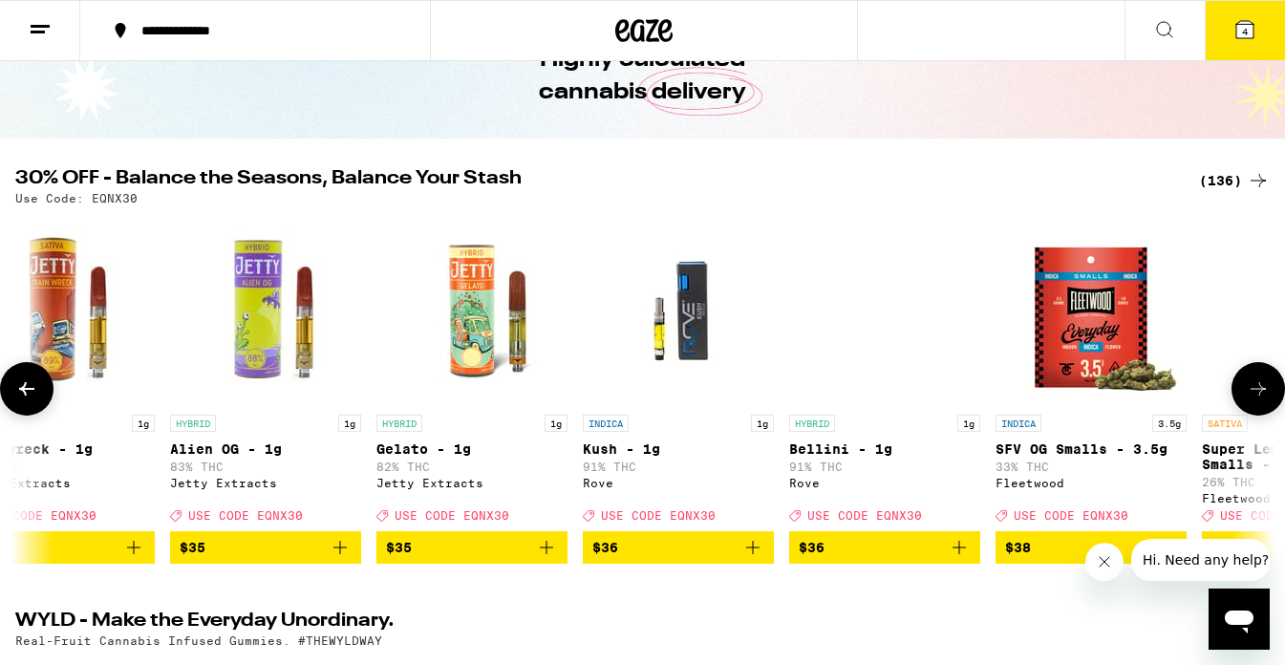
click at [872, 395] on icon at bounding box center [1257, 388] width 15 height 13
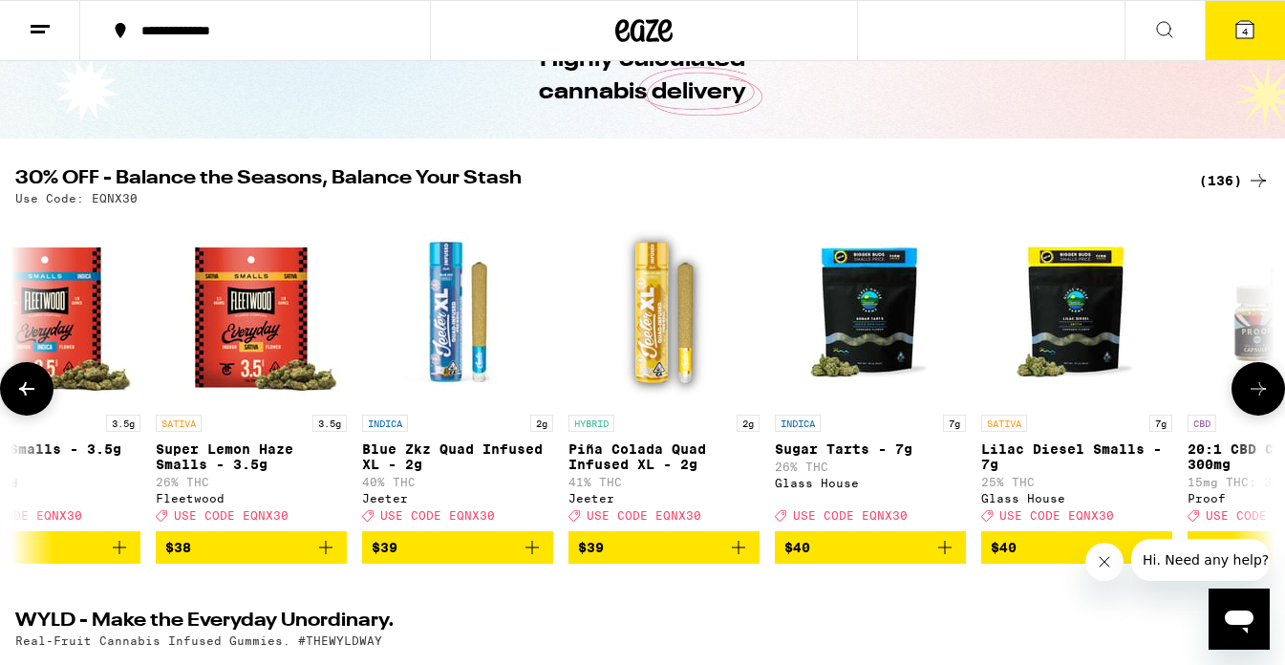
click at [872, 396] on icon at bounding box center [1258, 388] width 23 height 23
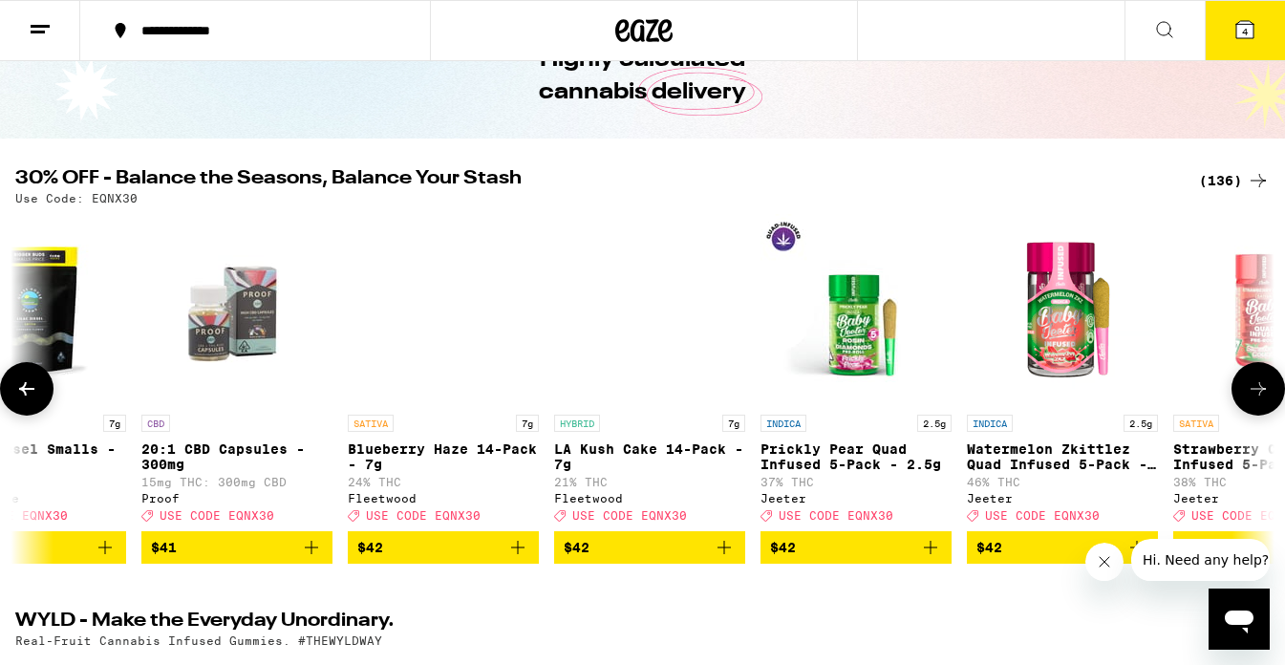
click at [872, 396] on icon at bounding box center [1258, 388] width 23 height 23
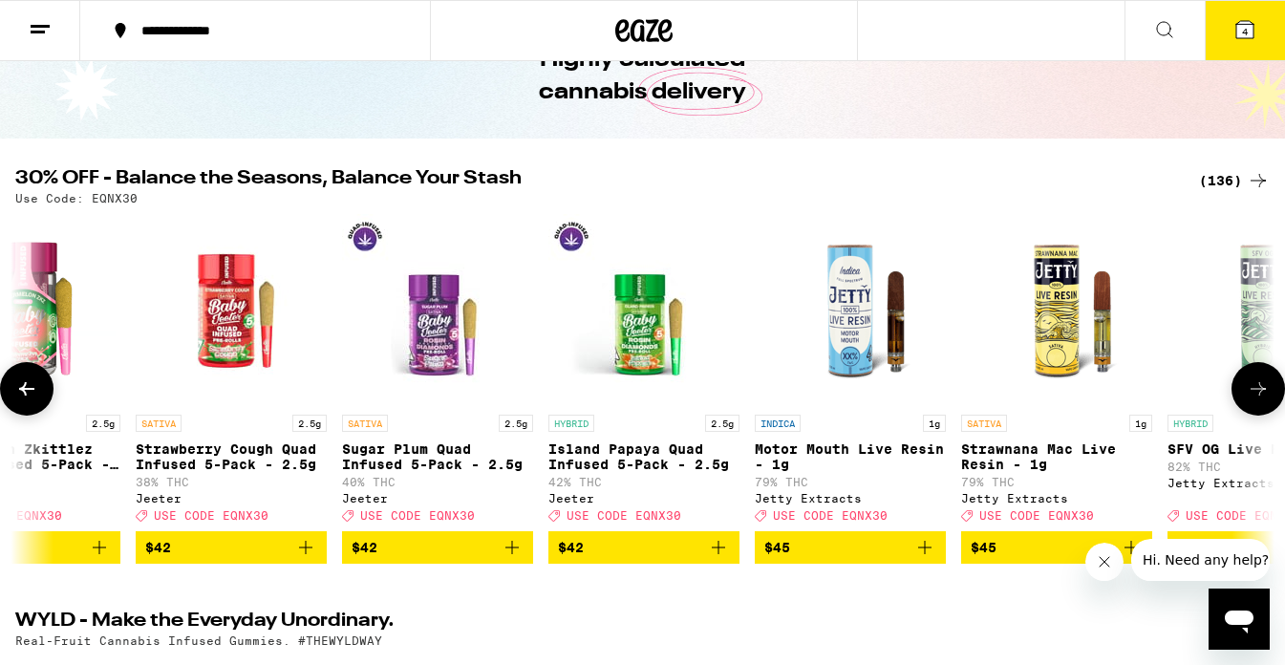
click at [872, 396] on icon at bounding box center [1258, 388] width 23 height 23
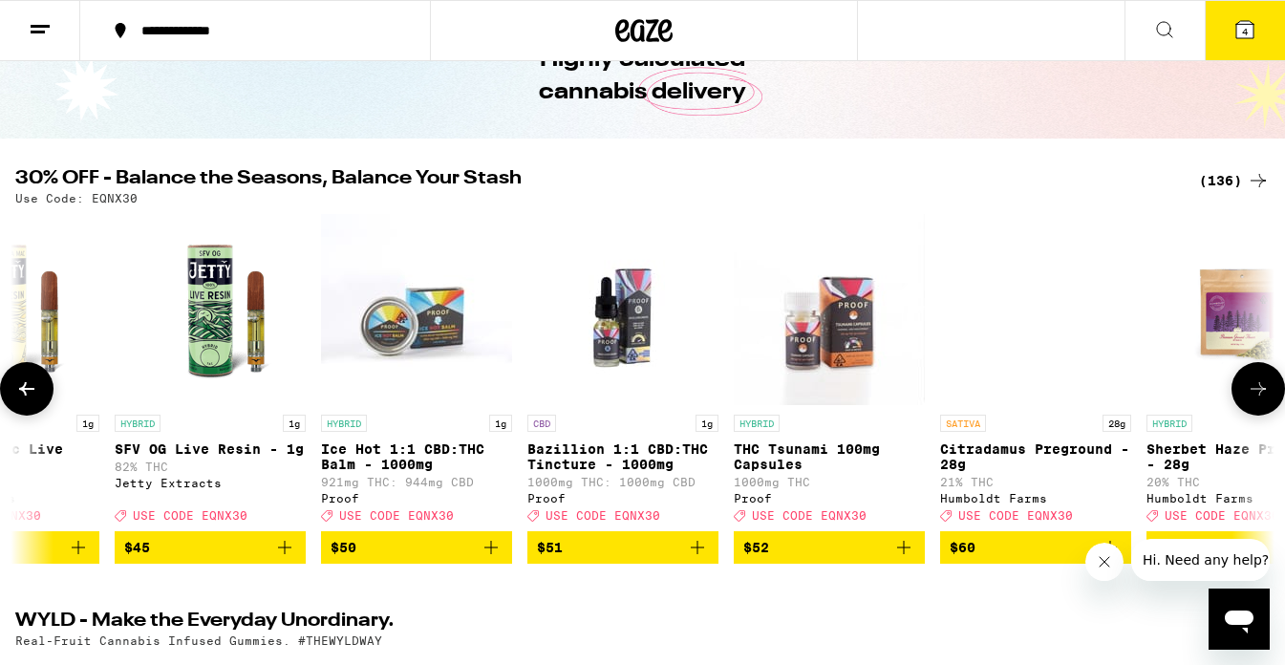
click at [872, 396] on icon at bounding box center [1258, 388] width 23 height 23
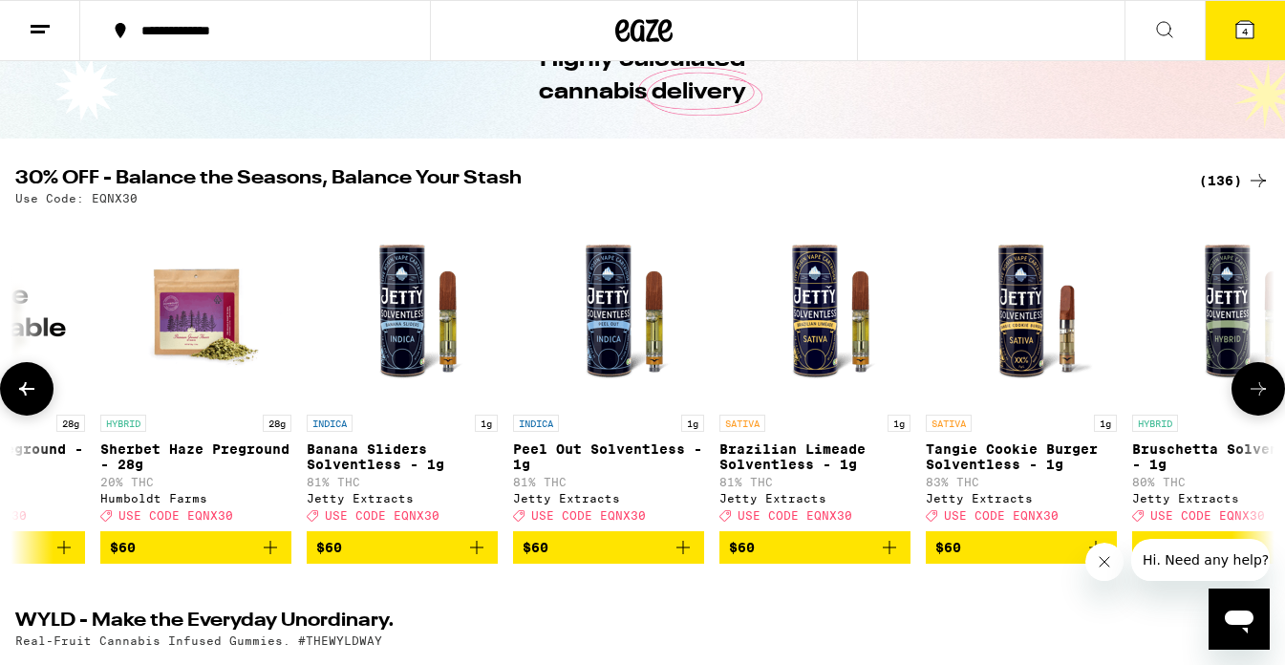
click at [872, 396] on icon at bounding box center [1258, 388] width 23 height 23
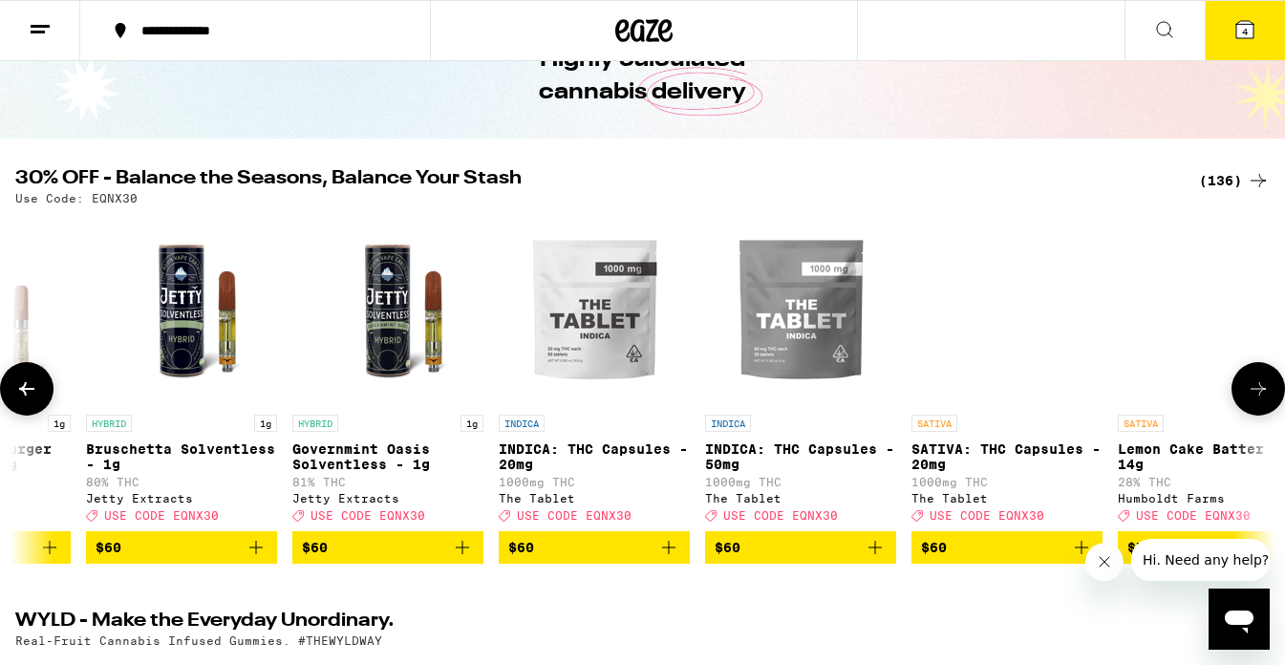
click at [872, 396] on icon at bounding box center [1258, 388] width 23 height 23
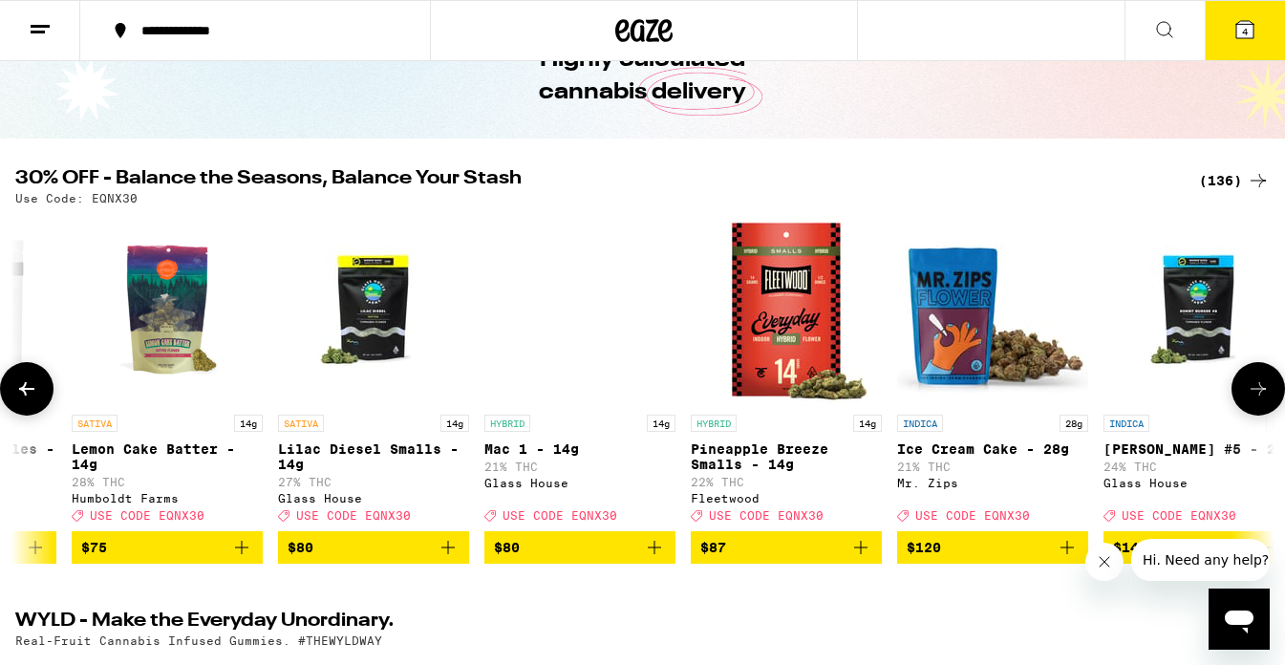
click at [872, 396] on icon at bounding box center [1258, 388] width 23 height 23
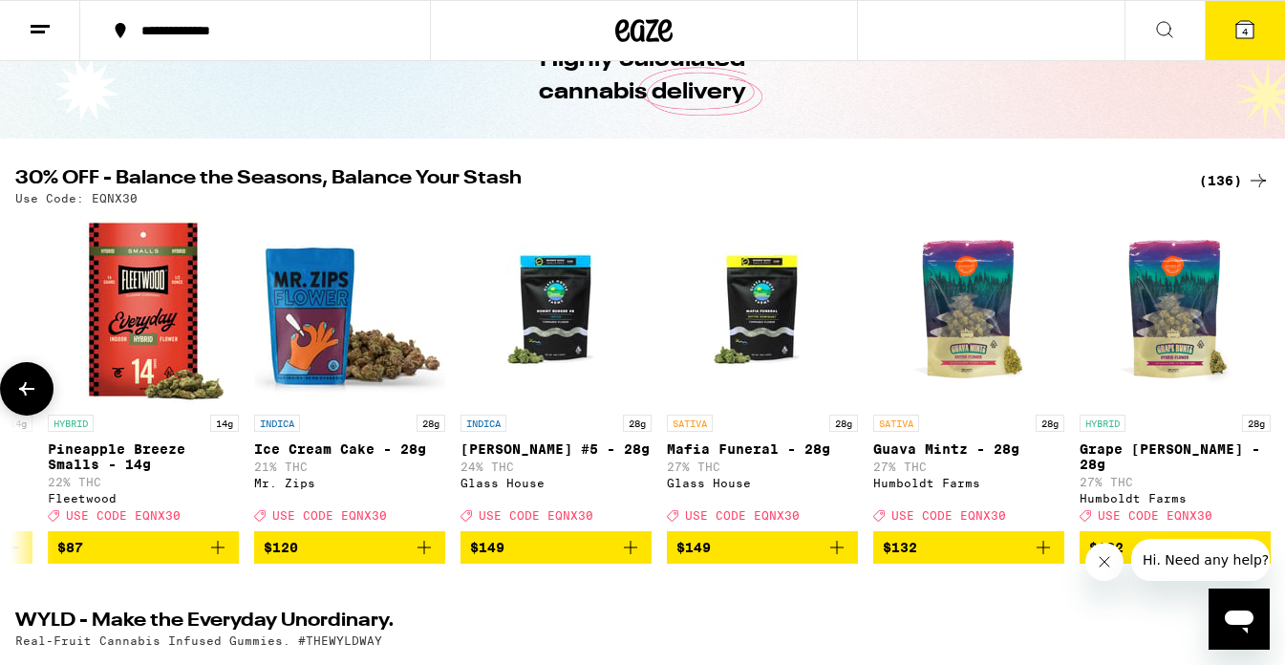
scroll to position [0, 26805]
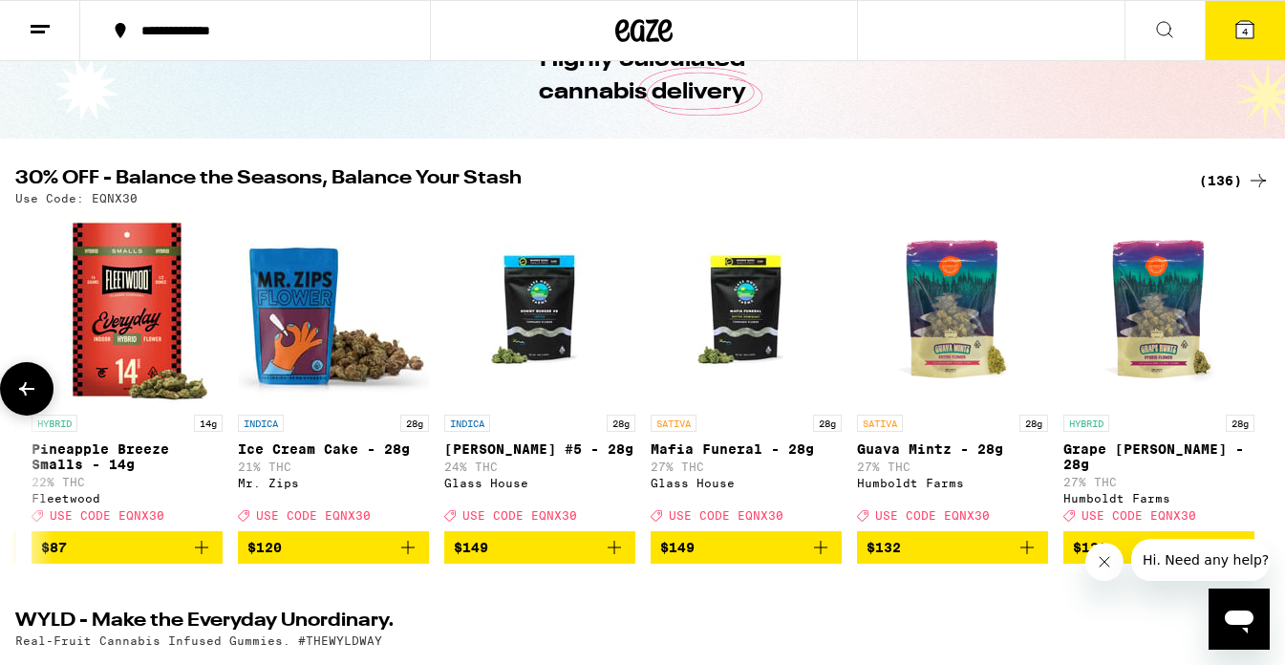
click at [872, 396] on div at bounding box center [1257, 388] width 53 height 53
click at [872, 39] on icon at bounding box center [1244, 29] width 23 height 23
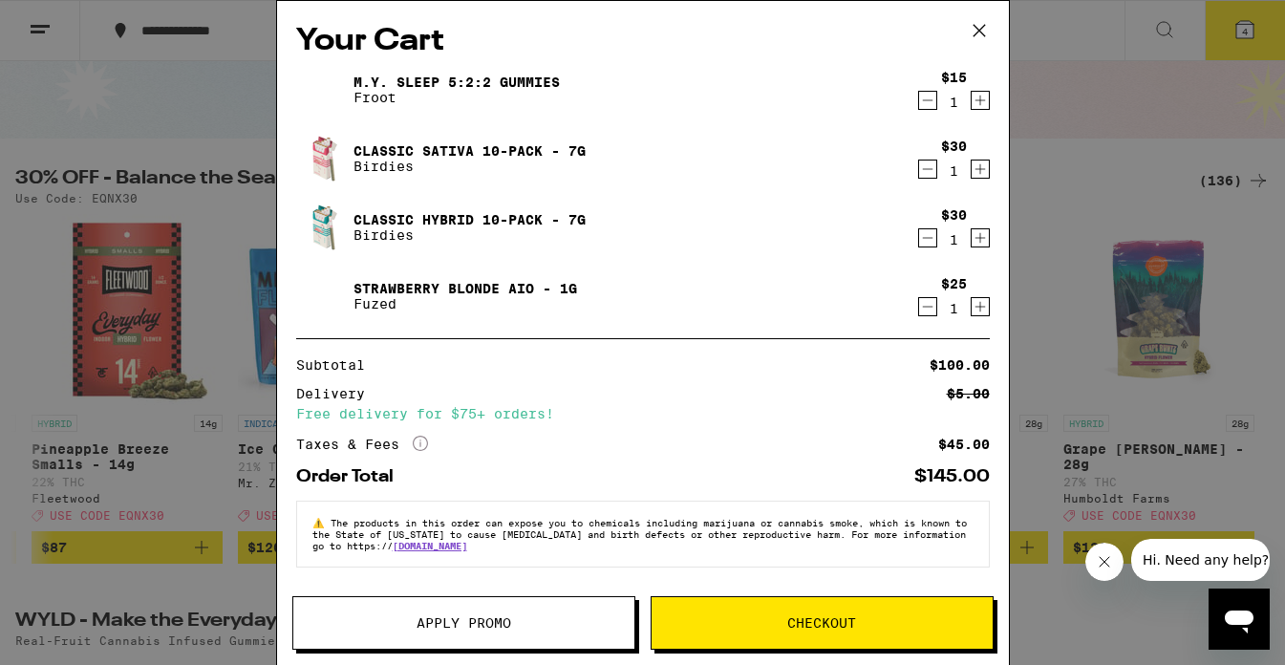
click at [494, 632] on button "Apply Promo" at bounding box center [463, 622] width 343 height 53
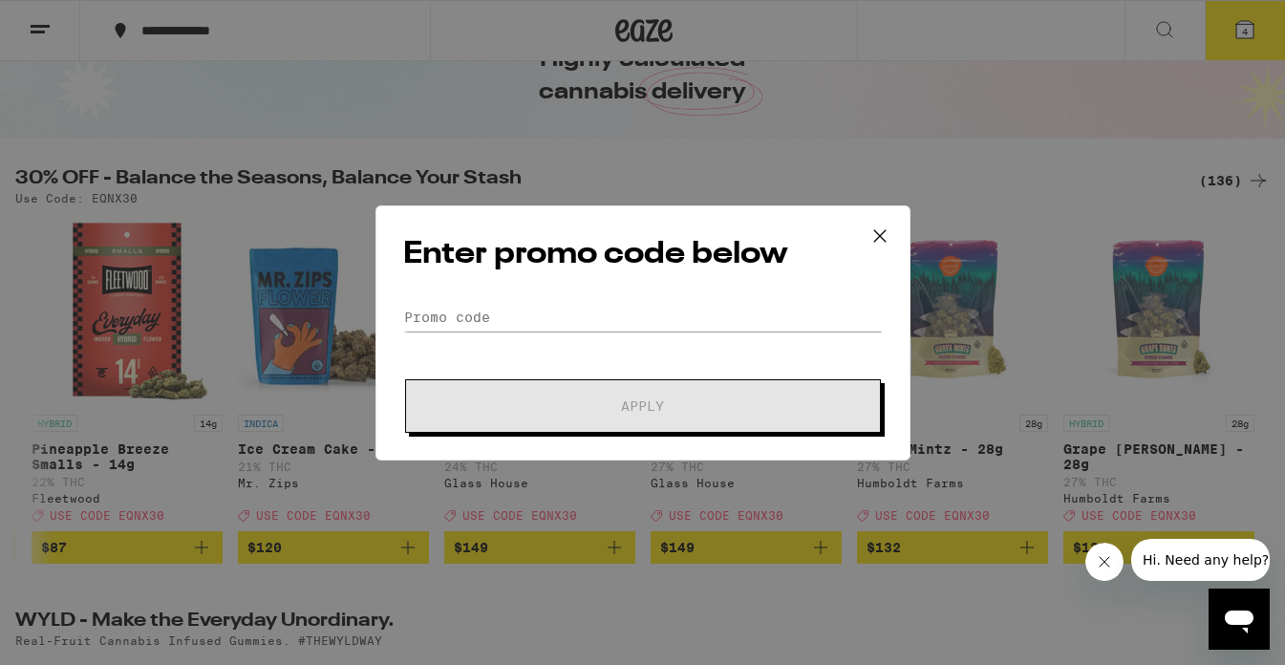
click at [476, 336] on form "Promo Code Apply" at bounding box center [642, 368] width 479 height 130
click at [456, 310] on input "Promo Code" at bounding box center [642, 317] width 479 height 29
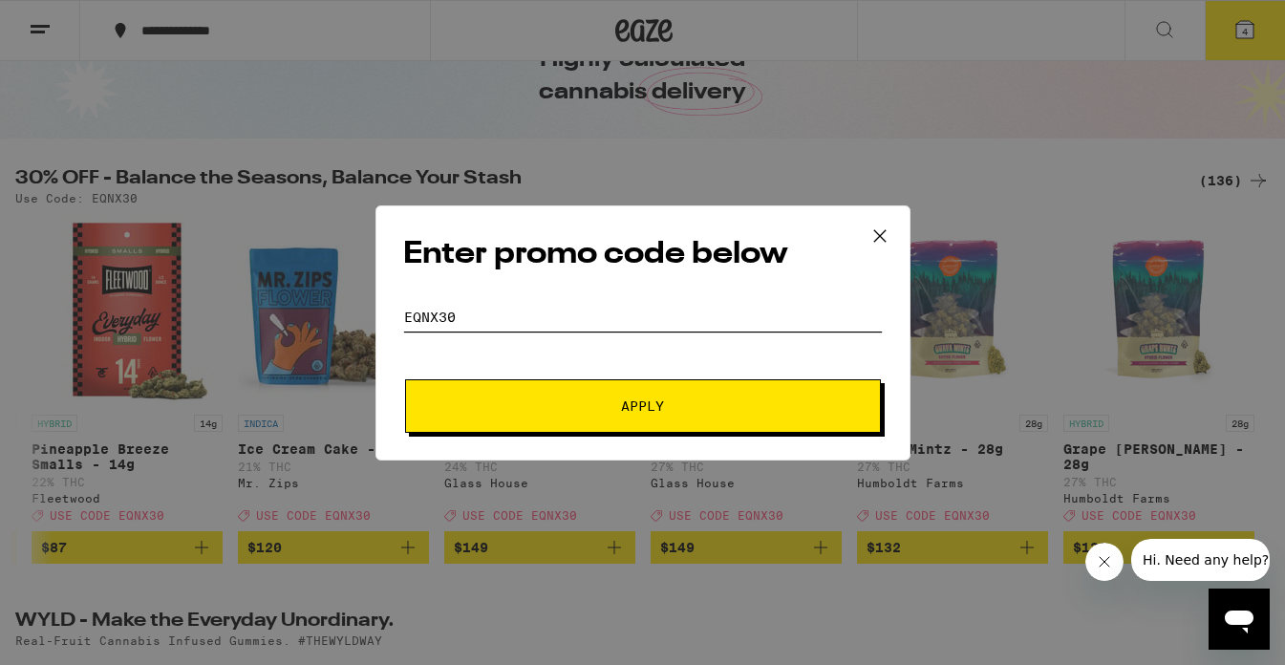
type input "EQNX30"
click at [465, 379] on button "Apply" at bounding box center [643, 405] width 476 height 53
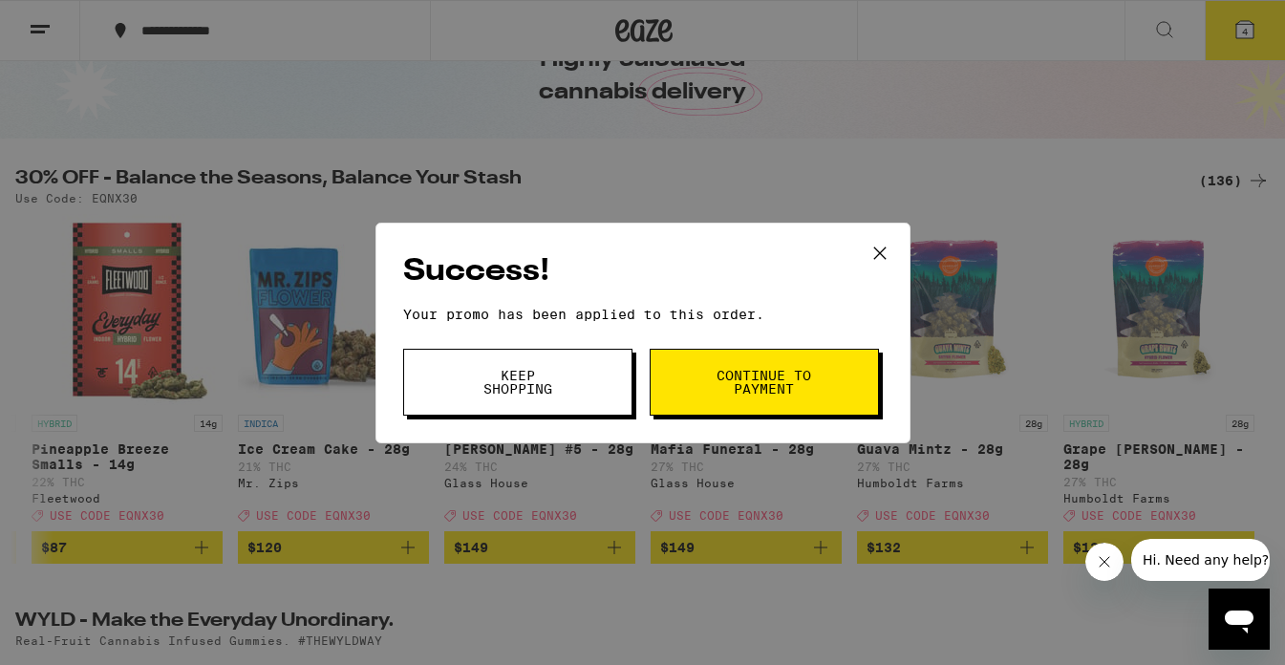
click at [735, 374] on span "Continue to payment" at bounding box center [763, 382] width 97 height 27
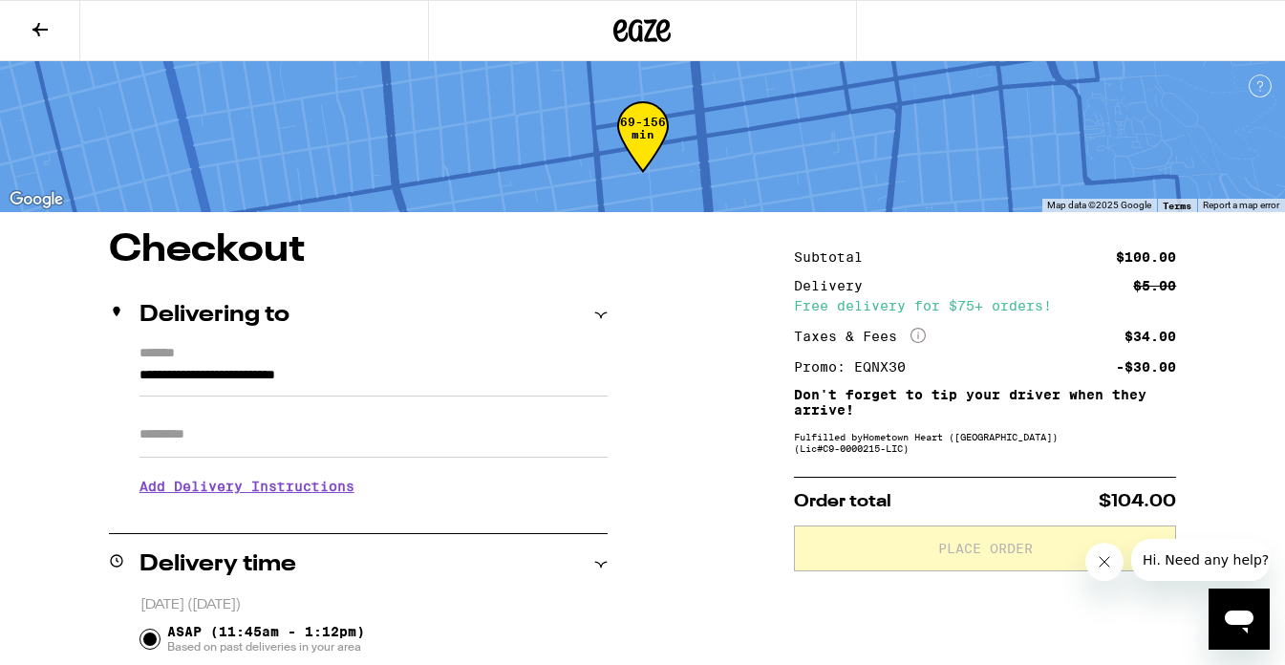
click at [42, 38] on icon at bounding box center [40, 29] width 23 height 23
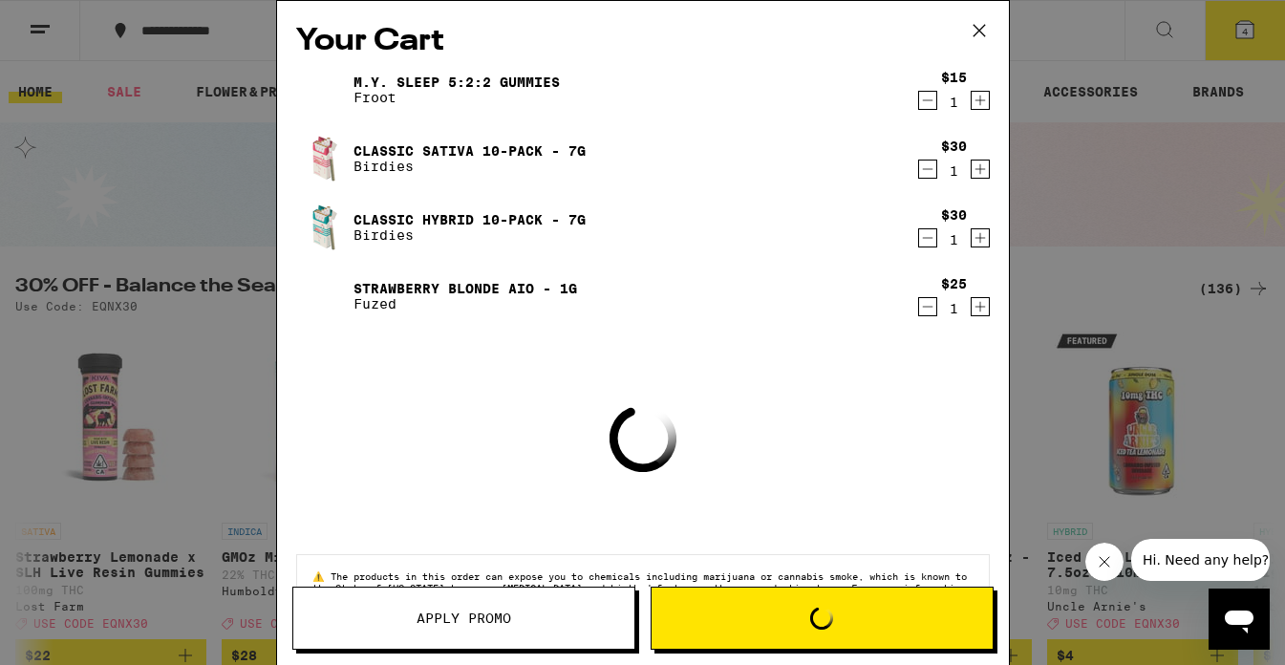
click at [872, 193] on div "M.Y. SLEEP 5:2:2 Gummies Froot $15 1 Classic Sativa 10-Pack - 7g Birdies $30 1 …" at bounding box center [642, 200] width 693 height 275
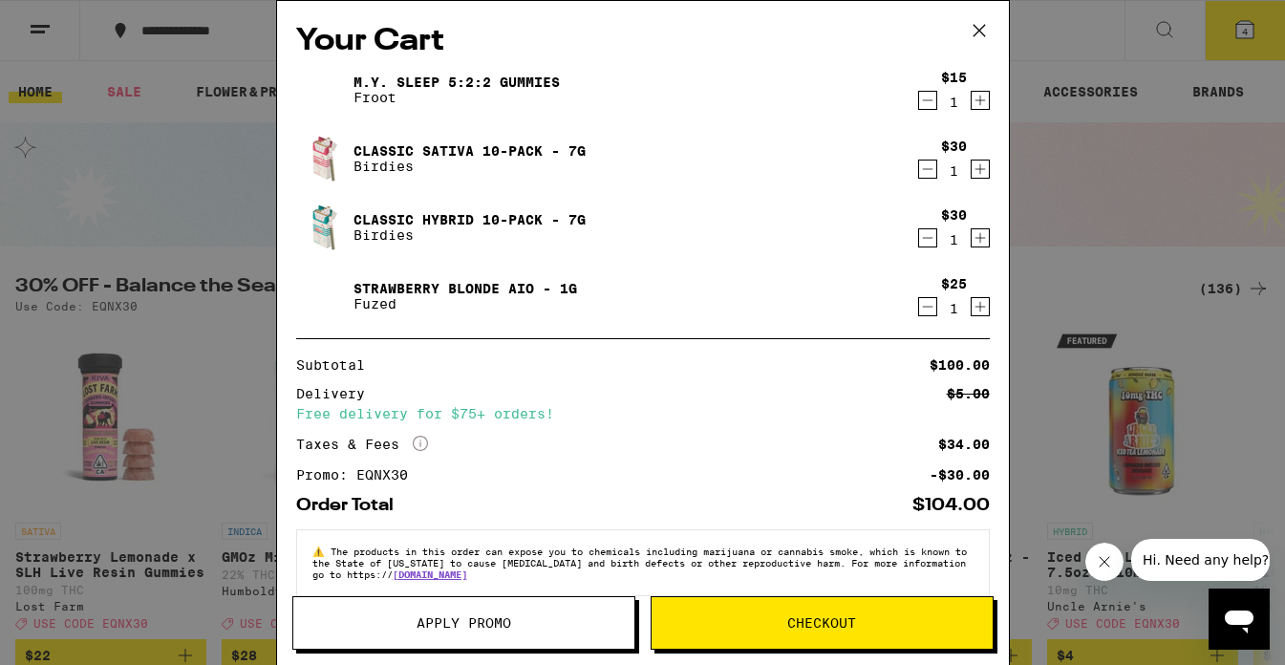
click at [872, 242] on icon "Decrement" at bounding box center [927, 237] width 17 height 23
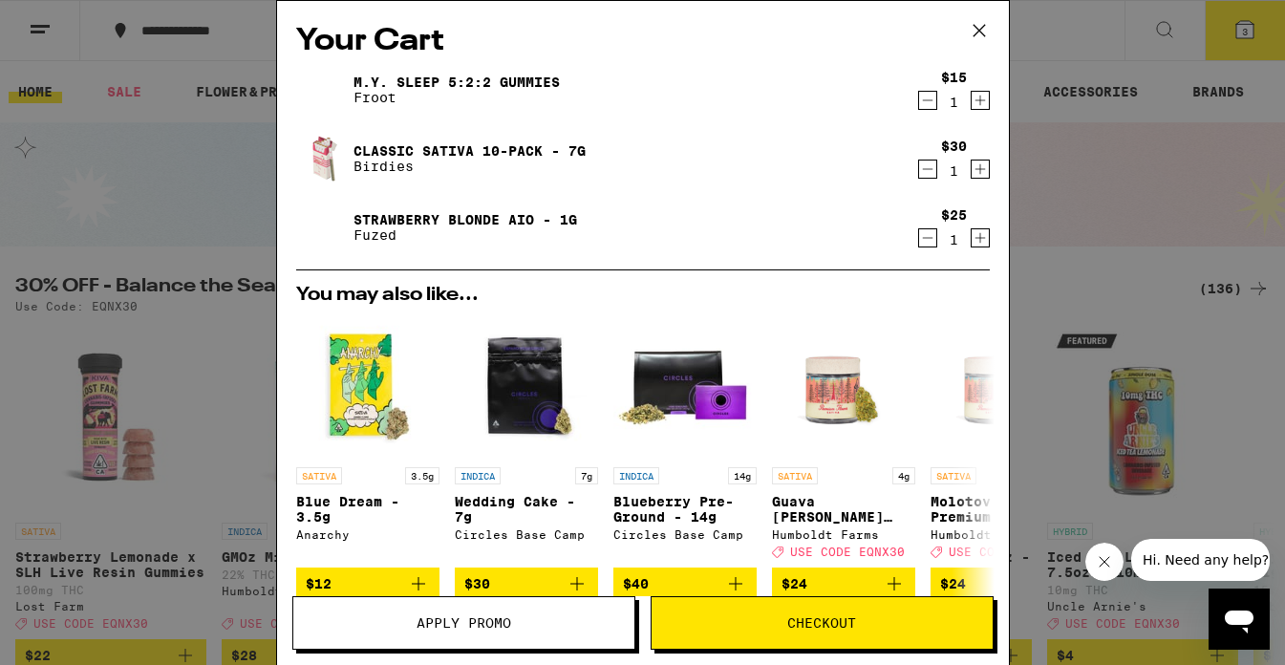
click at [772, 625] on span "Checkout" at bounding box center [821, 622] width 341 height 13
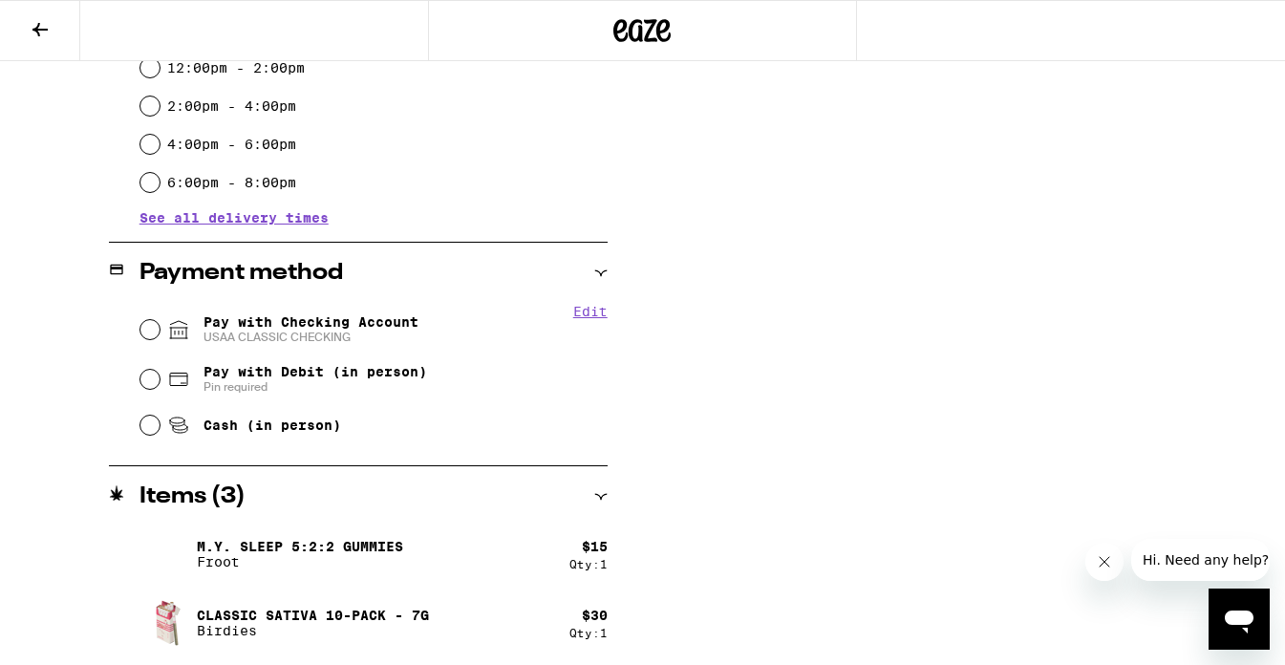
scroll to position [685, 0]
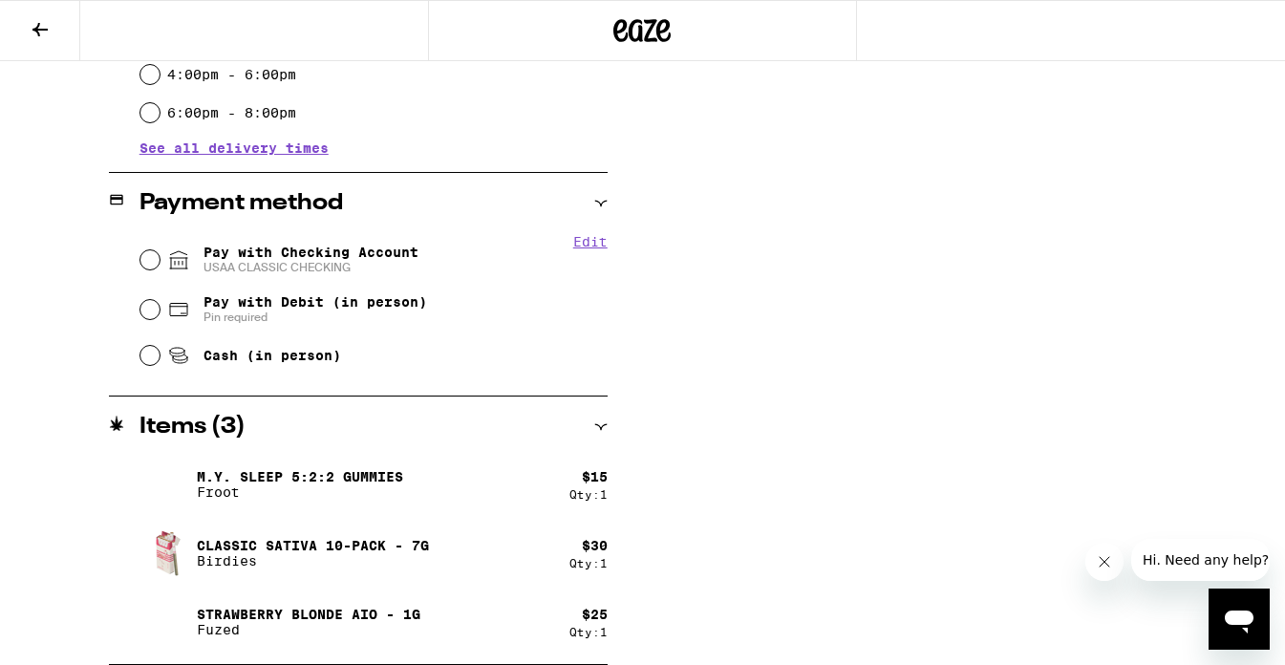
click at [337, 263] on span "USAA CLASSIC CHECKING" at bounding box center [310, 267] width 215 height 15
click at [160, 263] on input "Pay with Checking Account USAA CLASSIC CHECKING" at bounding box center [149, 259] width 19 height 19
radio input "true"
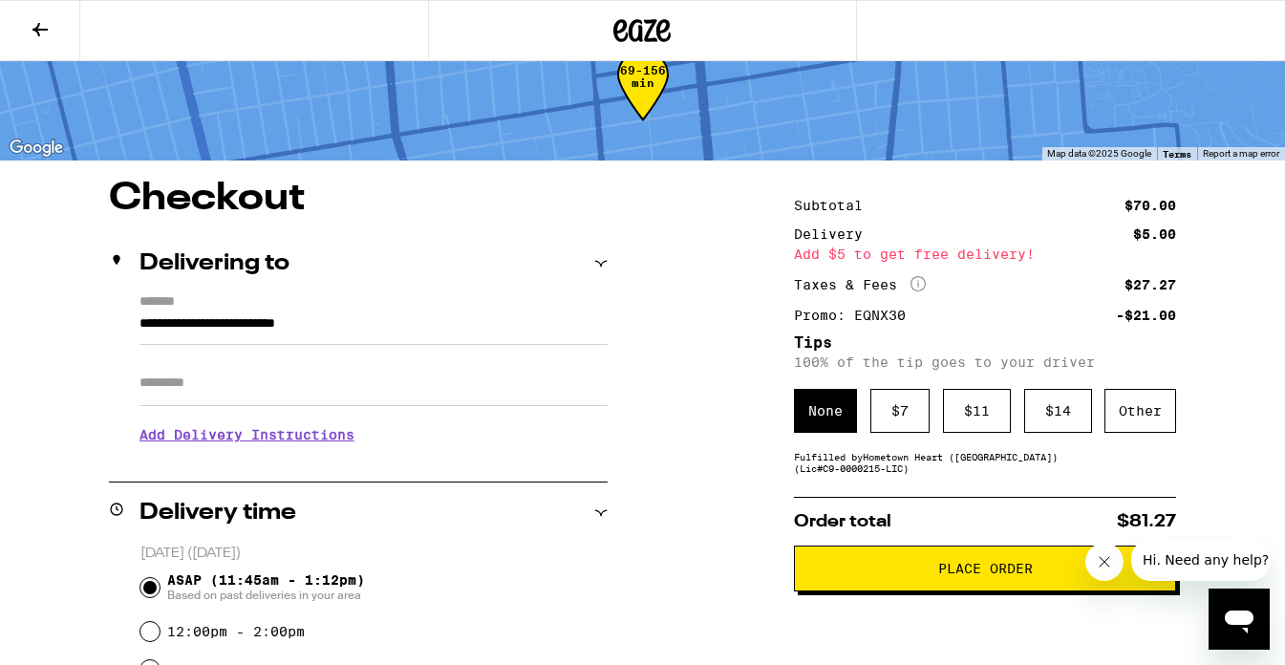
scroll to position [57, 0]
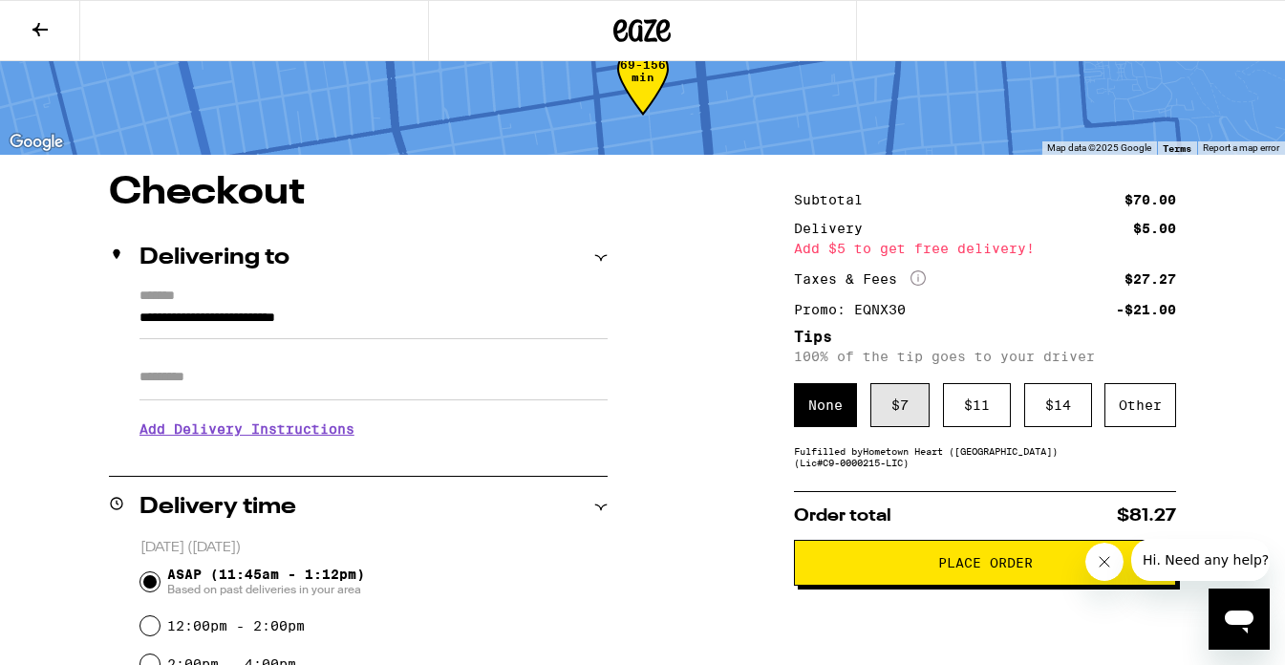
click at [872, 412] on div "$ 7" at bounding box center [899, 405] width 59 height 44
